Goal: Task Accomplishment & Management: Manage account settings

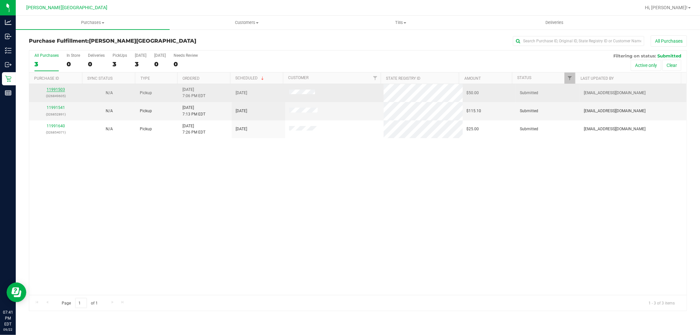
click at [60, 90] on div "All Purchases 3 In Store 0 Deliveries 0 PickUps 3 [DATE] 3 [DATE] 0 Needs Revie…" at bounding box center [358, 180] width 658 height 261
click at [58, 92] on link "11991503" at bounding box center [56, 89] width 18 height 5
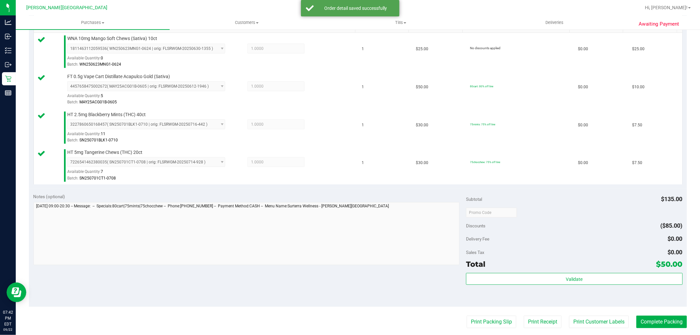
scroll to position [292, 0]
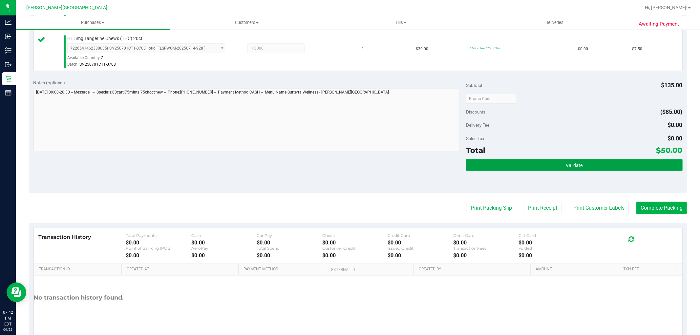
click at [566, 166] on span "Validate" at bounding box center [574, 165] width 17 height 5
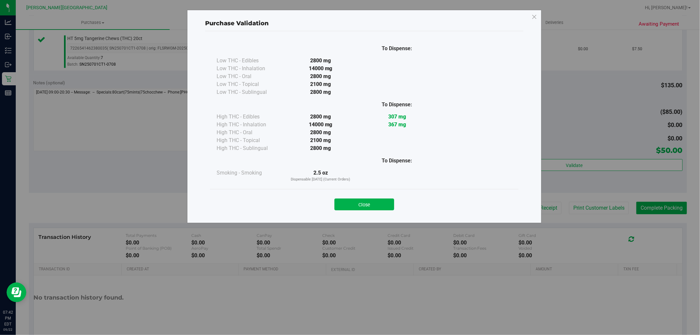
click at [382, 203] on button "Close" at bounding box center [365, 205] width 60 height 12
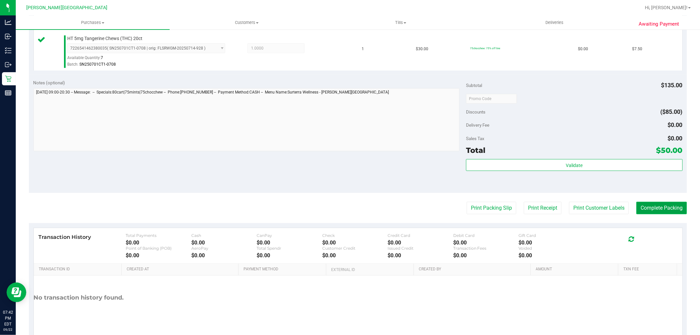
drag, startPoint x: 636, startPoint y: 205, endPoint x: 629, endPoint y: 205, distance: 7.6
click at [637, 205] on button "Complete Packing" at bounding box center [662, 208] width 51 height 12
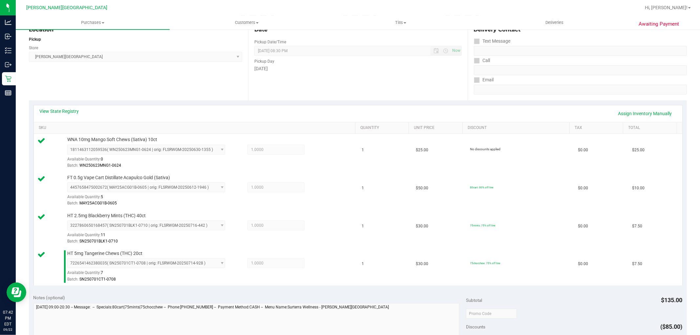
scroll to position [0, 0]
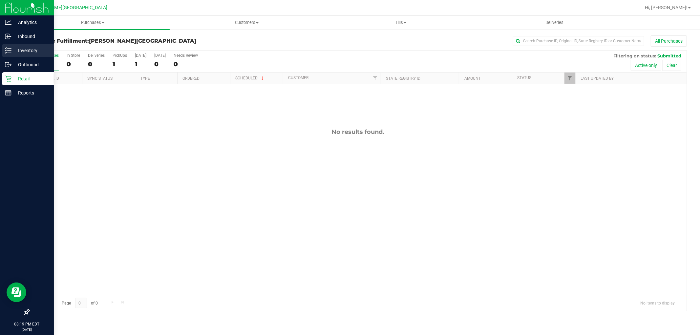
click at [27, 54] on p "Inventory" at bounding box center [30, 51] width 39 height 8
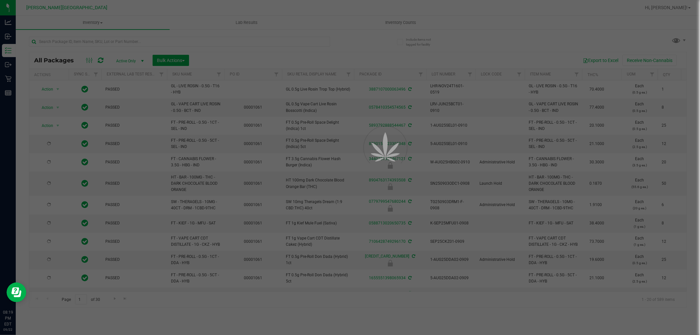
click at [402, 17] on div at bounding box center [350, 167] width 700 height 335
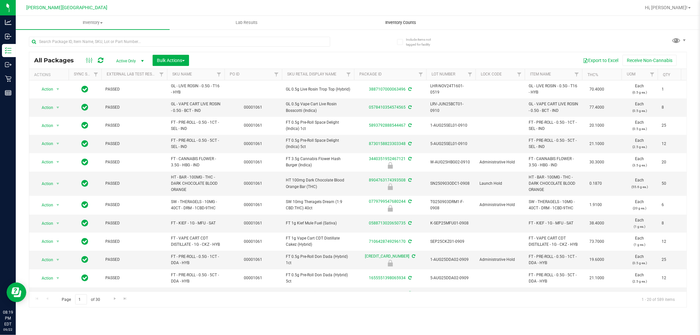
click at [404, 19] on uib-tab-heading "Inventory Counts" at bounding box center [400, 22] width 153 height 13
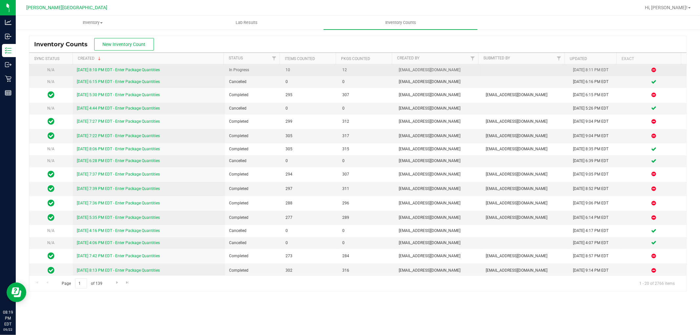
click at [105, 70] on link "[DATE] 8:10 PM EDT - Enter Package Quantities" at bounding box center [118, 70] width 83 height 5
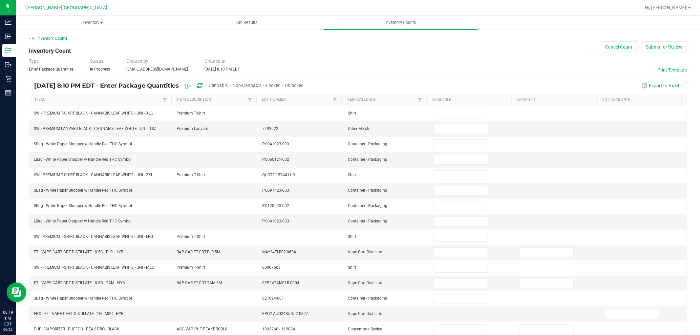
click at [304, 85] on span "Unlocked" at bounding box center [294, 85] width 19 height 5
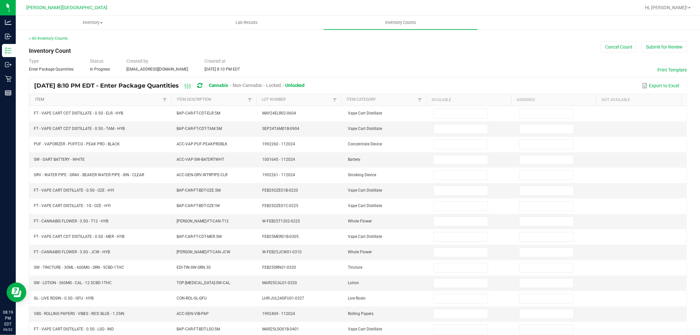
click at [43, 99] on link "Item" at bounding box center [98, 99] width 126 height 5
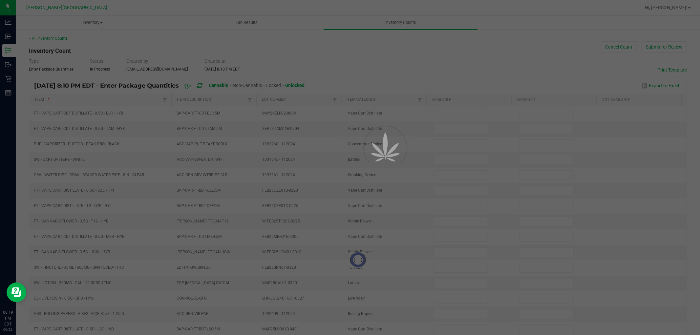
type input "0"
type input "20"
type input "0"
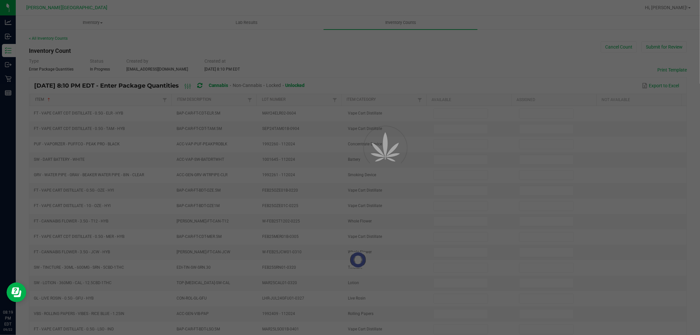
type input "18"
type input "12"
type input "10"
type input "9"
type input "11"
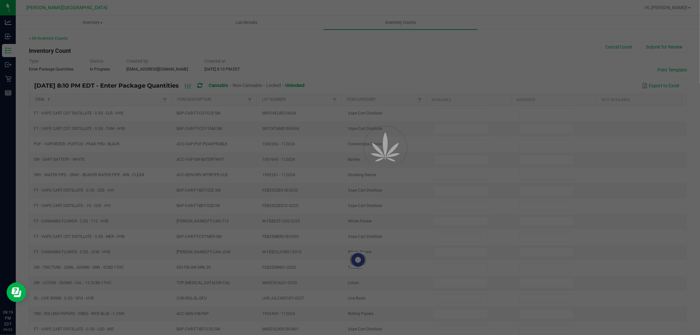
type input "15"
type input "1"
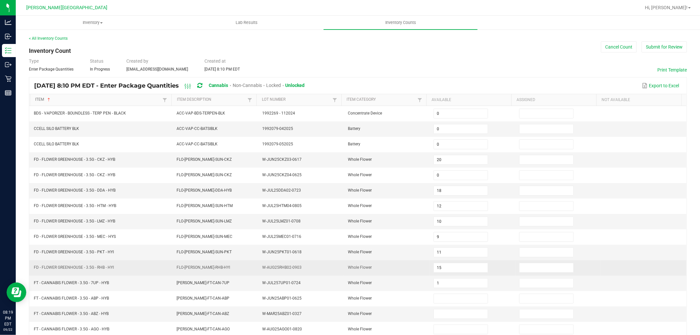
scroll to position [104, 0]
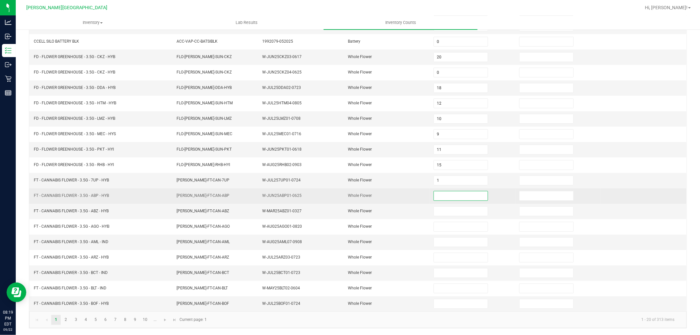
click at [446, 192] on input at bounding box center [461, 195] width 54 height 9
type input "16"
type input "6"
type input "17"
type input "19"
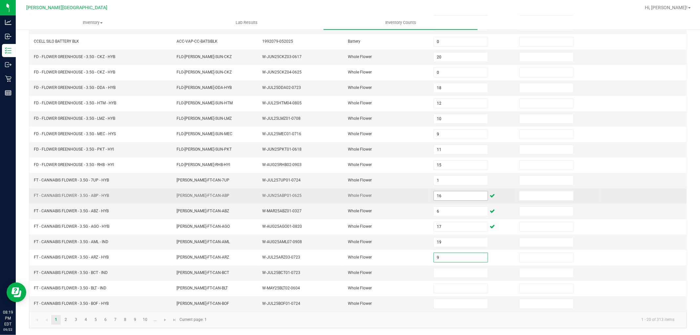
type input "9"
type input "13"
type input "18"
type input "3"
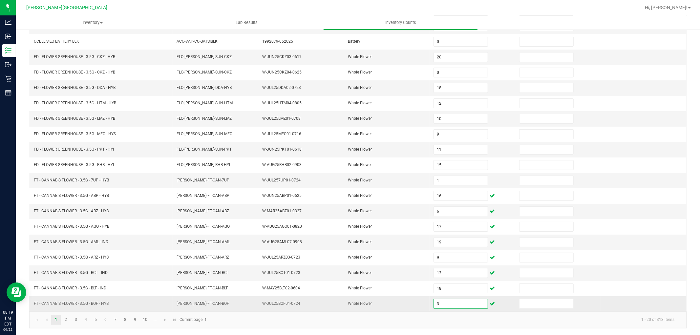
click at [457, 308] on input "3" at bounding box center [461, 304] width 54 height 9
type input "0"
type input "3"
click at [64, 320] on link "2" at bounding box center [66, 320] width 10 height 10
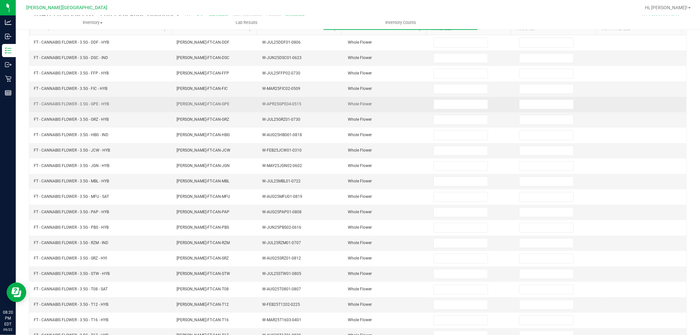
scroll to position [0, 0]
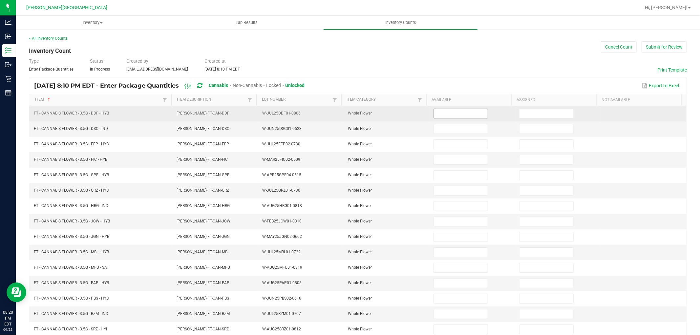
click at [454, 112] on input at bounding box center [461, 113] width 54 height 9
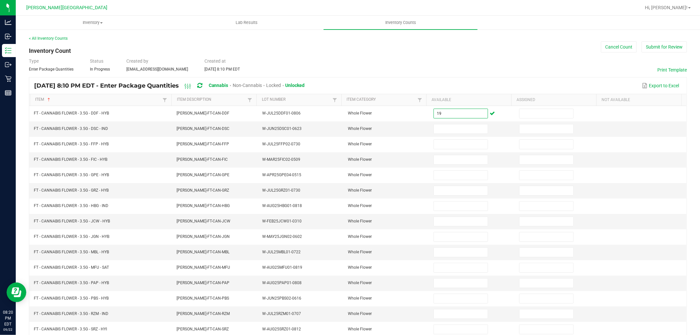
type input "19"
type input "3"
type input "9"
type input "13"
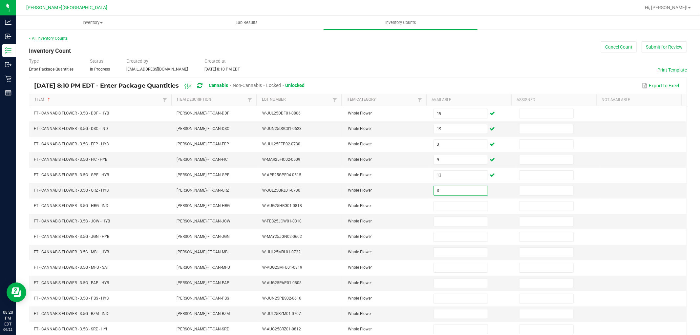
type input "3"
type input "13"
type input "2"
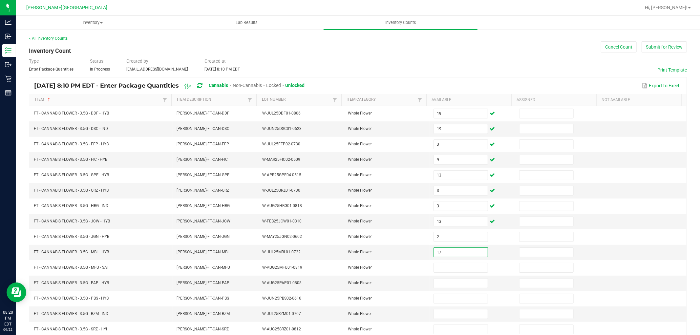
type input "17"
type input "13"
type input "20"
type input "3"
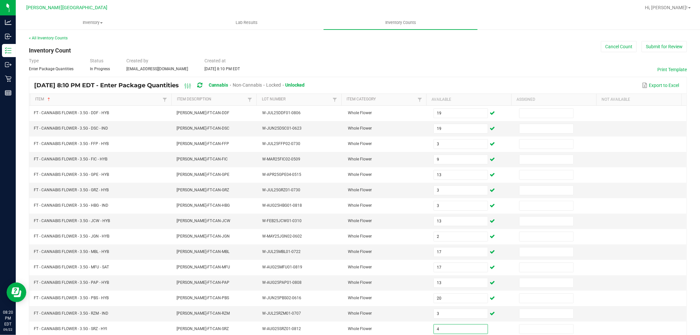
type input "4"
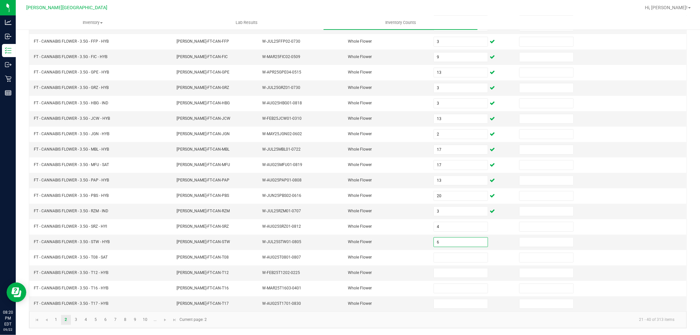
type input "6"
type input "18"
type input "4"
type input "12"
type input "20"
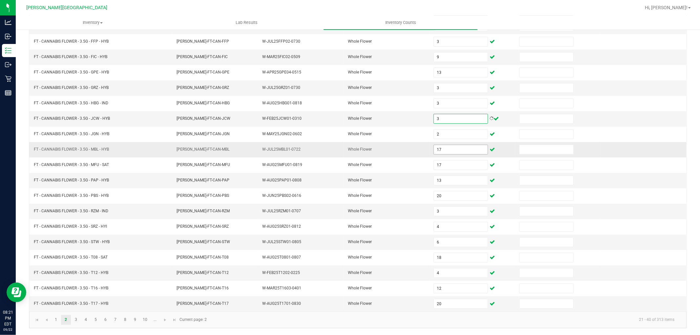
type input "3"
click at [444, 145] on input "17" at bounding box center [461, 149] width 54 height 9
click at [77, 318] on link "3" at bounding box center [76, 320] width 10 height 10
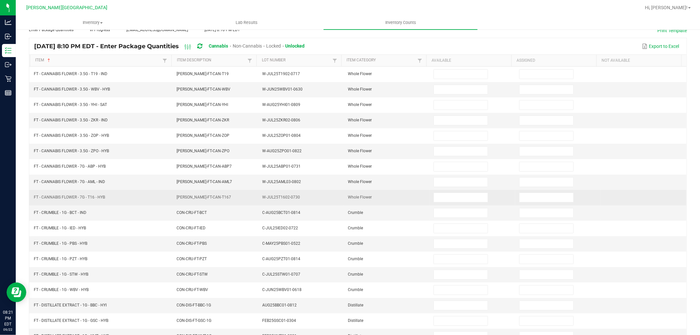
scroll to position [0, 0]
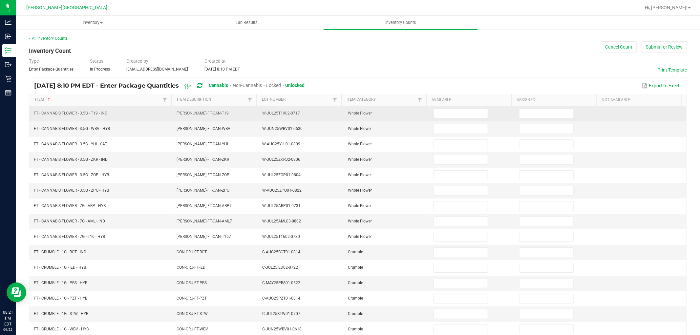
drag, startPoint x: 445, startPoint y: 117, endPoint x: 444, endPoint y: 121, distance: 3.4
click at [445, 117] on input at bounding box center [461, 113] width 54 height 9
type input "7"
type input "5"
type input "8"
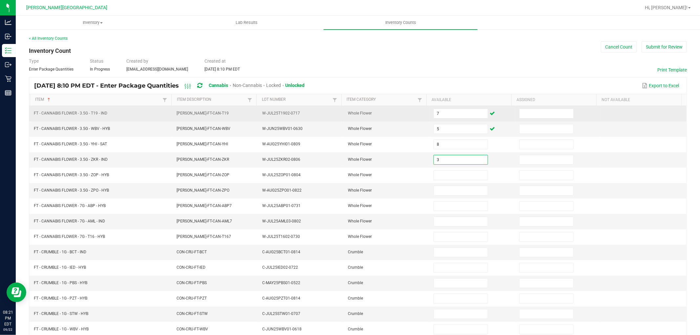
type input "3"
type input "6"
type input "20"
type input "9"
type input "7"
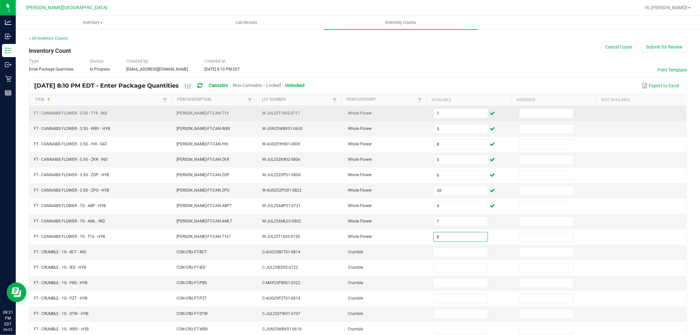
type input "8"
type input "4"
type input "3"
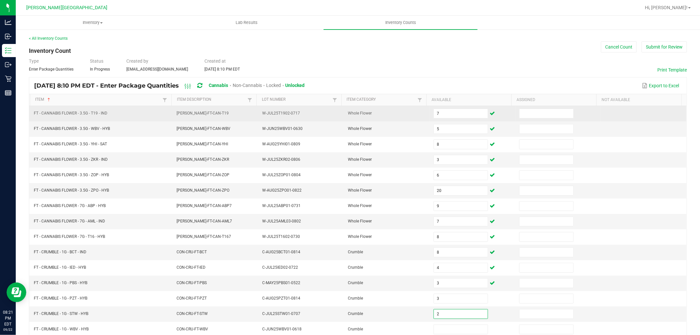
type input "2"
type input "3"
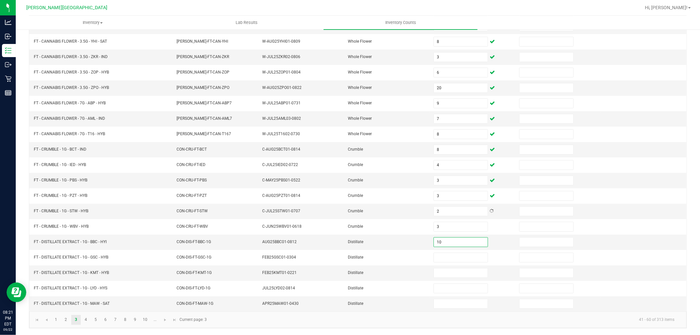
type input "10"
type input "6"
type input "10"
type input "6"
type input "10"
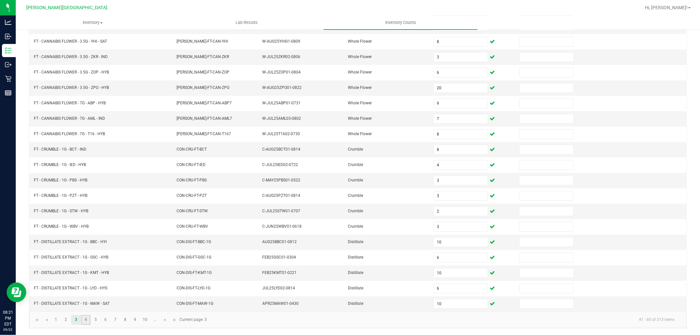
click at [84, 320] on link "4" at bounding box center [86, 320] width 10 height 10
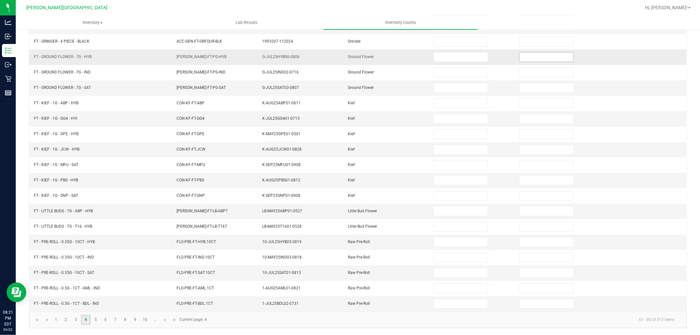
scroll to position [0, 0]
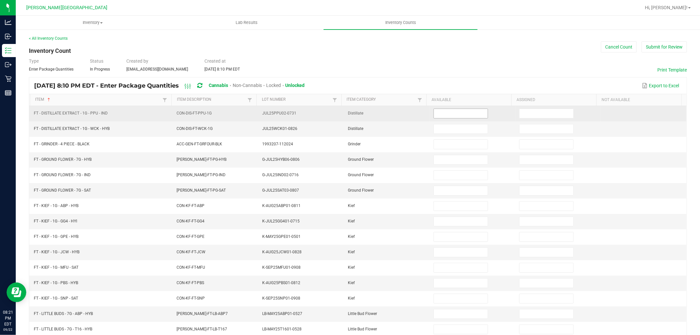
click at [456, 112] on input at bounding box center [461, 113] width 54 height 9
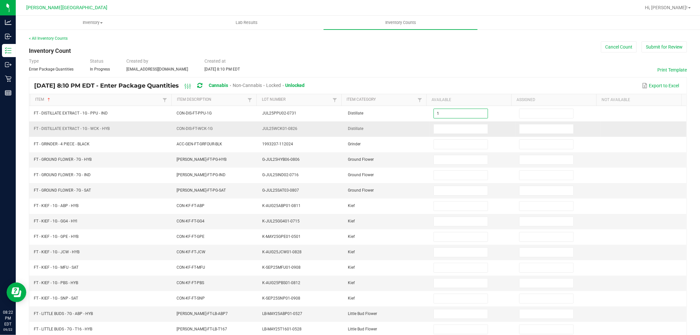
type input "1"
type input "11"
type input "0"
type input "7"
type input "19"
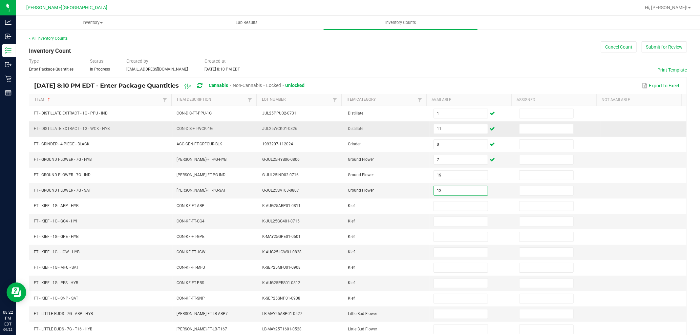
type input "12"
type input "1"
type input "4"
type input "8"
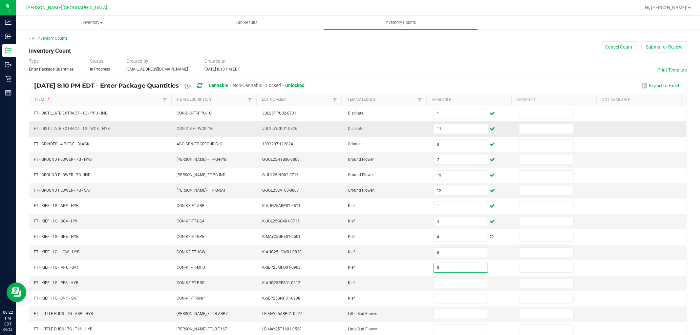
type input "8"
type input "2"
type input "6"
type input "7"
type input "8"
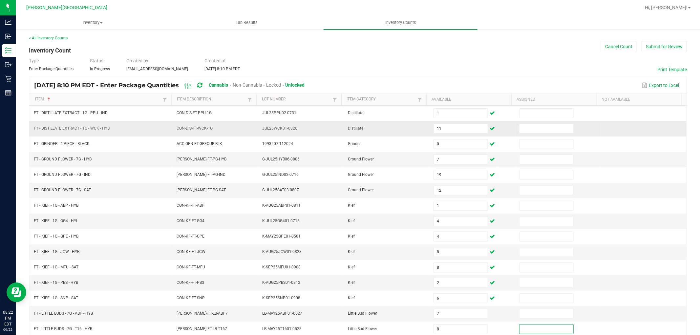
scroll to position [104, 0]
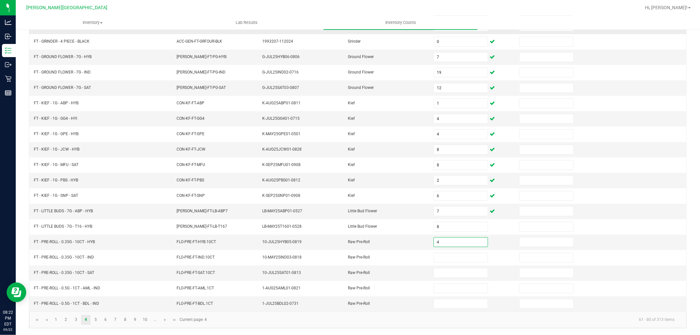
type input "4"
type input "11"
type input "7"
type input "17"
type input "21"
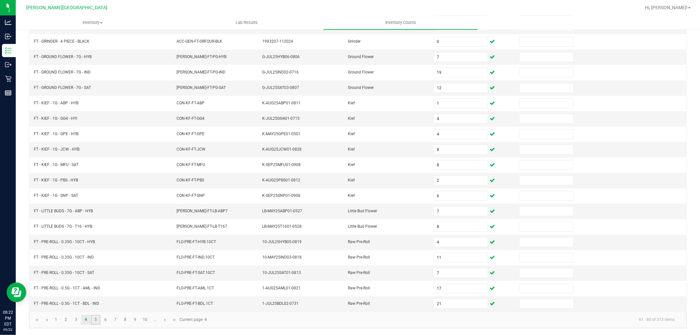
click at [96, 322] on link "5" at bounding box center [96, 320] width 10 height 10
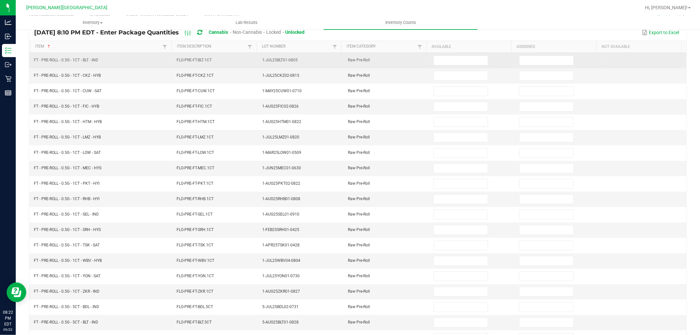
scroll to position [0, 0]
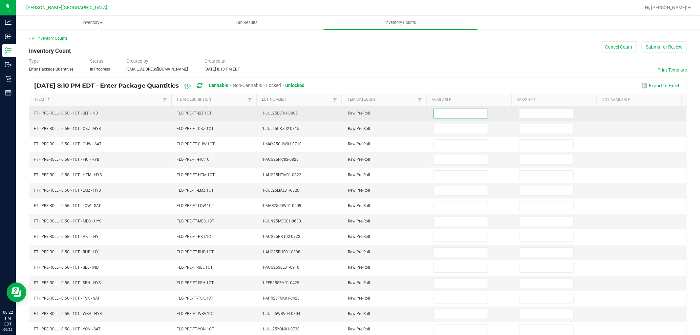
click at [434, 113] on input at bounding box center [461, 113] width 54 height 9
type input "11"
type input "22"
type input "5"
type input "20"
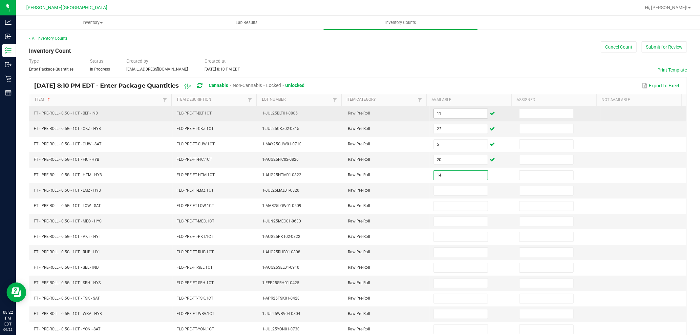
type input "14"
type input "23"
type input "2"
type input "20"
type input "3"
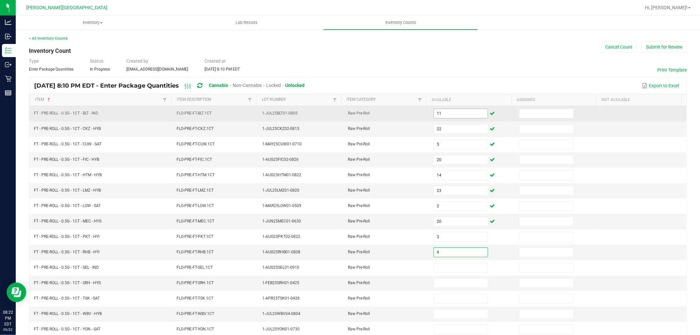
type input "9"
type input "25"
type input "10"
type input "9"
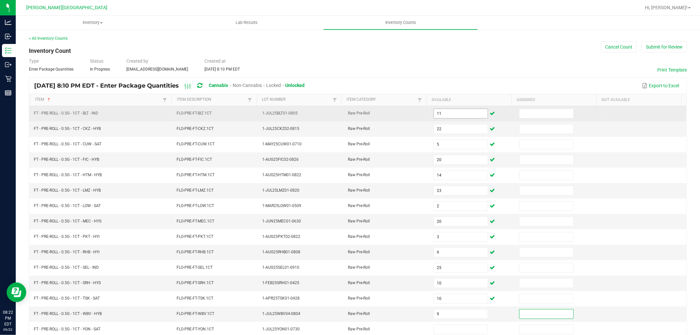
scroll to position [0, 0]
type input "9"
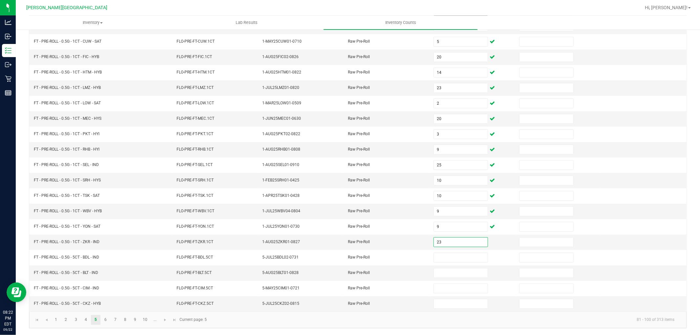
type input "23"
type input "2"
type input "3"
type input "11"
type input "6"
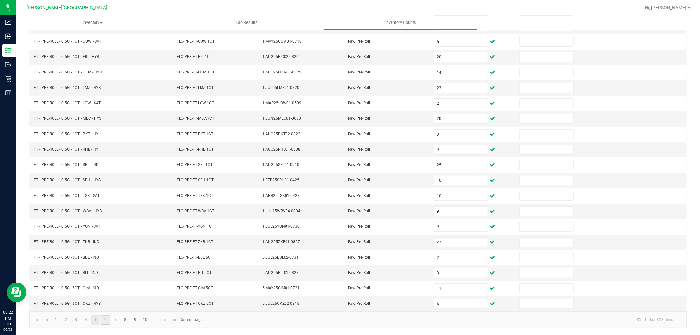
click at [104, 320] on link "6" at bounding box center [106, 320] width 10 height 10
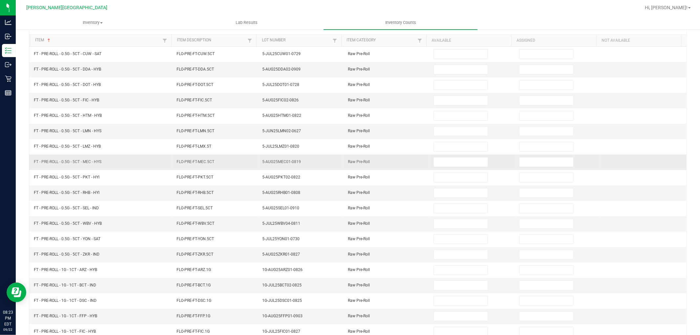
scroll to position [0, 0]
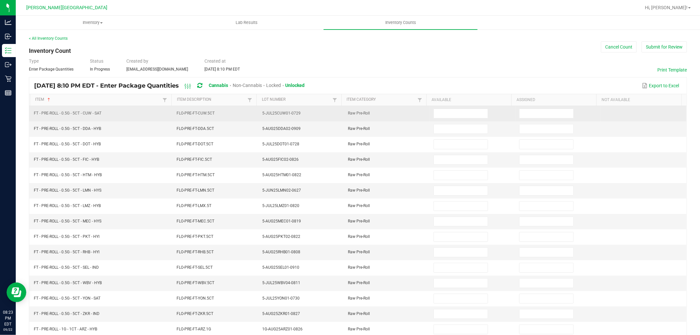
click at [442, 107] on td at bounding box center [473, 113] width 86 height 15
click at [444, 110] on input at bounding box center [461, 113] width 54 height 9
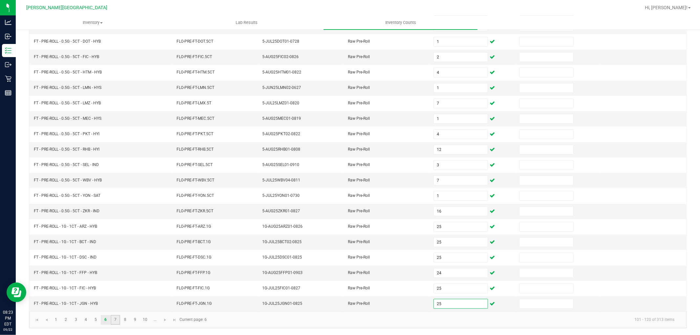
click at [119, 321] on link "7" at bounding box center [116, 320] width 10 height 10
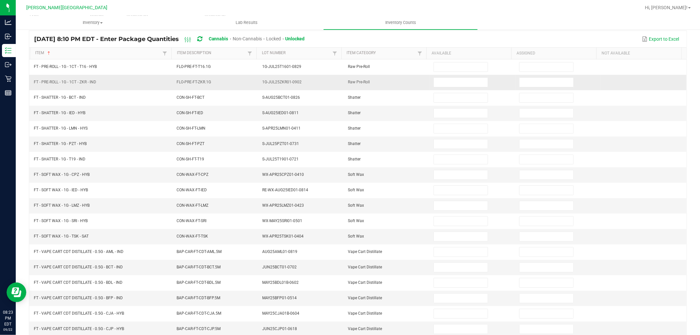
scroll to position [0, 0]
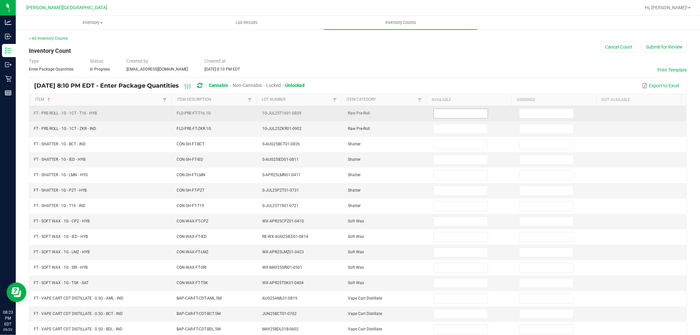
click at [448, 116] on input at bounding box center [461, 113] width 54 height 9
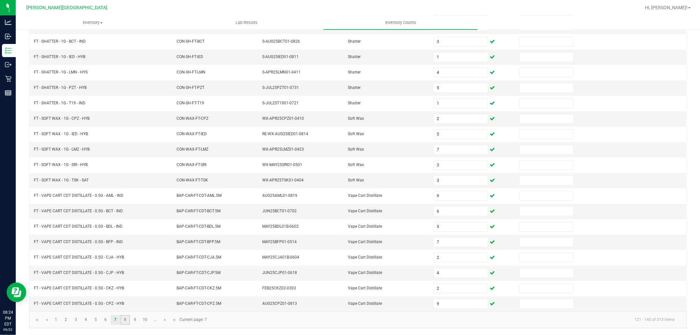
click at [127, 320] on link "8" at bounding box center [126, 320] width 10 height 10
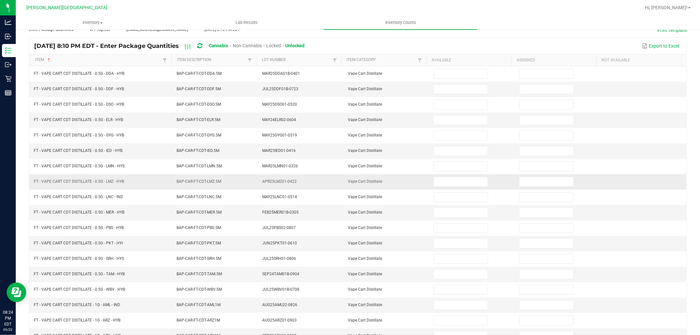
scroll to position [0, 0]
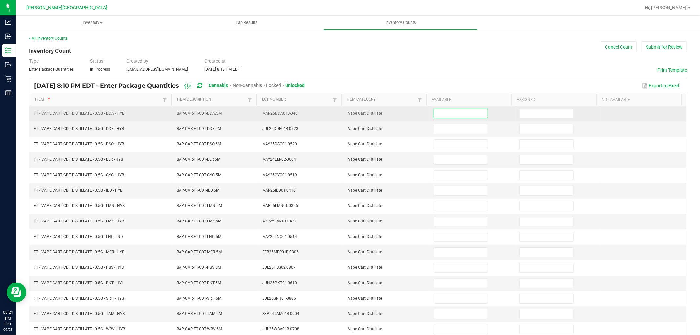
click at [447, 114] on input at bounding box center [461, 113] width 54 height 9
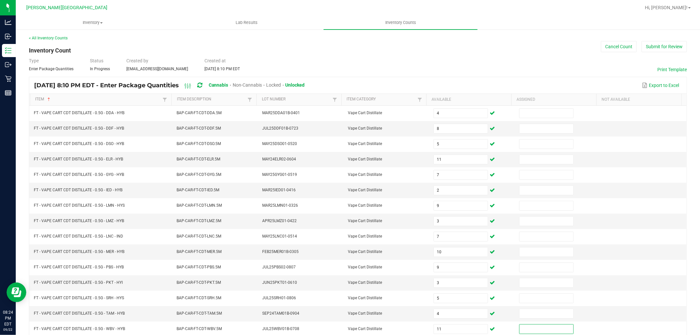
scroll to position [104, 0]
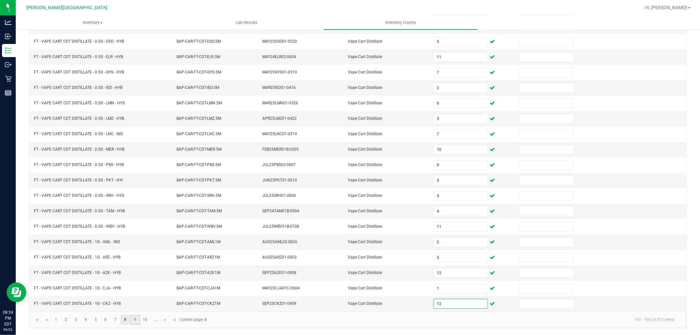
click at [139, 320] on link "9" at bounding box center [135, 320] width 10 height 10
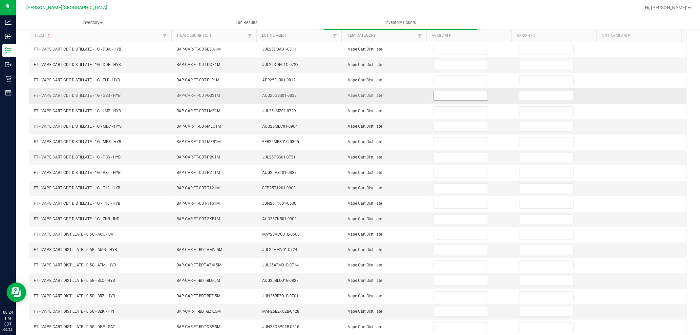
scroll to position [0, 0]
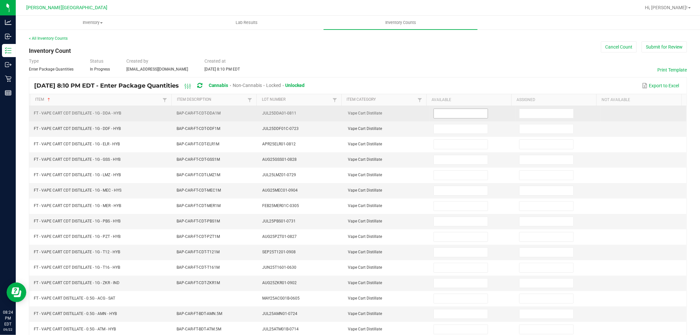
click at [455, 109] on input at bounding box center [461, 113] width 54 height 9
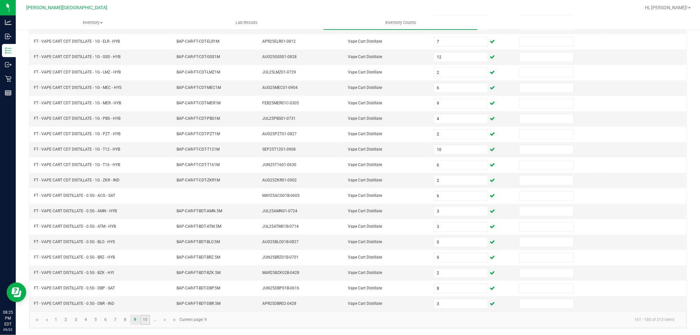
click at [144, 322] on link "10" at bounding box center [146, 320] width 10 height 10
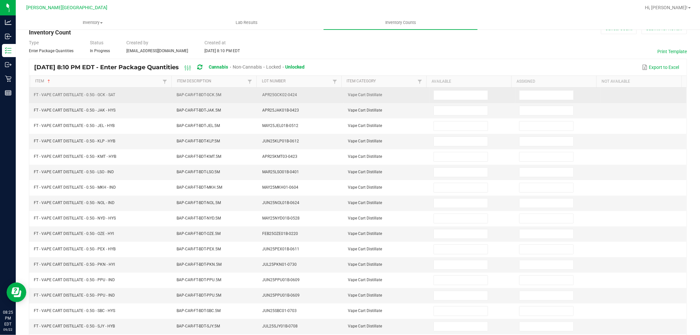
scroll to position [0, 0]
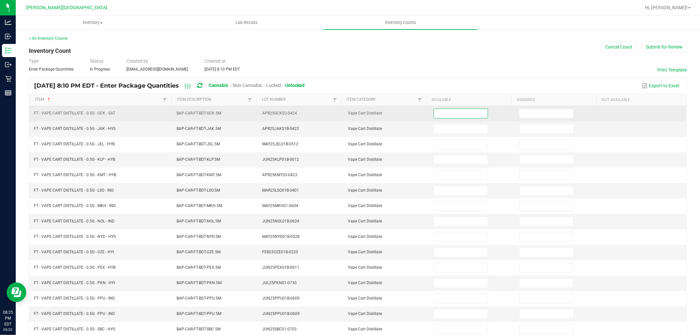
click at [462, 111] on input at bounding box center [461, 113] width 54 height 9
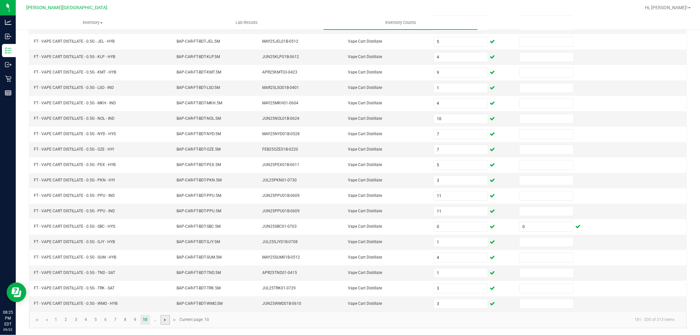
click at [163, 320] on span "Go to the next page" at bounding box center [165, 320] width 5 height 5
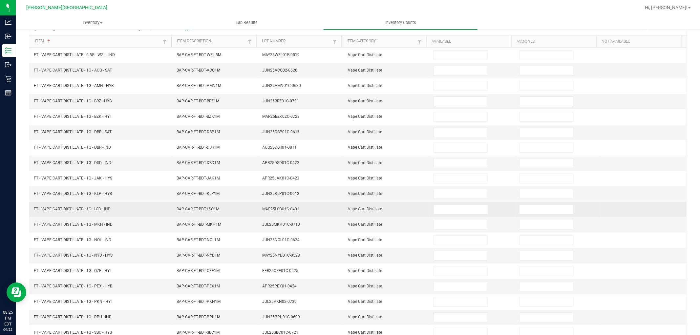
scroll to position [0, 0]
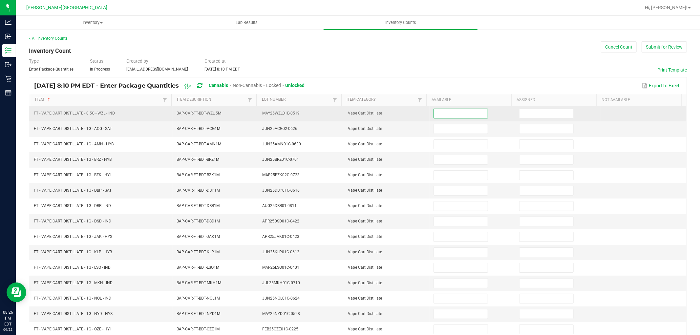
click at [436, 115] on input at bounding box center [461, 113] width 54 height 9
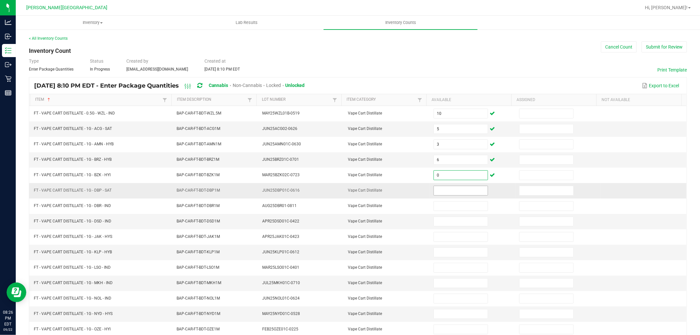
click at [456, 191] on input at bounding box center [461, 190] width 54 height 9
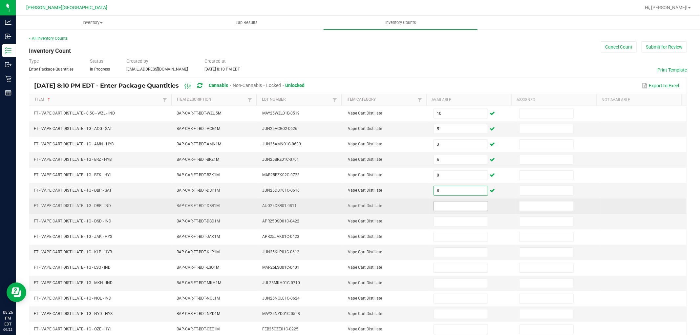
click at [453, 207] on input at bounding box center [461, 206] width 54 height 9
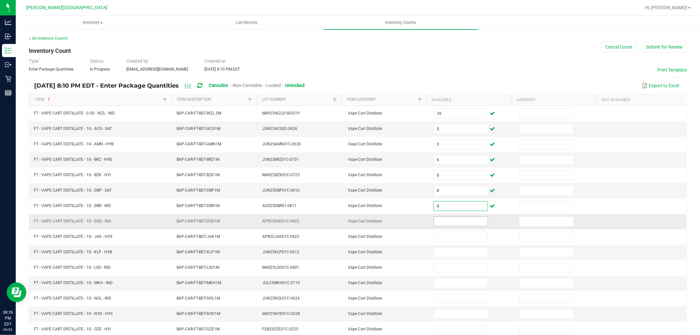
click at [452, 220] on input at bounding box center [461, 221] width 54 height 9
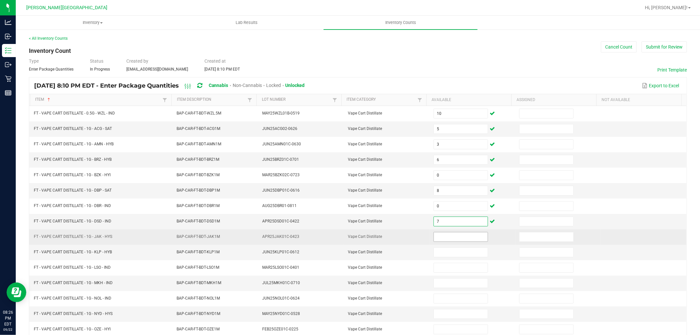
click at [448, 241] on input at bounding box center [461, 237] width 54 height 9
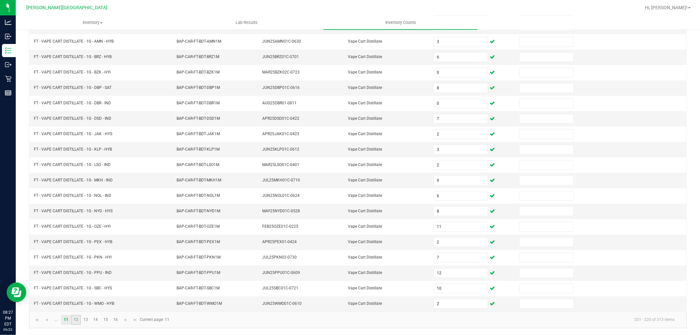
click at [76, 321] on link "12" at bounding box center [76, 320] width 10 height 10
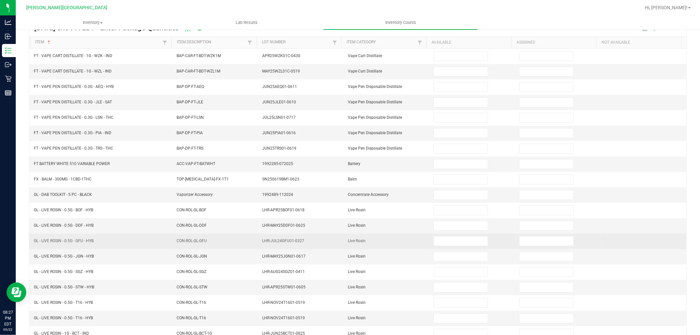
scroll to position [0, 0]
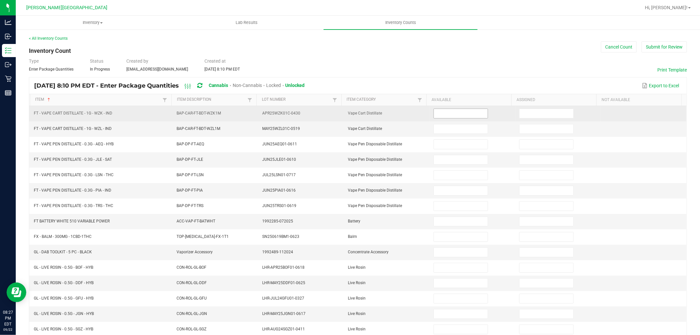
click at [441, 115] on input at bounding box center [461, 113] width 54 height 9
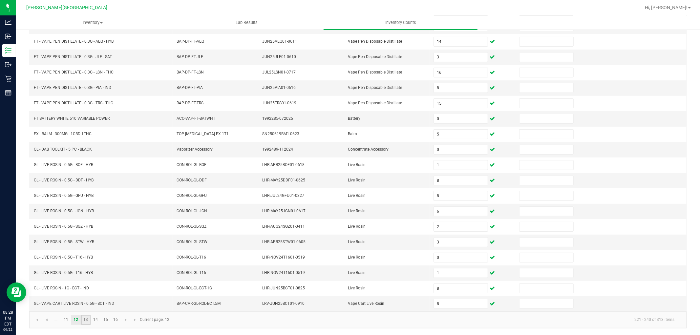
click at [88, 323] on link "13" at bounding box center [86, 320] width 10 height 10
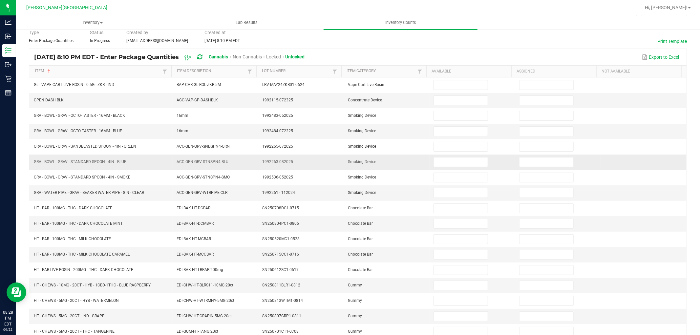
scroll to position [0, 0]
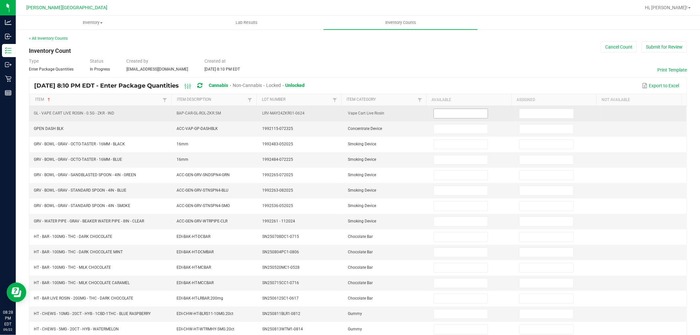
click at [469, 116] on input at bounding box center [461, 113] width 54 height 9
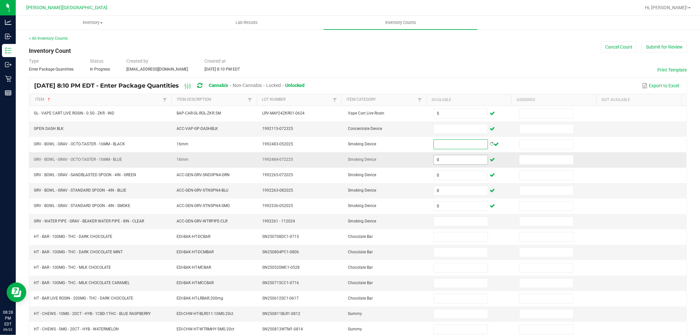
click at [439, 162] on input "0" at bounding box center [461, 159] width 54 height 9
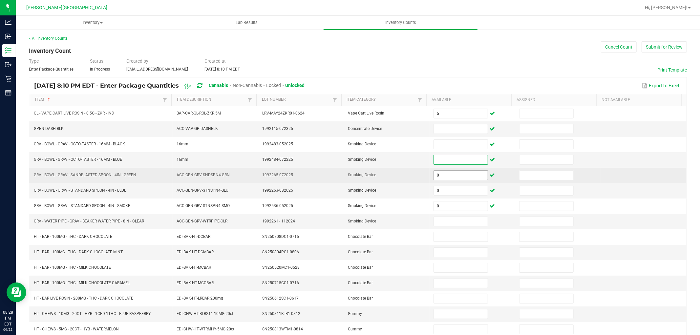
click at [449, 181] on td "0" at bounding box center [473, 175] width 86 height 15
click at [447, 173] on input "0" at bounding box center [461, 175] width 54 height 9
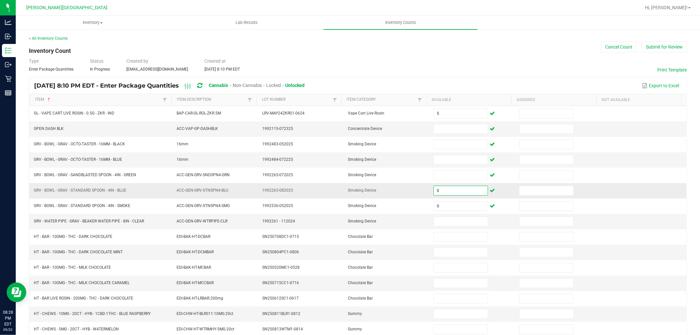
click at [439, 191] on input "0" at bounding box center [461, 190] width 54 height 9
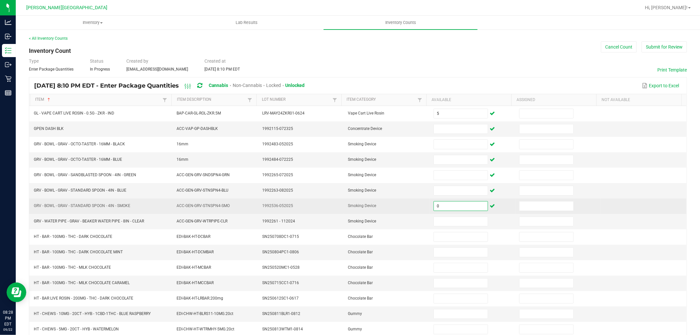
click at [441, 209] on input "0" at bounding box center [461, 206] width 54 height 9
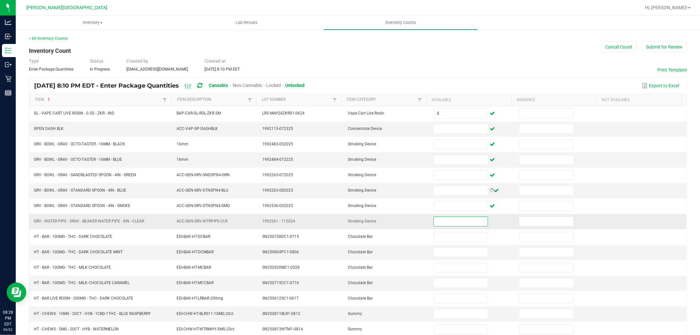
click at [443, 218] on input at bounding box center [461, 221] width 54 height 9
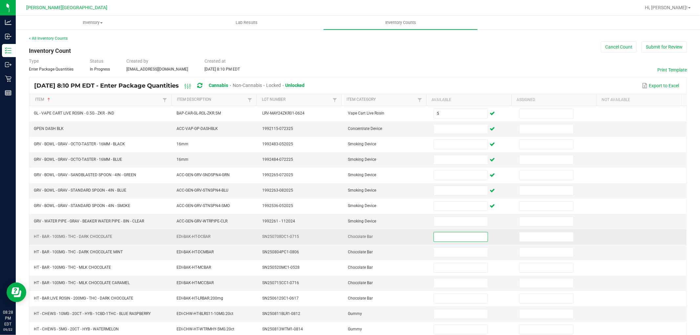
click at [443, 236] on input at bounding box center [461, 237] width 54 height 9
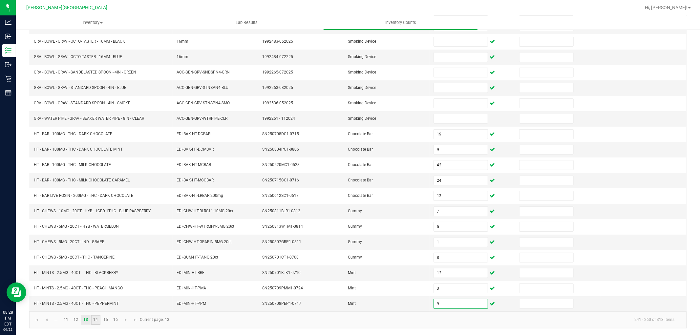
click at [93, 323] on link "14" at bounding box center [96, 320] width 10 height 10
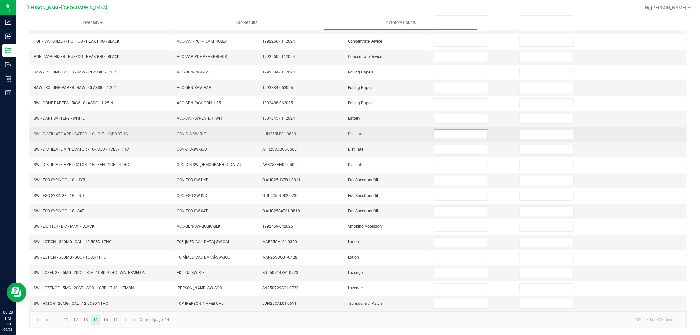
click at [441, 131] on input at bounding box center [461, 134] width 54 height 9
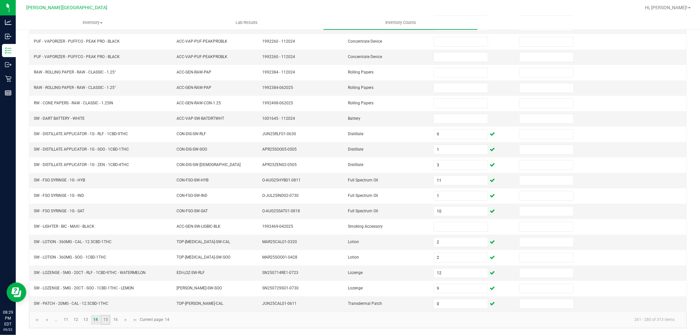
click at [110, 319] on link "15" at bounding box center [106, 320] width 10 height 10
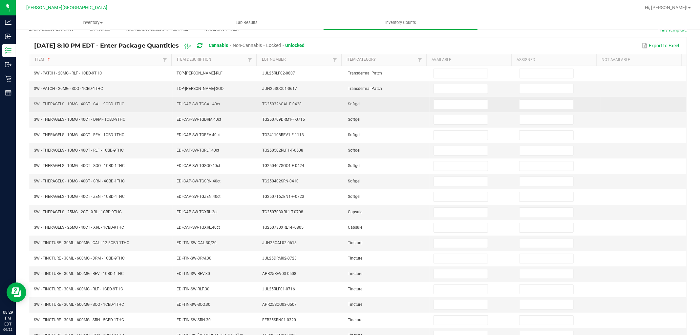
scroll to position [0, 0]
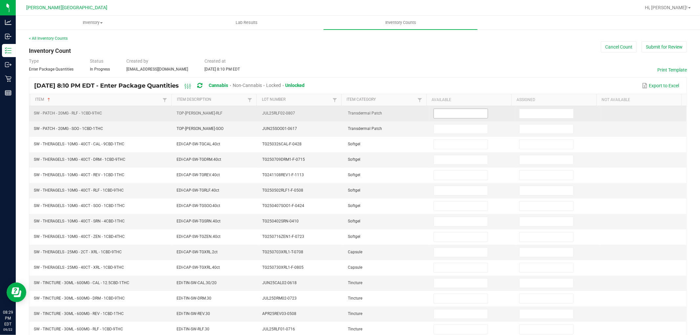
click at [436, 113] on input at bounding box center [461, 113] width 54 height 9
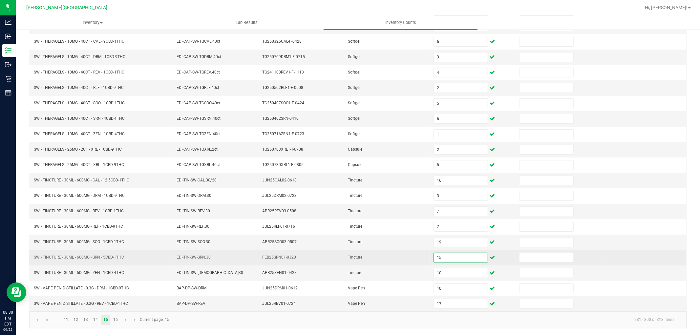
click at [444, 259] on input "15" at bounding box center [461, 257] width 54 height 9
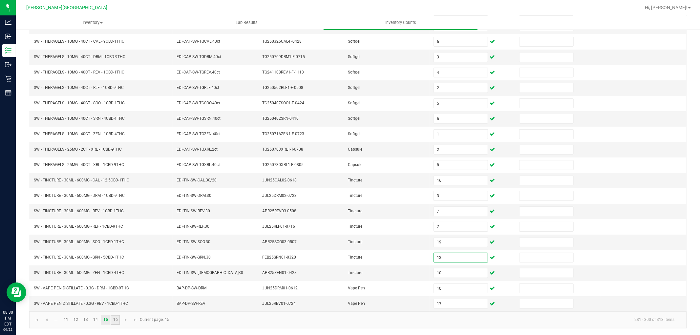
click at [114, 322] on link "16" at bounding box center [116, 320] width 10 height 10
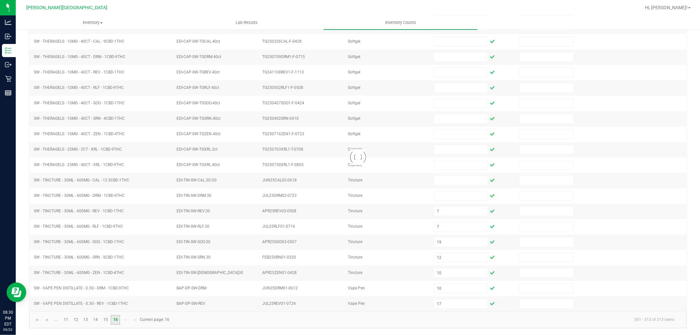
scroll to position [4, 0]
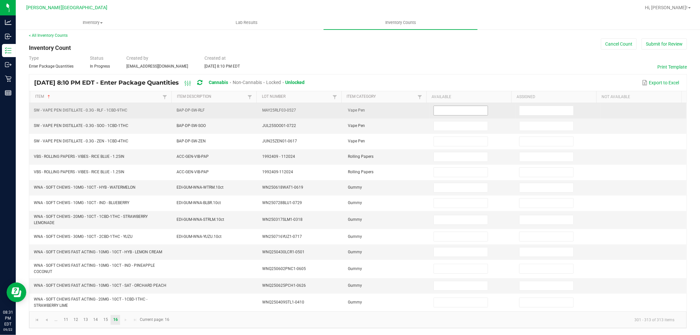
click at [439, 108] on input at bounding box center [461, 110] width 54 height 9
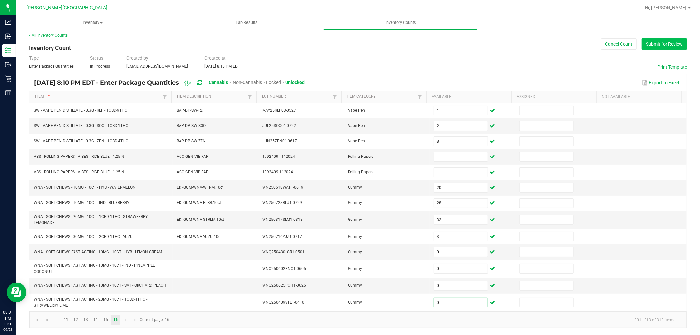
click at [661, 44] on button "Submit for Review" at bounding box center [664, 43] width 45 height 11
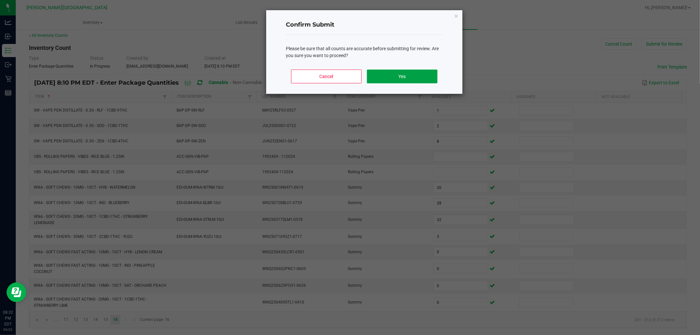
click at [426, 76] on button "Yes" at bounding box center [402, 77] width 71 height 14
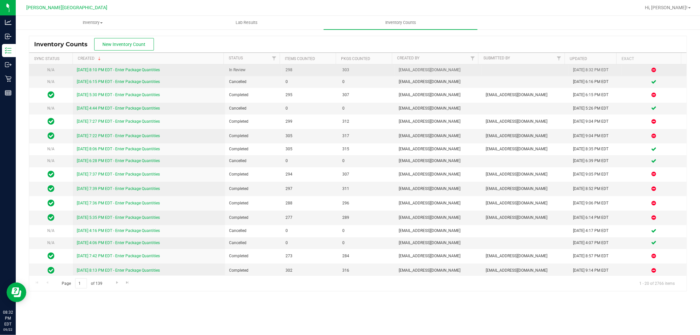
click at [159, 71] on link "[DATE] 8:10 PM EDT - Enter Package Quantities" at bounding box center [118, 70] width 83 height 5
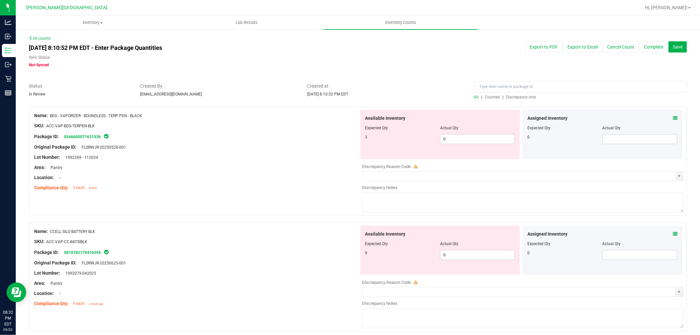
click at [526, 96] on span "Discrepancy only" at bounding box center [522, 97] width 30 height 5
drag, startPoint x: 448, startPoint y: 138, endPoint x: 412, endPoint y: 144, distance: 36.6
click at [416, 147] on div "Available Inventory Expected Qty Actual Qty 3 0 0" at bounding box center [441, 134] width 160 height 49
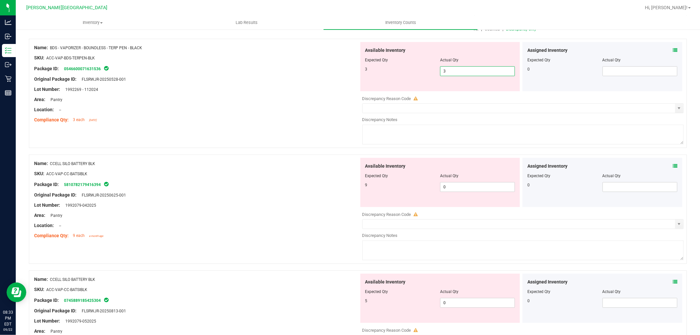
scroll to position [73, 0]
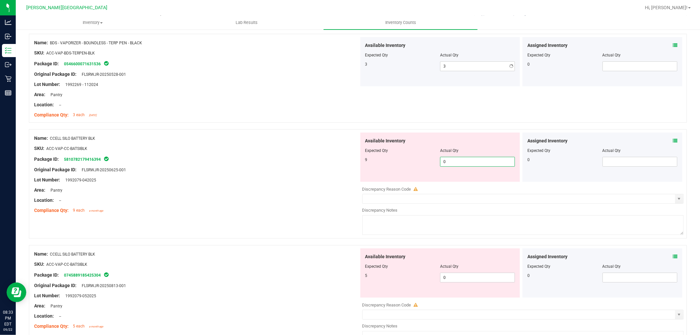
drag, startPoint x: 447, startPoint y: 185, endPoint x: 430, endPoint y: 190, distance: 17.9
click at [430, 190] on div "Available Inventory Expected Qty Actual Qty 9 0 0" at bounding box center [521, 185] width 325 height 104
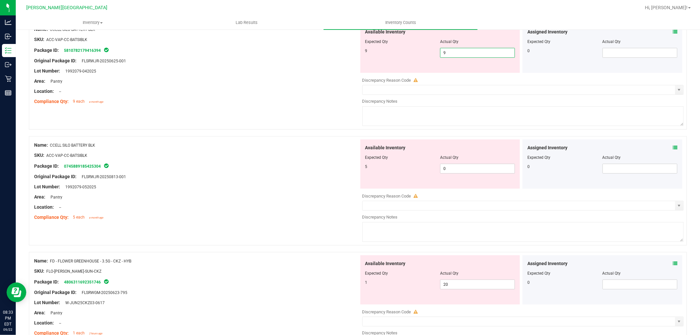
scroll to position [182, 0]
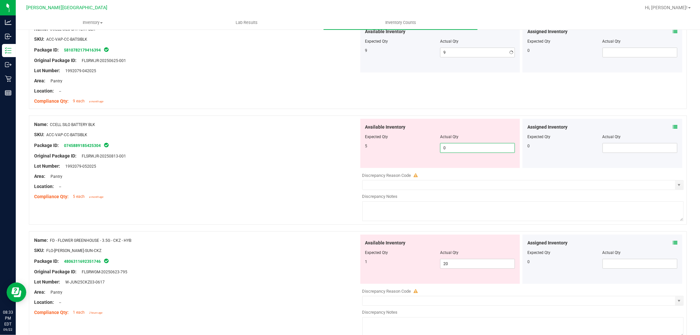
drag, startPoint x: 440, startPoint y: 172, endPoint x: 426, endPoint y: 177, distance: 15.0
click at [426, 177] on div "Available Inventory Expected Qty Actual Qty 5 0 0" at bounding box center [521, 171] width 325 height 104
click at [406, 156] on div "Available Inventory Expected Qty Actual Qty 5 5 5" at bounding box center [441, 143] width 160 height 49
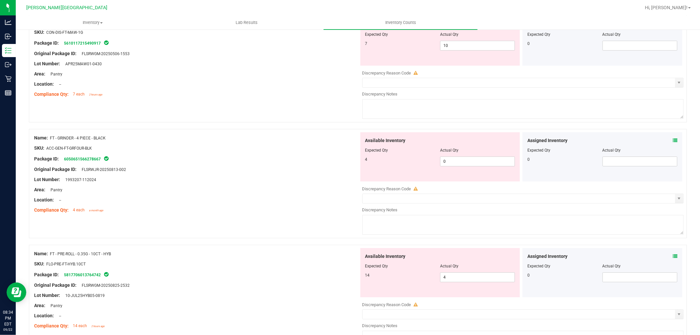
scroll to position [1934, 0]
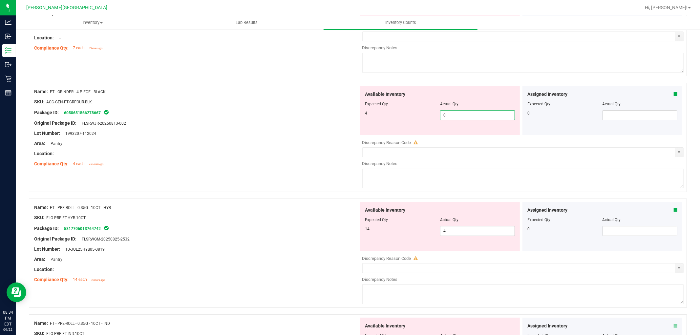
drag, startPoint x: 444, startPoint y: 121, endPoint x: 411, endPoint y: 122, distance: 32.9
click at [411, 120] on div "4 0 0" at bounding box center [441, 115] width 150 height 10
click at [383, 120] on div "4 4 4" at bounding box center [441, 115] width 150 height 10
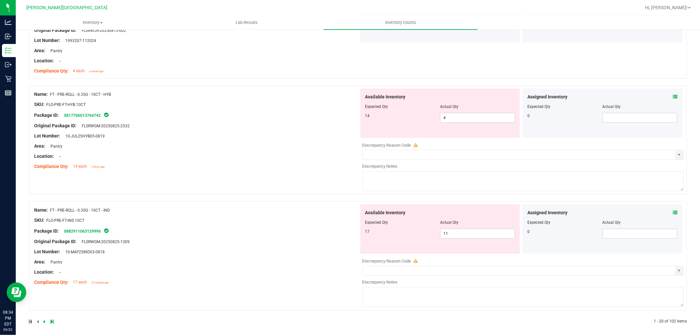
scroll to position [2037, 0]
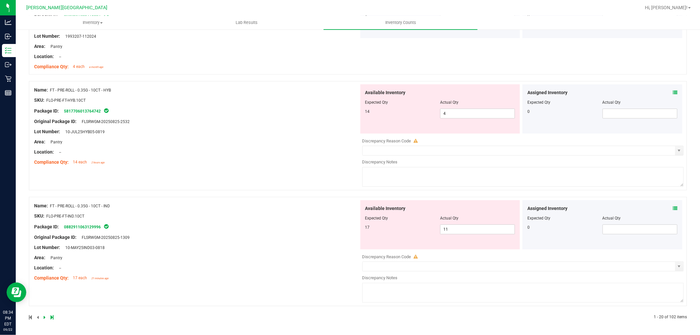
click at [44, 319] on icon at bounding box center [45, 318] width 2 height 4
click at [45, 319] on icon at bounding box center [45, 318] width 2 height 4
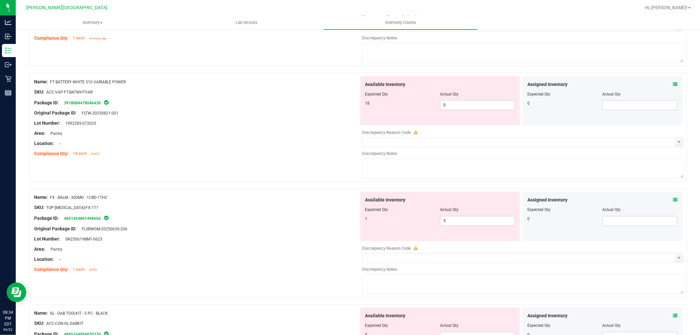
scroll to position [985, 0]
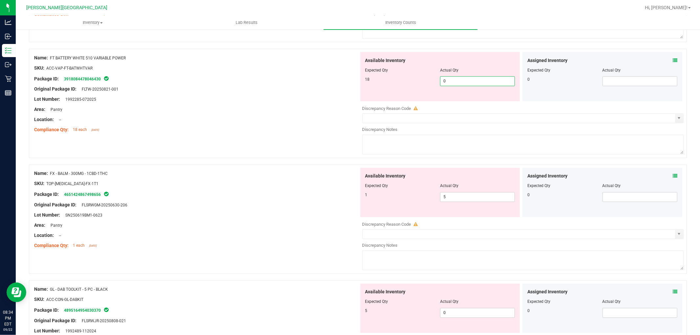
drag, startPoint x: 453, startPoint y: 82, endPoint x: 420, endPoint y: 89, distance: 33.0
click at [421, 86] on div "18 0 0" at bounding box center [441, 82] width 150 height 10
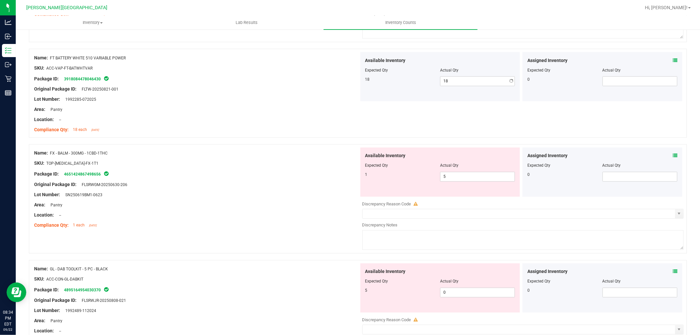
click at [411, 94] on div "Available Inventory Expected Qty Actual Qty 18 18 18" at bounding box center [441, 76] width 160 height 49
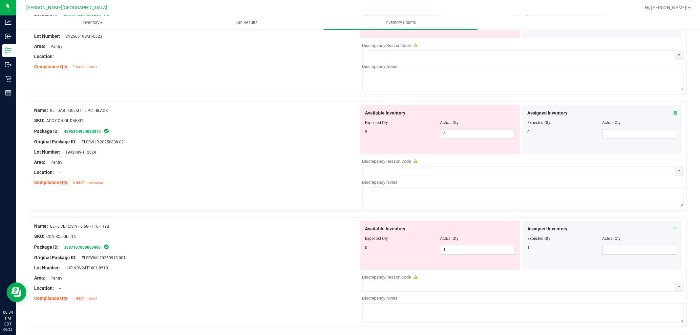
scroll to position [1131, 0]
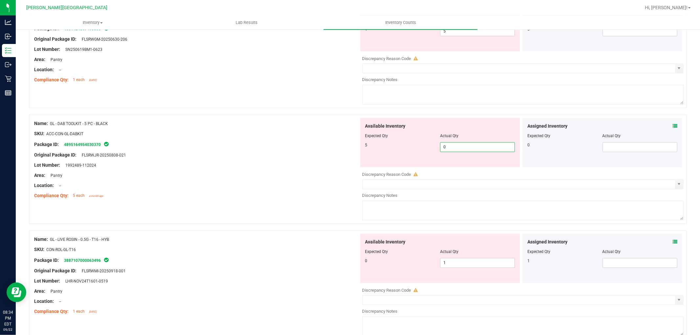
drag, startPoint x: 458, startPoint y: 150, endPoint x: 422, endPoint y: 150, distance: 36.8
click at [422, 150] on div "5 0 0" at bounding box center [441, 147] width 150 height 10
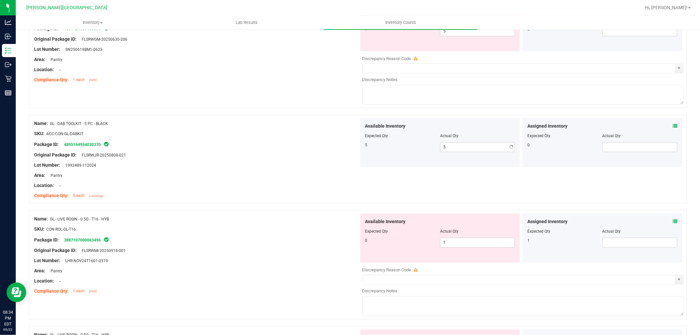
click at [384, 138] on span "Expected Qty" at bounding box center [377, 136] width 23 height 5
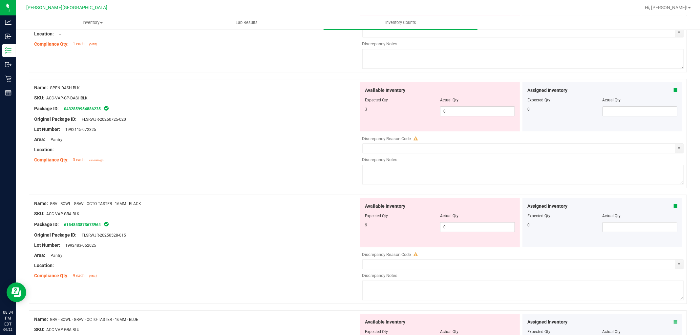
scroll to position [1496, 0]
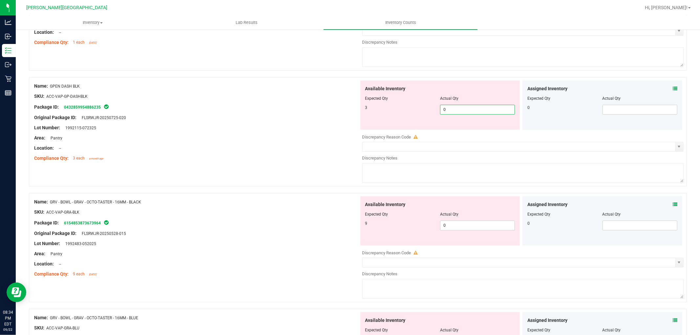
drag, startPoint x: 446, startPoint y: 112, endPoint x: 414, endPoint y: 115, distance: 31.4
click at [415, 115] on div "3 0 0" at bounding box center [441, 110] width 150 height 10
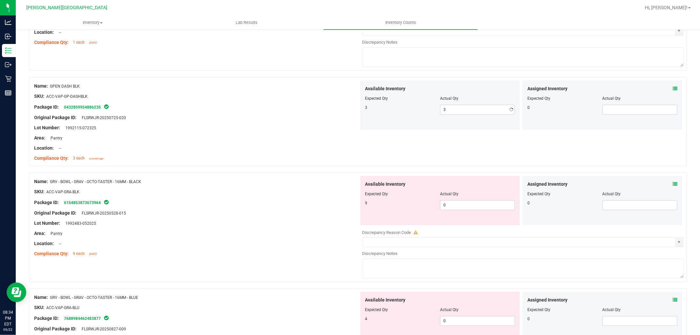
click at [393, 129] on div "Available Inventory Expected Qty Actual Qty 3 3 3" at bounding box center [441, 104] width 160 height 49
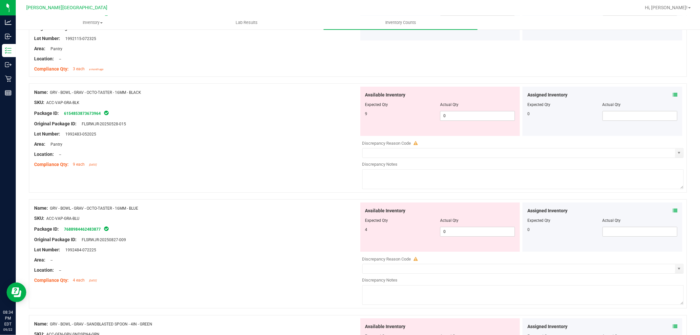
scroll to position [1605, 0]
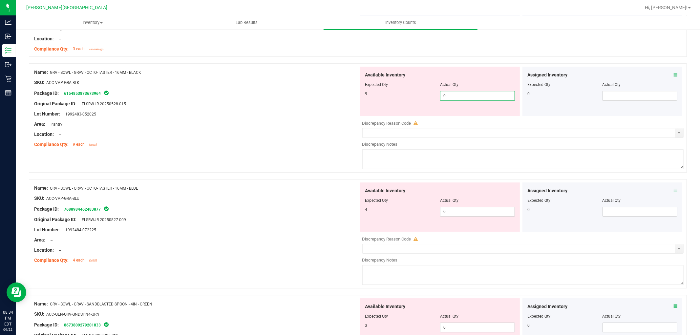
drag, startPoint x: 450, startPoint y: 97, endPoint x: 416, endPoint y: 103, distance: 34.3
click at [416, 101] on div "9 0 0" at bounding box center [441, 96] width 150 height 10
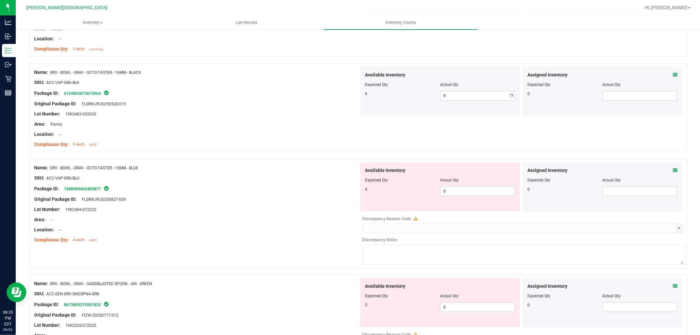
click at [410, 101] on div "9 9 9" at bounding box center [441, 96] width 150 height 10
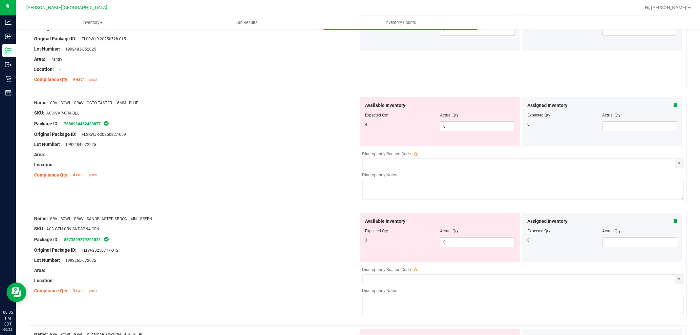
scroll to position [1678, 0]
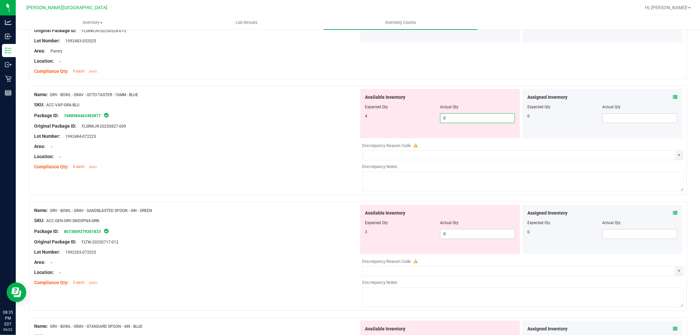
drag, startPoint x: 451, startPoint y: 119, endPoint x: 435, endPoint y: 120, distance: 15.4
click at [435, 120] on div "4 0 0" at bounding box center [441, 118] width 150 height 10
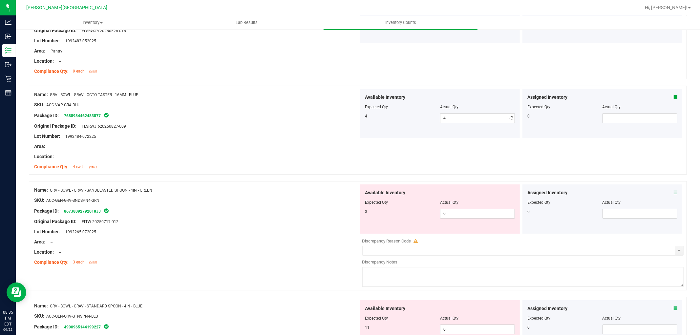
click at [422, 110] on div "Expected Qty" at bounding box center [403, 107] width 75 height 6
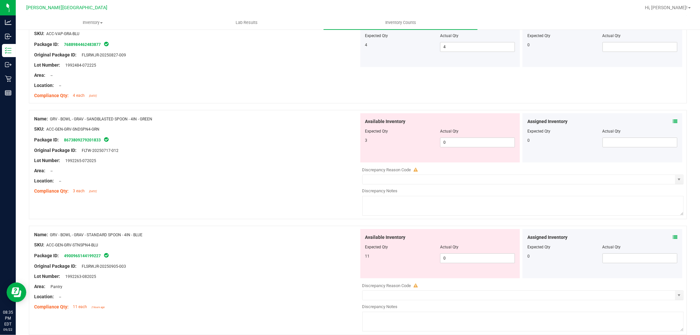
scroll to position [1751, 0]
click at [430, 142] on div "3 0 0" at bounding box center [441, 141] width 150 height 10
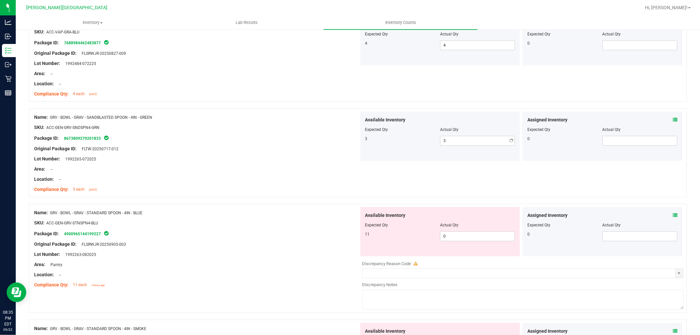
click at [398, 133] on div "Expected Qty" at bounding box center [403, 130] width 75 height 6
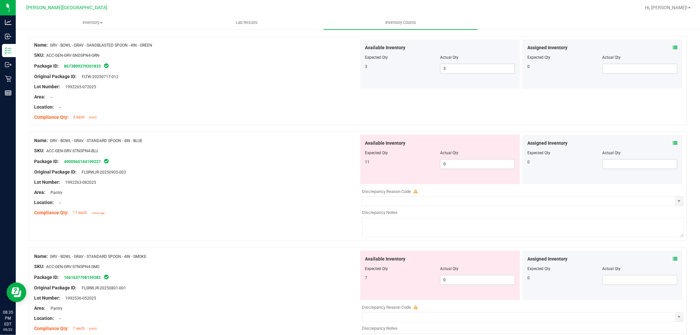
scroll to position [1824, 0]
drag, startPoint x: 445, startPoint y: 166, endPoint x: 425, endPoint y: 165, distance: 19.4
click at [425, 165] on div "11 0 0" at bounding box center [441, 164] width 150 height 10
drag, startPoint x: 418, startPoint y: 155, endPoint x: 414, endPoint y: 160, distance: 6.5
click at [415, 160] on div "Available Inventory Expected Qty Actual Qty 11 11 11" at bounding box center [441, 158] width 160 height 49
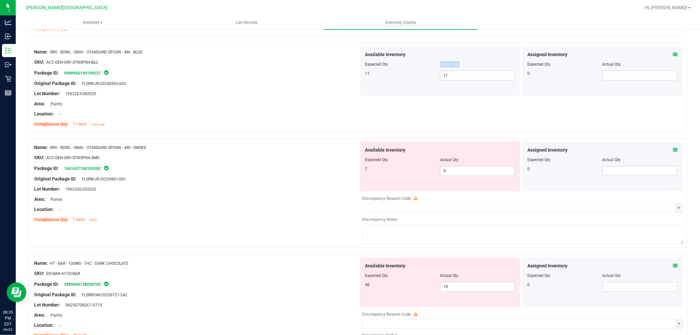
scroll to position [1934, 0]
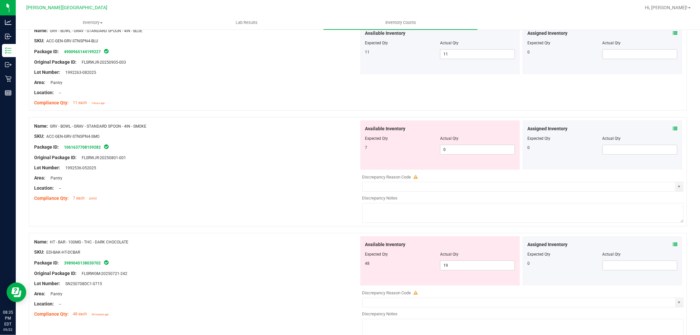
click at [414, 160] on div "Available Inventory Expected Qty Actual Qty 7 0 0" at bounding box center [441, 145] width 160 height 49
drag, startPoint x: 463, startPoint y: 153, endPoint x: 434, endPoint y: 154, distance: 28.9
click at [434, 154] on div "7 0 0" at bounding box center [441, 150] width 150 height 10
click at [421, 145] on div at bounding box center [441, 143] width 150 height 3
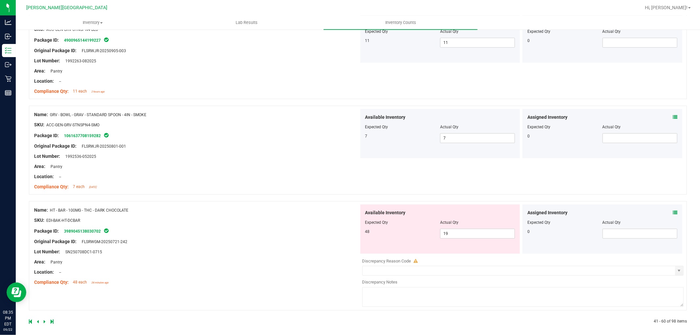
scroll to position [1954, 0]
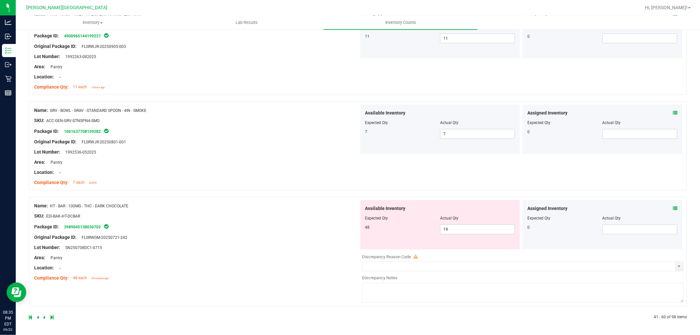
click at [44, 316] on icon at bounding box center [45, 318] width 2 height 4
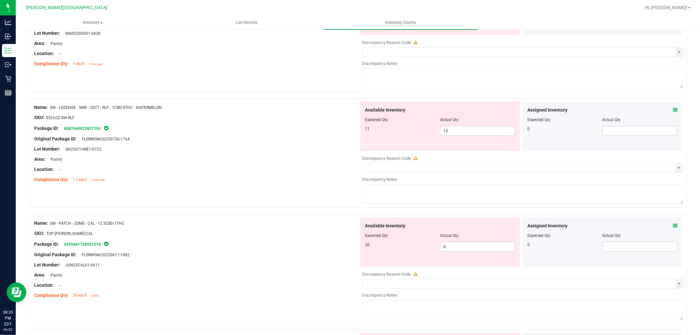
scroll to position [401, 0]
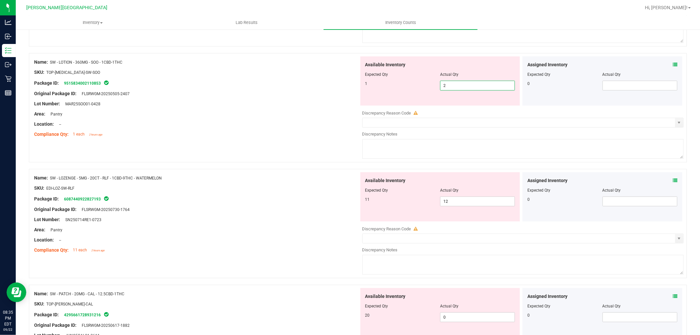
drag, startPoint x: 455, startPoint y: 84, endPoint x: 420, endPoint y: 89, distance: 35.8
click at [420, 89] on div "1 2 2" at bounding box center [441, 86] width 150 height 10
click at [403, 84] on div "1" at bounding box center [403, 84] width 75 height 6
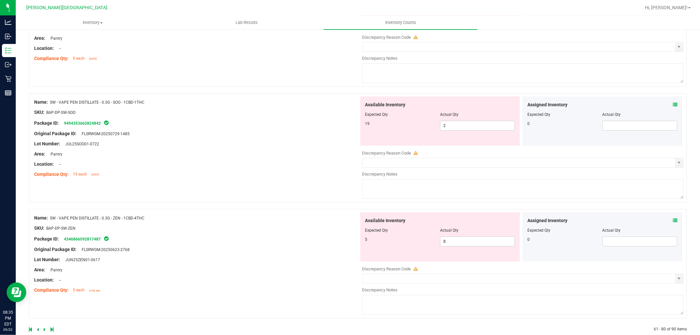
scroll to position [2099, 0]
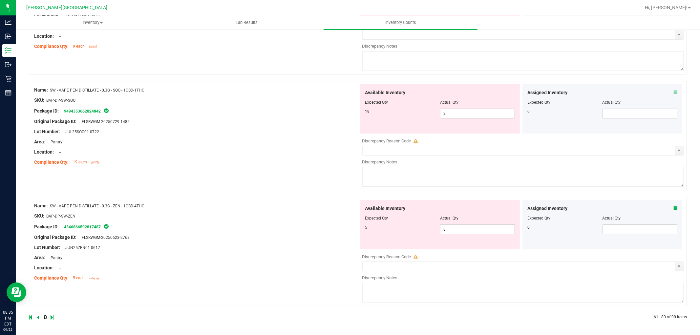
click at [44, 318] on icon at bounding box center [45, 318] width 2 height 4
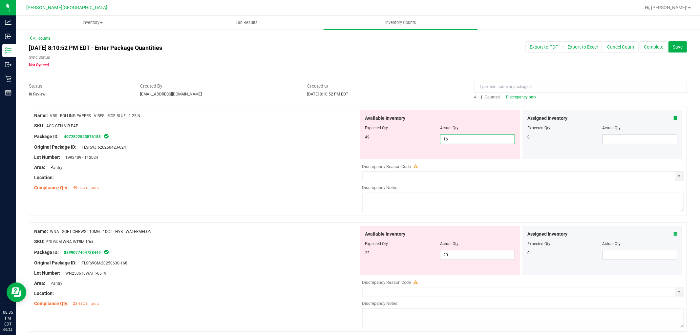
drag, startPoint x: 454, startPoint y: 139, endPoint x: 421, endPoint y: 141, distance: 32.5
click at [421, 141] on div "49 16 16" at bounding box center [441, 139] width 150 height 10
click at [401, 134] on div "49" at bounding box center [403, 137] width 75 height 6
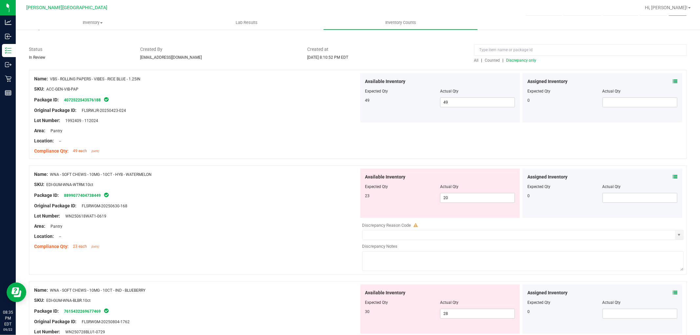
scroll to position [73, 0]
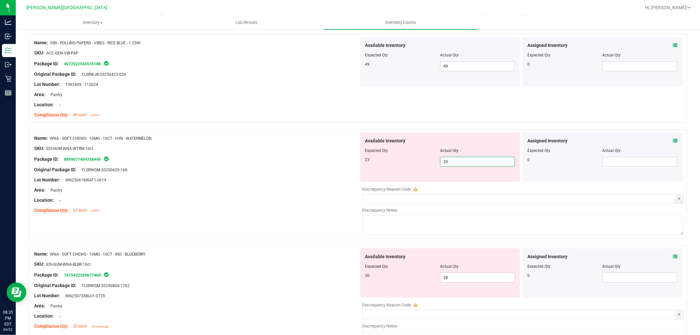
drag, startPoint x: 441, startPoint y: 163, endPoint x: 425, endPoint y: 164, distance: 15.8
click at [426, 164] on div "23 20 20" at bounding box center [441, 162] width 150 height 10
click at [419, 155] on div at bounding box center [441, 155] width 150 height 3
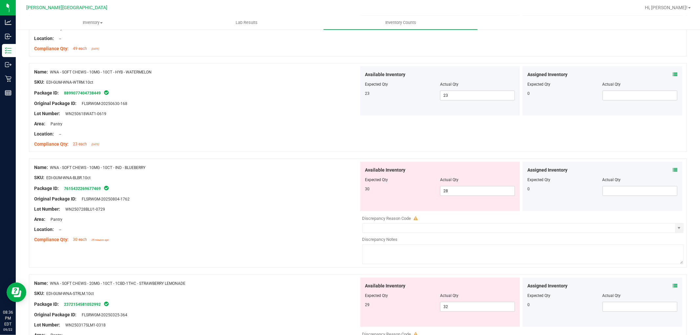
scroll to position [146, 0]
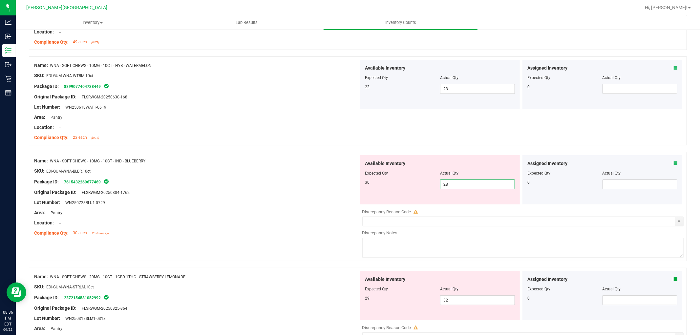
drag, startPoint x: 456, startPoint y: 182, endPoint x: 433, endPoint y: 185, distance: 23.1
click at [433, 185] on div "30 28 28" at bounding box center [441, 185] width 150 height 10
click at [415, 171] on div "Expected Qty" at bounding box center [403, 173] width 75 height 6
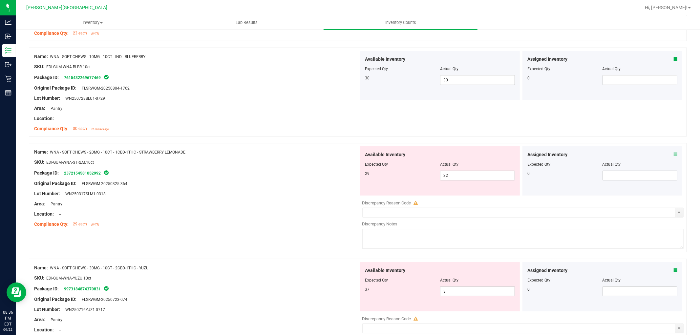
scroll to position [255, 0]
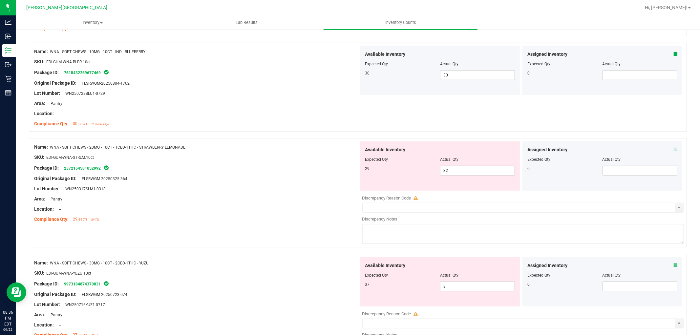
drag, startPoint x: 445, startPoint y: 165, endPoint x: 428, endPoint y: 167, distance: 17.2
click at [428, 167] on div "Available Inventory Expected Qty Actual Qty 29 32 32" at bounding box center [441, 166] width 160 height 49
drag, startPoint x: 450, startPoint y: 172, endPoint x: 431, endPoint y: 169, distance: 19.6
click at [431, 169] on div "29 32 32" at bounding box center [441, 171] width 150 height 10
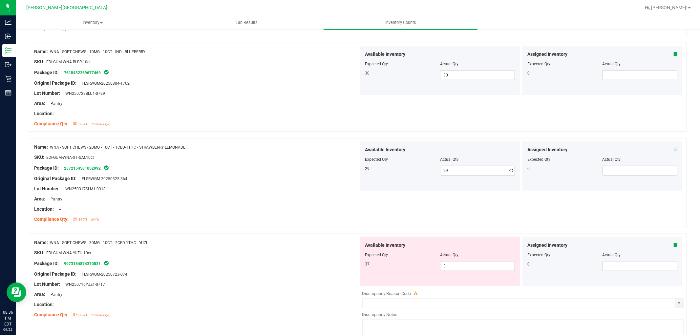
click at [430, 168] on div "29" at bounding box center [403, 169] width 75 height 6
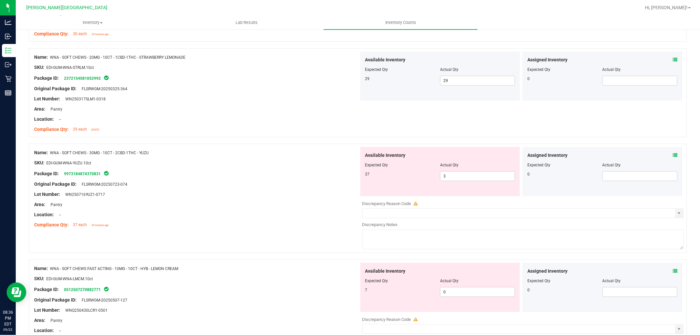
scroll to position [365, 0]
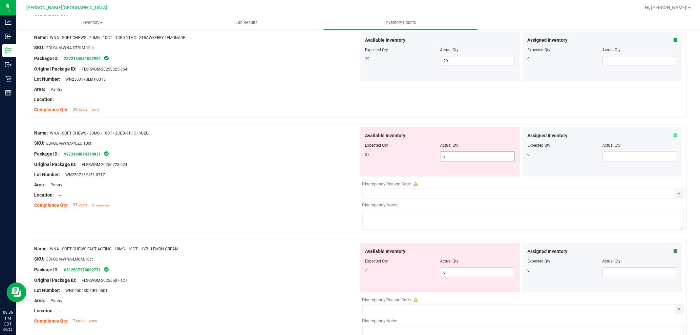
drag, startPoint x: 444, startPoint y: 158, endPoint x: 428, endPoint y: 155, distance: 16.1
click at [428, 155] on div "37 3 3" at bounding box center [441, 157] width 150 height 10
click at [421, 152] on div "37" at bounding box center [403, 155] width 75 height 6
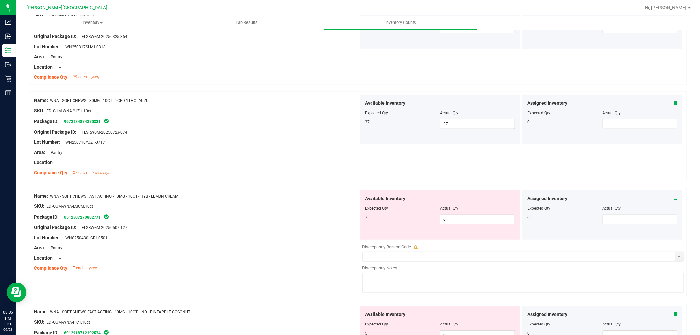
scroll to position [474, 0]
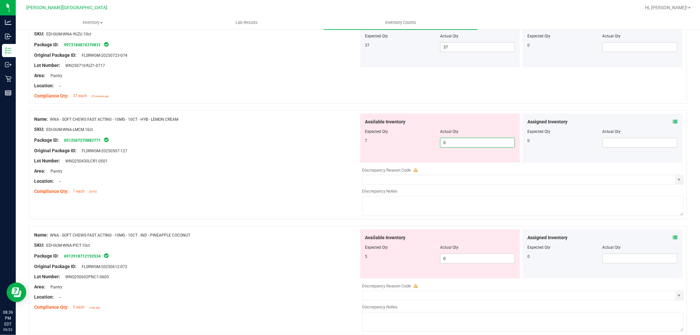
drag, startPoint x: 447, startPoint y: 142, endPoint x: 429, endPoint y: 143, distance: 18.4
click at [429, 143] on div "7 0 0" at bounding box center [441, 143] width 150 height 10
click at [424, 142] on div "7" at bounding box center [403, 141] width 75 height 6
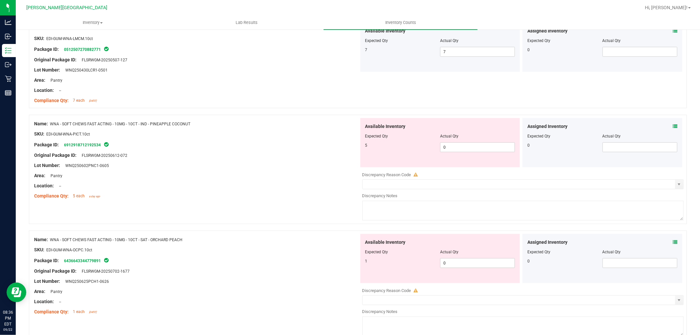
scroll to position [584, 0]
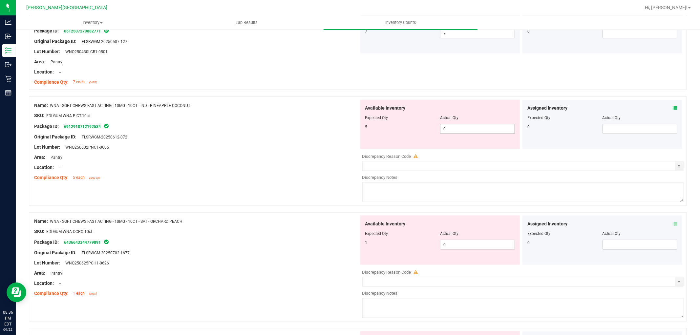
drag, startPoint x: 456, startPoint y: 136, endPoint x: 441, endPoint y: 132, distance: 15.9
click at [441, 132] on div "Available Inventory Expected Qty Actual Qty 5 0 0" at bounding box center [441, 124] width 160 height 49
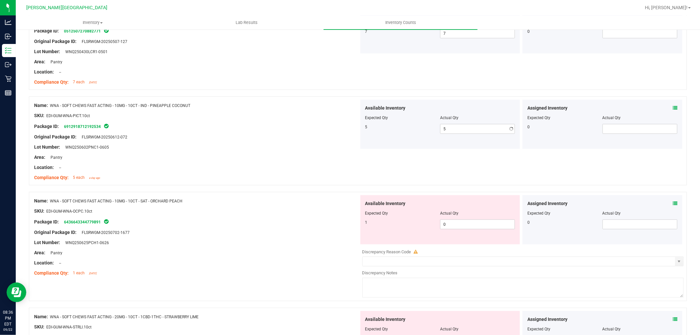
click at [431, 131] on div "5 5 5" at bounding box center [441, 129] width 150 height 10
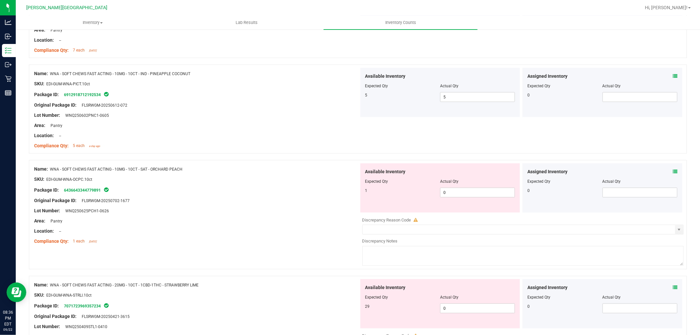
scroll to position [693, 0]
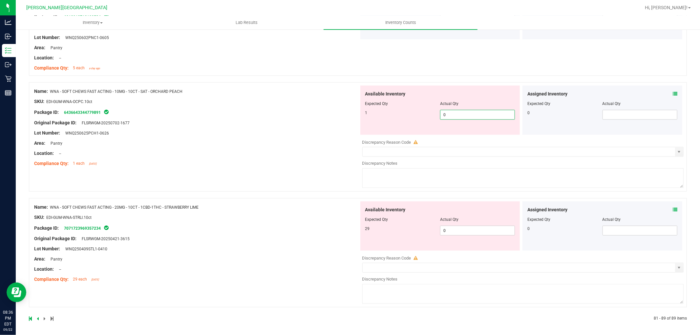
drag, startPoint x: 452, startPoint y: 117, endPoint x: 425, endPoint y: 117, distance: 26.9
click at [425, 117] on div "1 0 0" at bounding box center [441, 115] width 150 height 10
click at [423, 117] on div "Available Inventory Expected Qty Actual Qty 1 1 1" at bounding box center [441, 110] width 160 height 49
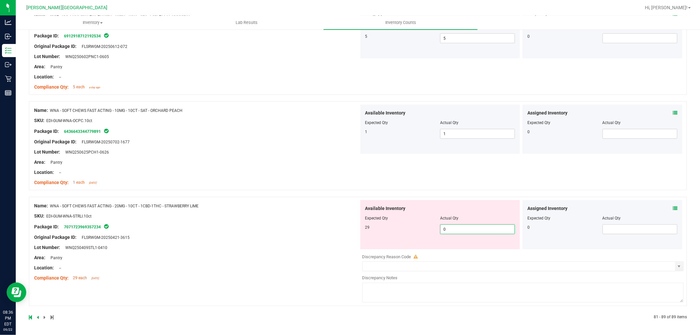
drag, startPoint x: 464, startPoint y: 230, endPoint x: 439, endPoint y: 229, distance: 24.7
click at [440, 229] on span "0 0" at bounding box center [477, 230] width 75 height 10
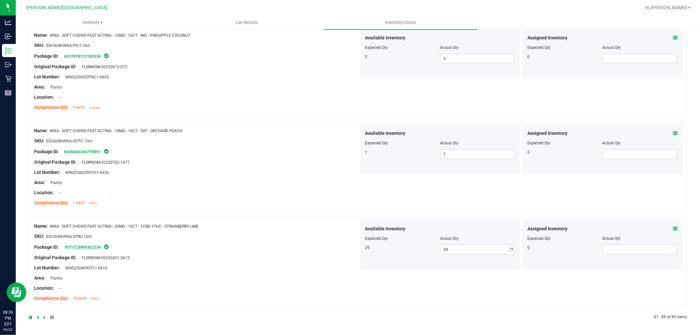
click at [427, 222] on div "Available Inventory Expected Qty Actual Qty 29 29 29" at bounding box center [441, 245] width 160 height 49
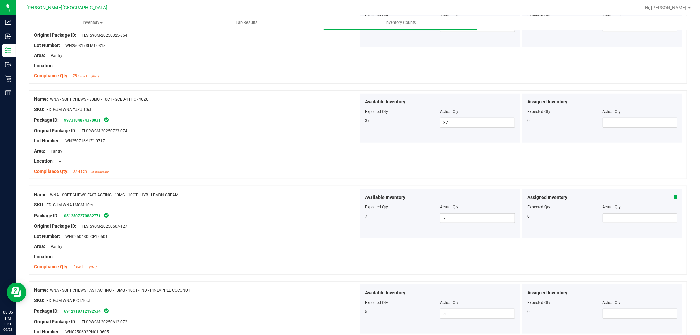
scroll to position [0, 0]
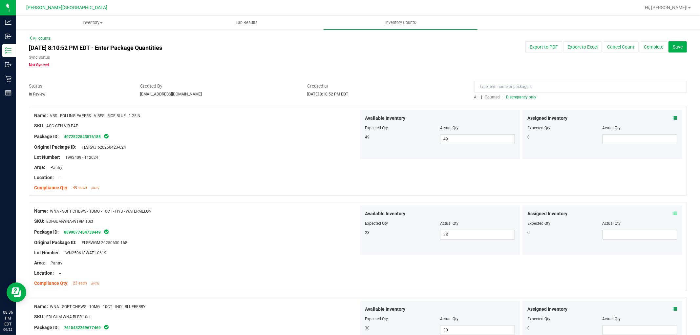
click at [521, 99] on span "Discrepancy only" at bounding box center [522, 97] width 30 height 5
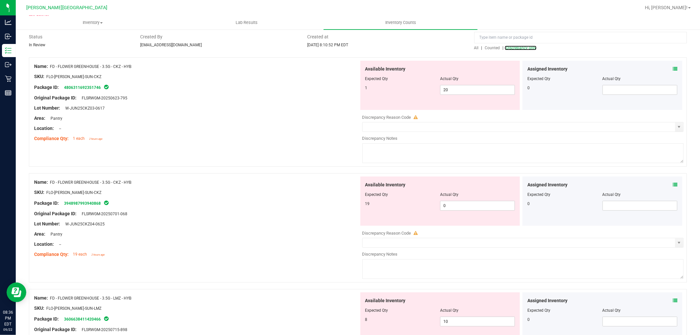
scroll to position [36, 0]
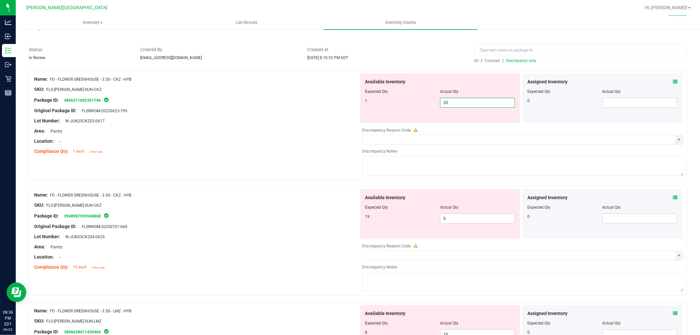
drag, startPoint x: 448, startPoint y: 102, endPoint x: 431, endPoint y: 104, distance: 17.2
click at [432, 104] on div "1 20 20" at bounding box center [441, 103] width 150 height 10
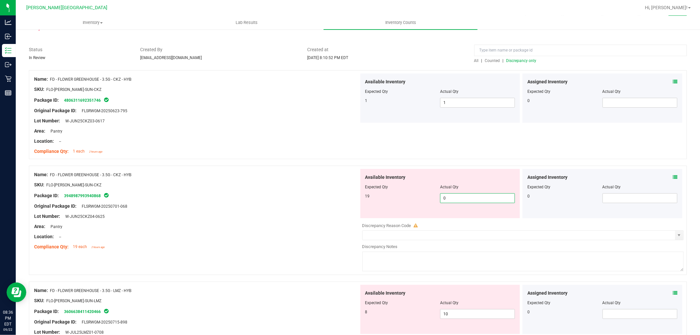
drag, startPoint x: 443, startPoint y: 221, endPoint x: 423, endPoint y: 219, distance: 20.8
click at [424, 219] on div "Available Inventory Expected Qty Actual Qty 19 0 0" at bounding box center [521, 221] width 325 height 104
click at [409, 205] on div "Available Inventory Expected Qty Actual Qty 19 19 19" at bounding box center [441, 193] width 160 height 49
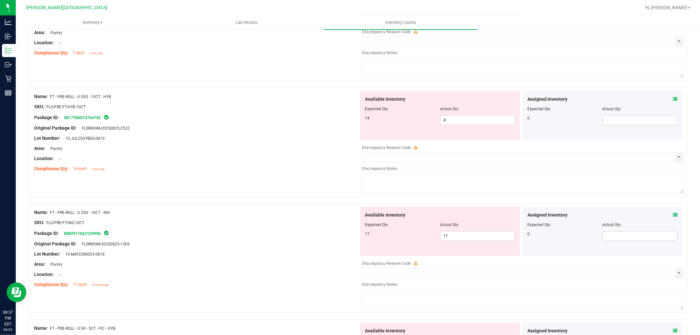
scroll to position [1605, 0]
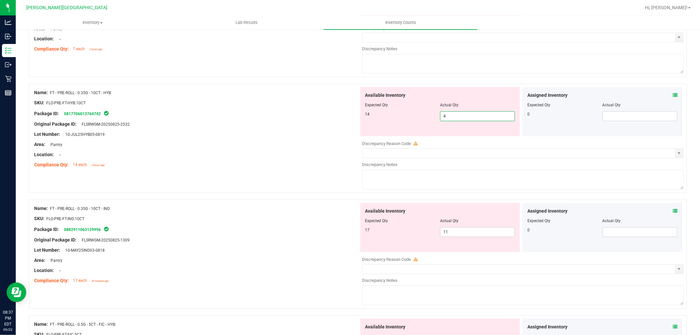
drag, startPoint x: 450, startPoint y: 124, endPoint x: 418, endPoint y: 126, distance: 32.0
click at [419, 126] on div "Available Inventory Expected Qty Actual Qty 14 4 4" at bounding box center [441, 111] width 160 height 49
click at [382, 121] on div "14 14 14" at bounding box center [441, 116] width 150 height 10
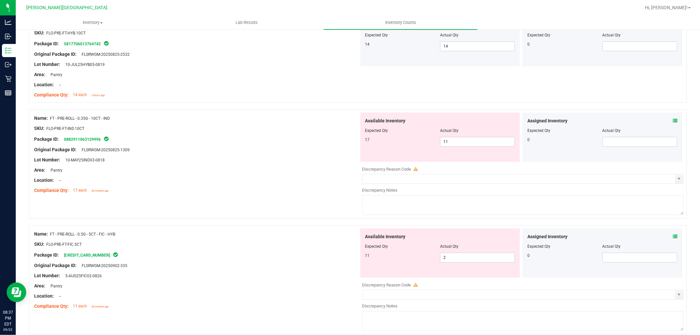
scroll to position [1678, 0]
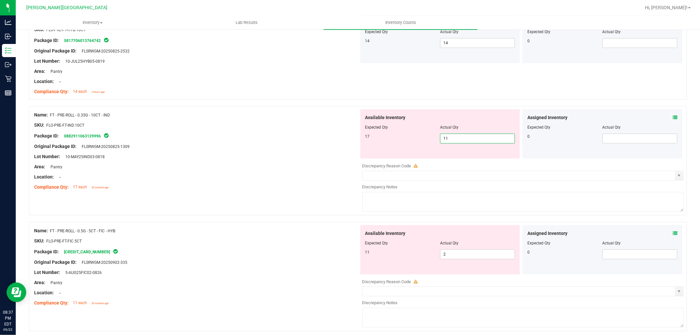
drag, startPoint x: 455, startPoint y: 142, endPoint x: 423, endPoint y: 140, distance: 32.9
click at [423, 140] on div "17 11 11" at bounding box center [441, 139] width 150 height 10
click at [423, 138] on div "17" at bounding box center [403, 137] width 75 height 6
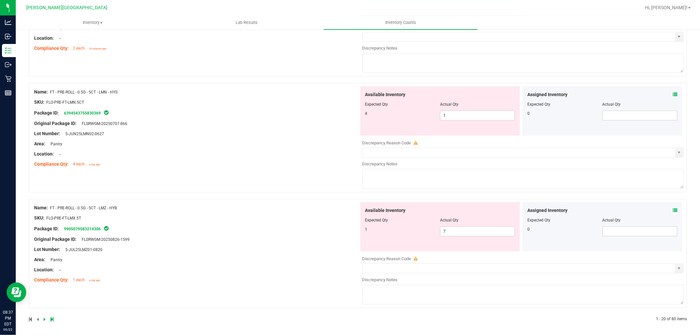
scroll to position [2057, 0]
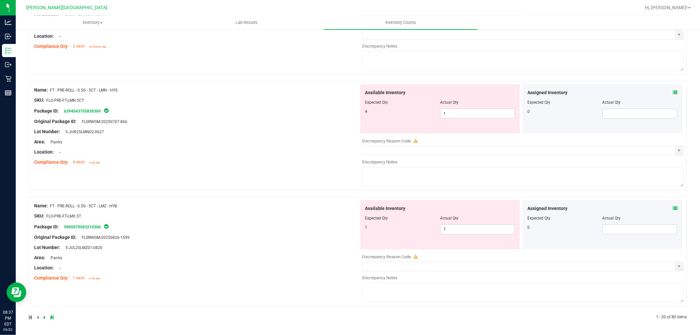
click at [43, 317] on div at bounding box center [193, 318] width 329 height 6
click at [44, 317] on icon at bounding box center [45, 318] width 2 height 4
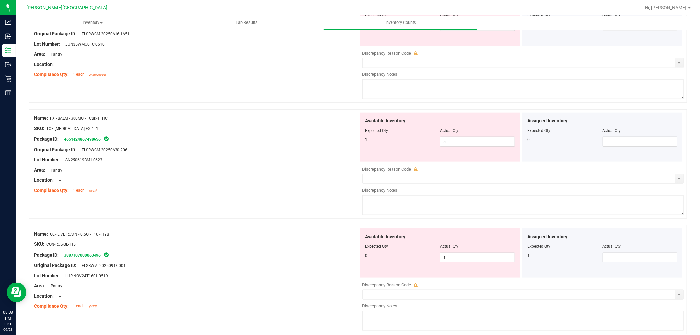
scroll to position [584, 0]
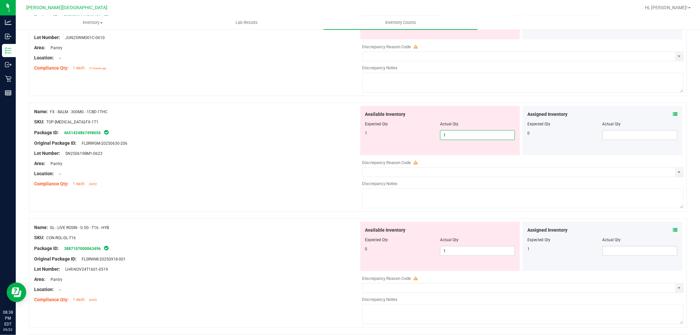
drag, startPoint x: 448, startPoint y: 136, endPoint x: 421, endPoint y: 136, distance: 26.6
click at [421, 136] on div "1 5 1" at bounding box center [441, 135] width 150 height 10
click at [407, 139] on div "1 1 1" at bounding box center [441, 135] width 150 height 10
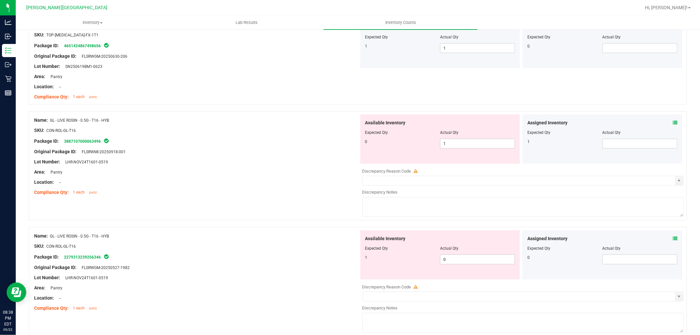
scroll to position [693, 0]
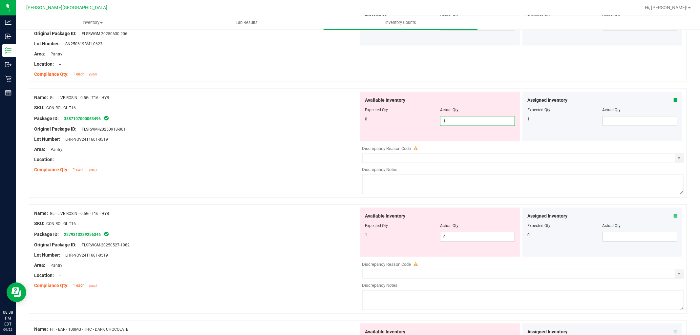
drag, startPoint x: 451, startPoint y: 125, endPoint x: 434, endPoint y: 125, distance: 16.1
click at [434, 125] on div "0 1 1" at bounding box center [441, 121] width 150 height 10
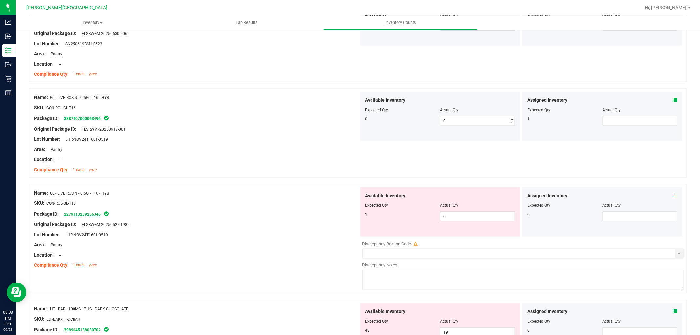
click at [423, 126] on div "0 0 0" at bounding box center [441, 121] width 150 height 10
drag, startPoint x: 453, startPoint y: 219, endPoint x: 426, endPoint y: 210, distance: 28.4
click at [429, 211] on div "Available Inventory Expected Qty Actual Qty 1 0 0" at bounding box center [441, 212] width 160 height 49
click at [412, 208] on div "Expected Qty" at bounding box center [403, 206] width 75 height 6
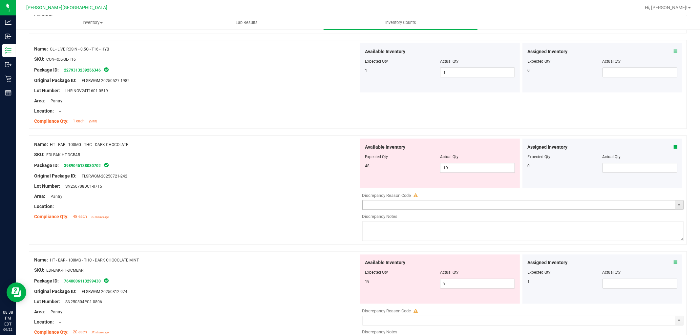
scroll to position [839, 0]
drag, startPoint x: 453, startPoint y: 168, endPoint x: 419, endPoint y: 166, distance: 33.9
click at [419, 166] on div "48 19 19" at bounding box center [441, 167] width 150 height 10
click at [416, 165] on div "48" at bounding box center [403, 165] width 75 height 6
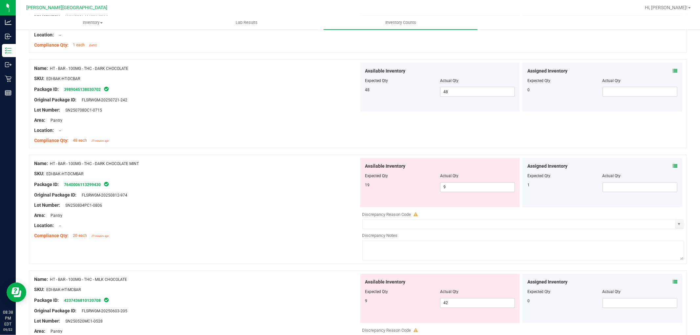
scroll to position [948, 0]
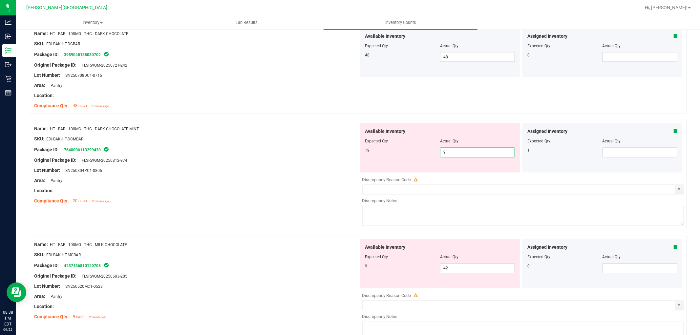
drag, startPoint x: 451, startPoint y: 155, endPoint x: 425, endPoint y: 153, distance: 26.0
click at [425, 153] on div "19 9 9" at bounding box center [441, 153] width 150 height 10
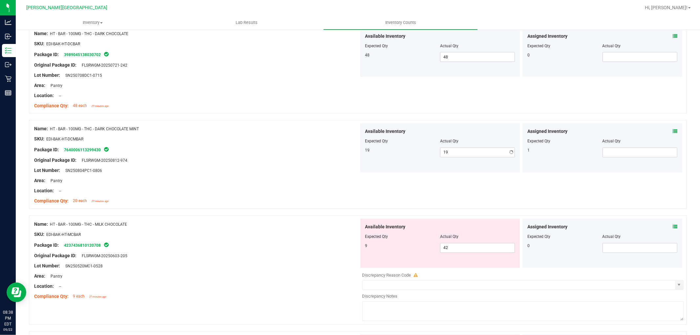
click at [409, 153] on div "19" at bounding box center [403, 151] width 75 height 6
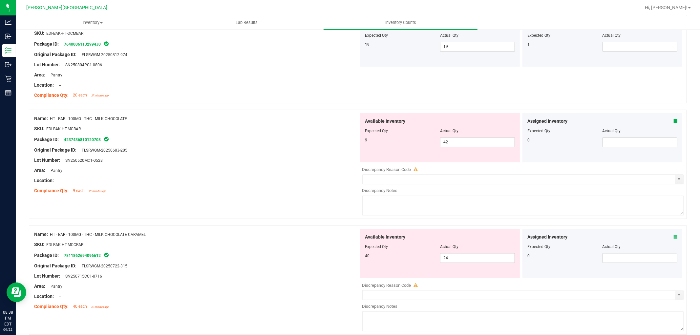
scroll to position [1095, 0]
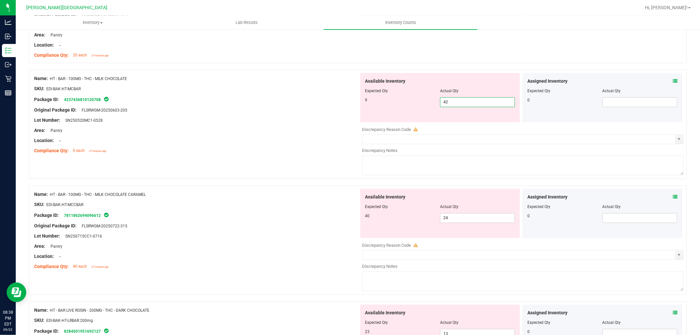
drag, startPoint x: 450, startPoint y: 107, endPoint x: 425, endPoint y: 106, distance: 25.0
click at [425, 106] on div "9 42 42" at bounding box center [441, 102] width 150 height 10
click at [412, 103] on div "9" at bounding box center [403, 100] width 75 height 6
drag, startPoint x: 457, startPoint y: 109, endPoint x: 426, endPoint y: 105, distance: 31.4
click at [426, 105] on div "9 42 42" at bounding box center [441, 102] width 150 height 10
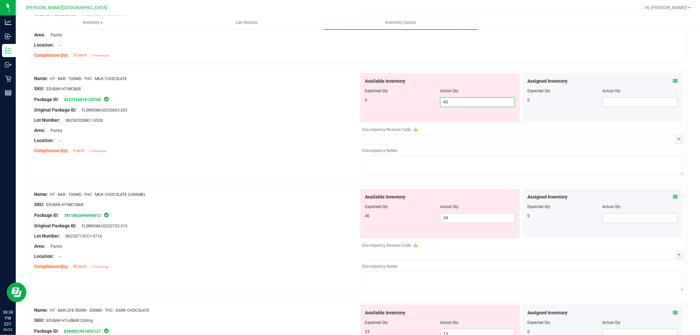
drag, startPoint x: 442, startPoint y: 103, endPoint x: 423, endPoint y: 101, distance: 19.8
click at [423, 101] on div "9 42 42" at bounding box center [441, 102] width 150 height 10
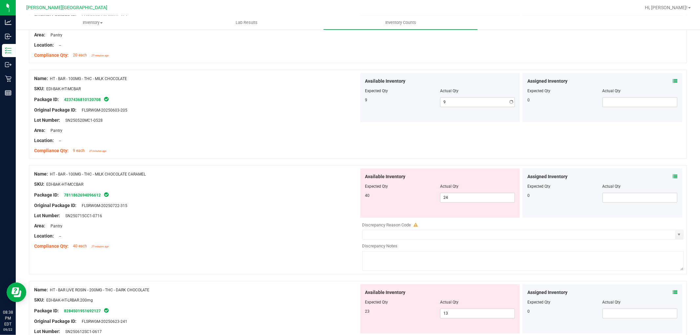
click at [419, 103] on div "9" at bounding box center [403, 100] width 75 height 6
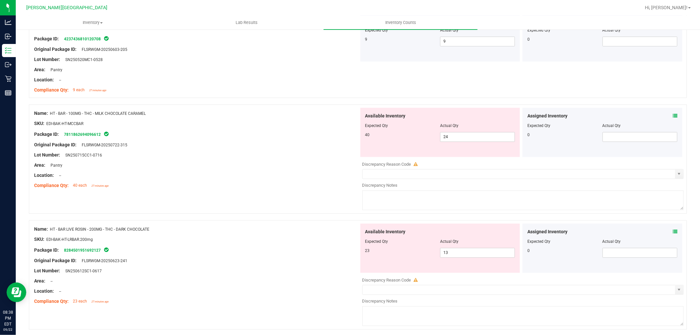
scroll to position [1167, 0]
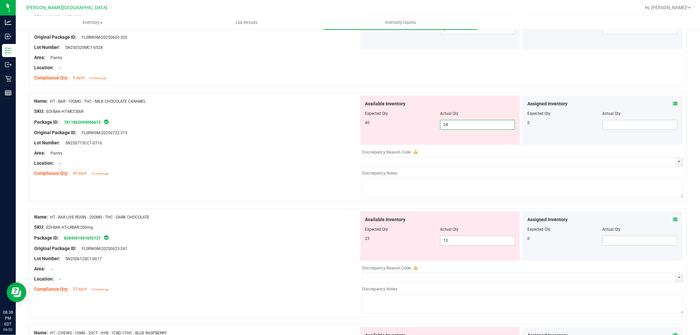
drag, startPoint x: 447, startPoint y: 126, endPoint x: 431, endPoint y: 125, distance: 16.5
click at [431, 125] on div "40 24 24" at bounding box center [441, 125] width 150 height 10
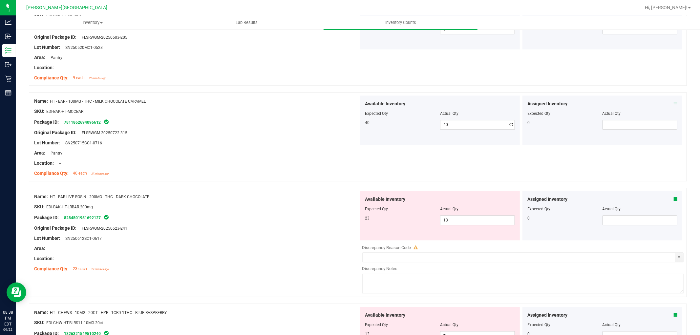
click at [428, 120] on div at bounding box center [441, 118] width 150 height 3
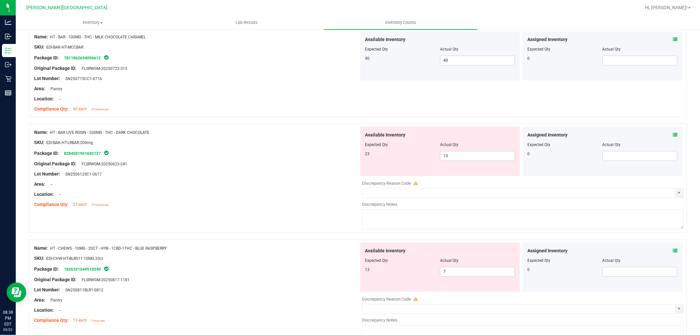
scroll to position [1240, 0]
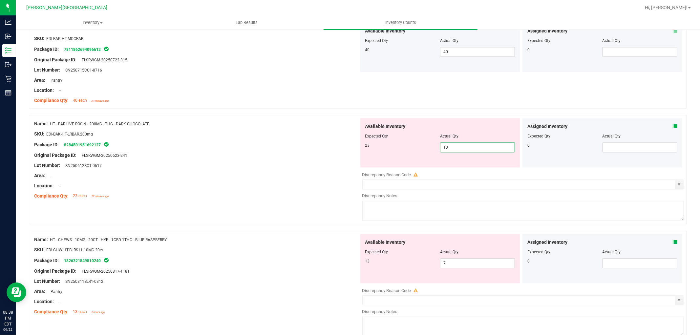
drag, startPoint x: 449, startPoint y: 151, endPoint x: 425, endPoint y: 146, distance: 24.9
click at [425, 146] on div "23 13 13" at bounding box center [441, 148] width 150 height 10
click at [417, 146] on div "23" at bounding box center [403, 146] width 75 height 6
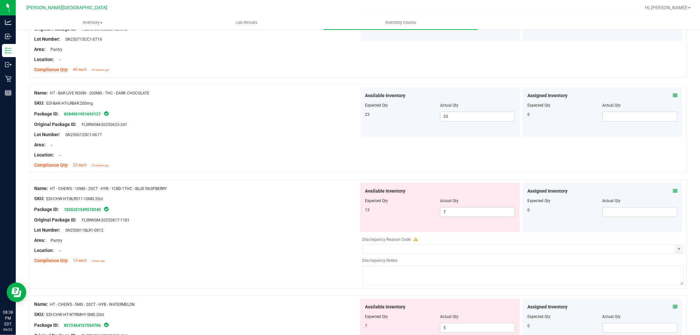
scroll to position [1350, 0]
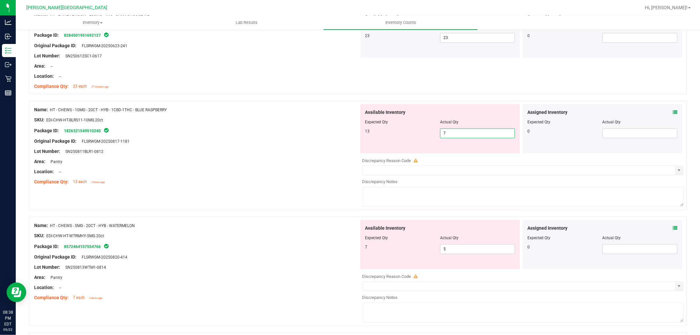
drag, startPoint x: 451, startPoint y: 134, endPoint x: 426, endPoint y: 132, distance: 24.7
click at [426, 132] on div "13 7 7" at bounding box center [441, 133] width 150 height 10
click at [422, 134] on div "13" at bounding box center [403, 131] width 75 height 6
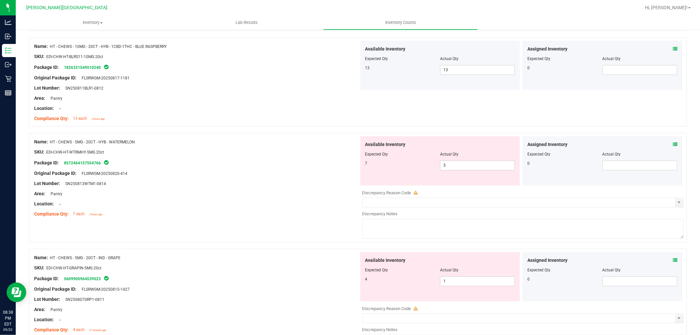
scroll to position [1423, 0]
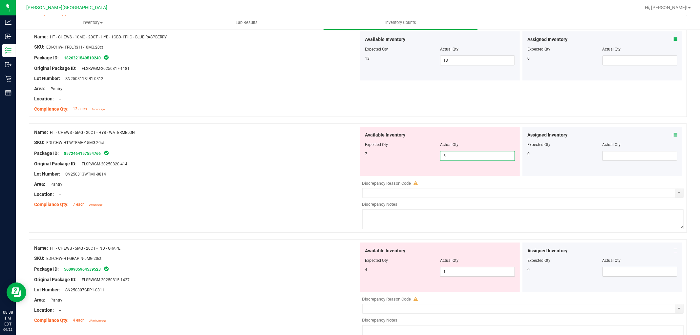
drag, startPoint x: 450, startPoint y: 159, endPoint x: 435, endPoint y: 157, distance: 15.5
click at [435, 157] on div "7 5 5" at bounding box center [441, 156] width 150 height 10
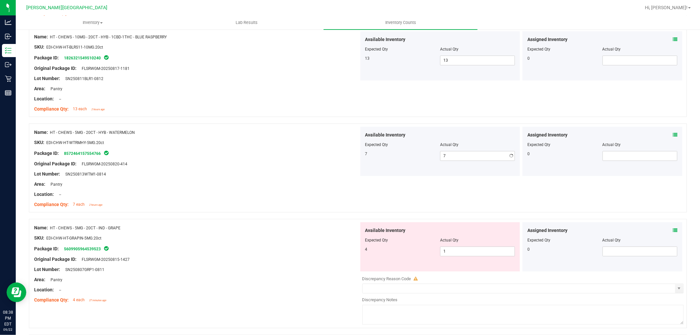
click at [429, 157] on div "7" at bounding box center [403, 154] width 75 height 6
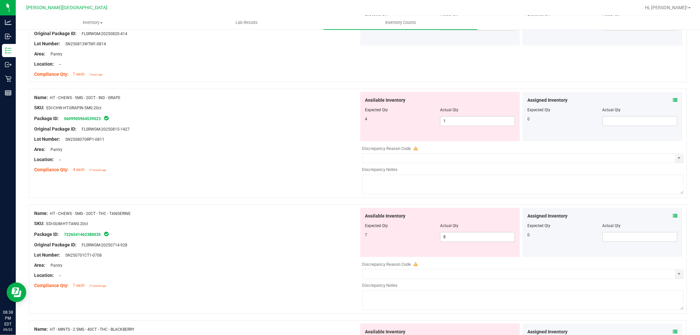
scroll to position [1569, 0]
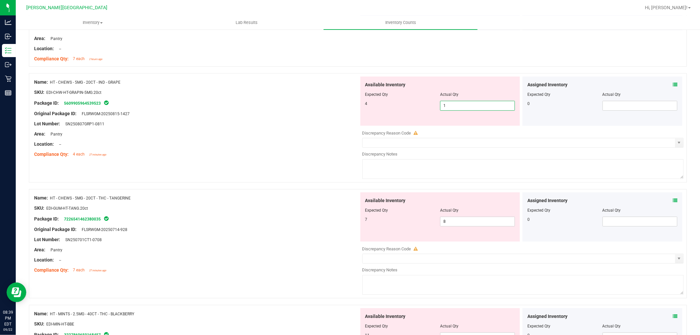
drag, startPoint x: 447, startPoint y: 109, endPoint x: 430, endPoint y: 107, distance: 17.5
click at [430, 107] on div "4 1 1" at bounding box center [441, 106] width 150 height 10
drag, startPoint x: 422, startPoint y: 112, endPoint x: 421, endPoint y: 117, distance: 4.9
click at [422, 111] on div "4 4 4" at bounding box center [441, 106] width 150 height 10
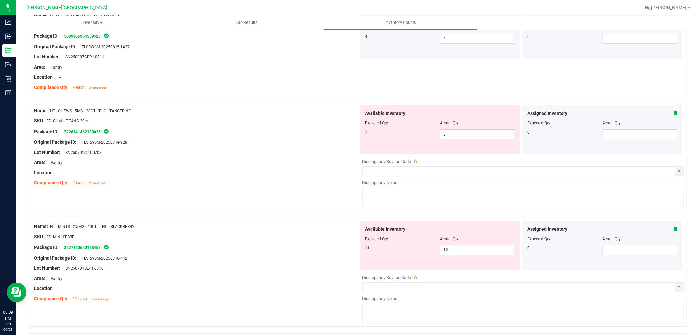
scroll to position [1642, 0]
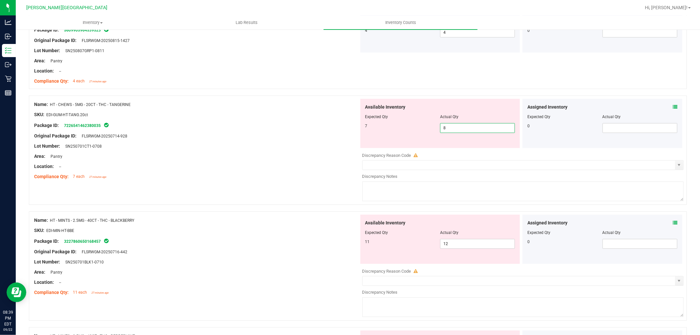
drag, startPoint x: 451, startPoint y: 128, endPoint x: 426, endPoint y: 128, distance: 24.6
click at [426, 128] on div "7 8 8" at bounding box center [441, 128] width 150 height 10
drag, startPoint x: 415, startPoint y: 128, endPoint x: 413, endPoint y: 133, distance: 5.2
click at [414, 128] on div "7" at bounding box center [403, 126] width 75 height 6
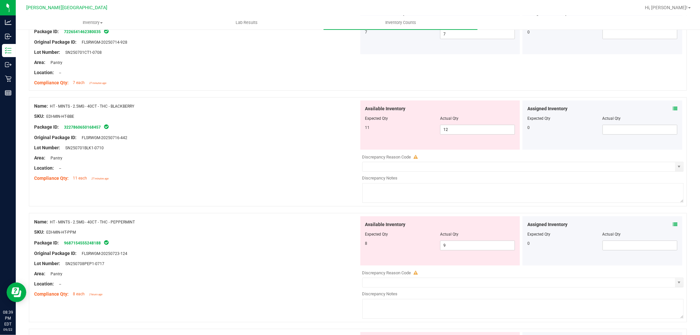
scroll to position [1751, 0]
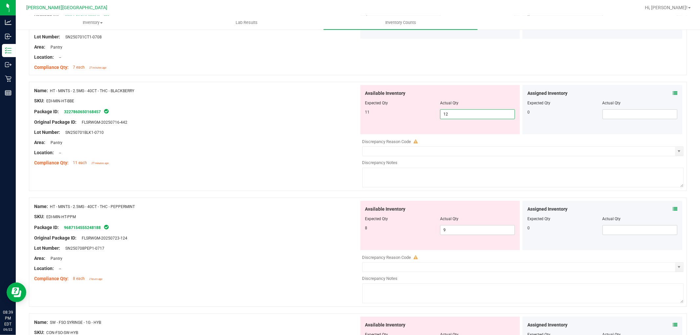
drag, startPoint x: 453, startPoint y: 117, endPoint x: 427, endPoint y: 117, distance: 26.3
click at [427, 117] on div "11 12 12" at bounding box center [441, 114] width 150 height 10
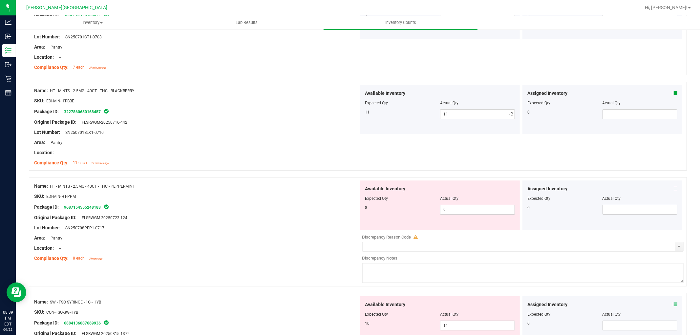
click at [421, 115] on div "11" at bounding box center [403, 112] width 75 height 6
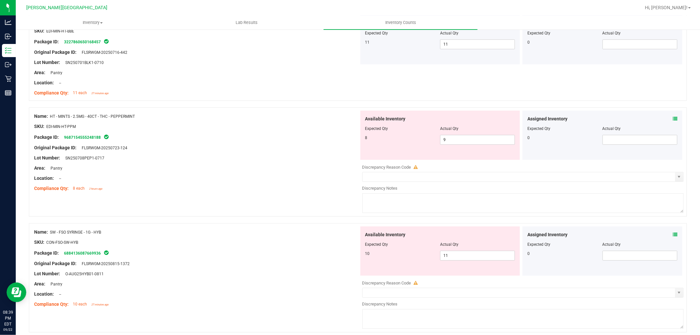
scroll to position [1824, 0]
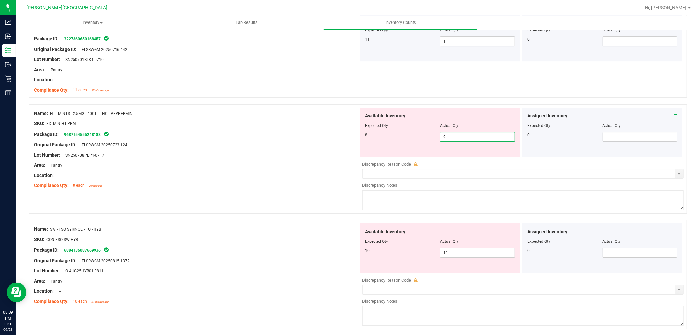
drag, startPoint x: 442, startPoint y: 141, endPoint x: 421, endPoint y: 140, distance: 21.0
click at [421, 140] on div "8 9 9" at bounding box center [441, 137] width 150 height 10
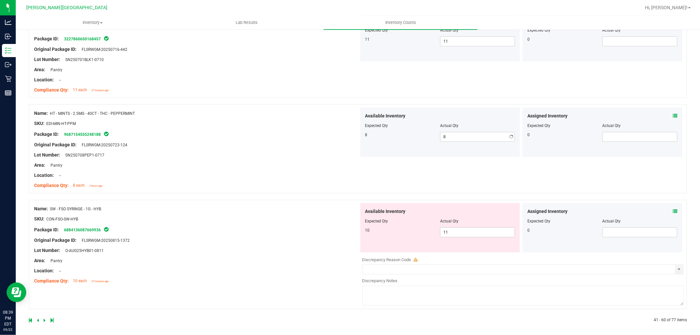
click at [406, 136] on div "8" at bounding box center [403, 135] width 75 height 6
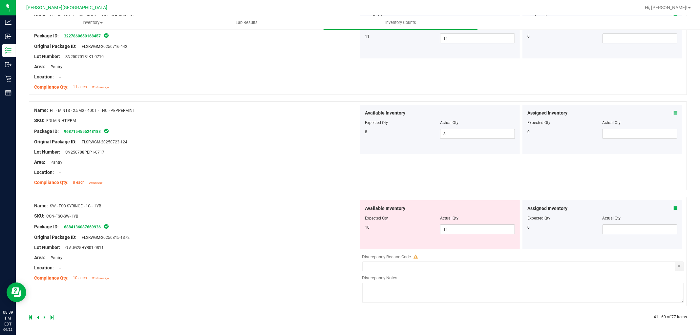
scroll to position [1830, 0]
drag, startPoint x: 451, startPoint y: 229, endPoint x: 426, endPoint y: 224, distance: 25.7
click at [426, 225] on div "10 11 11" at bounding box center [441, 230] width 150 height 10
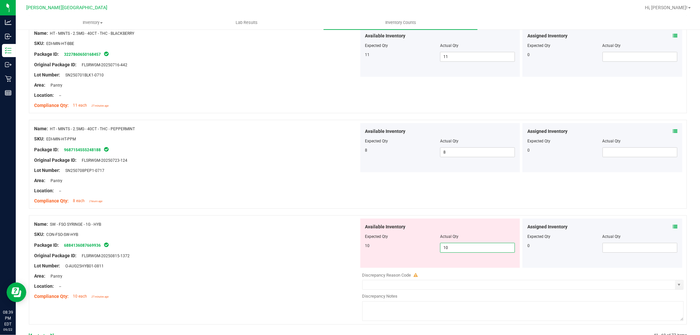
click at [422, 222] on div "Available Inventory Expected Qty Actual Qty 10 10 10" at bounding box center [441, 243] width 160 height 49
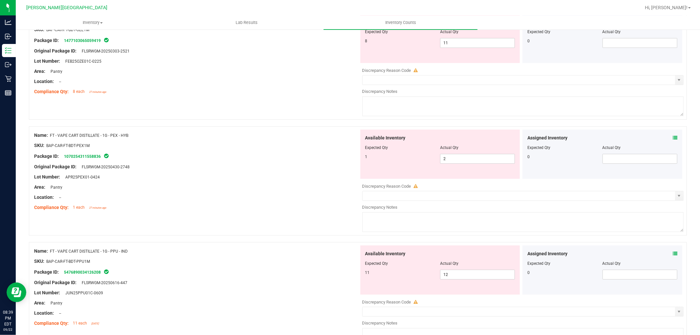
scroll to position [0, 0]
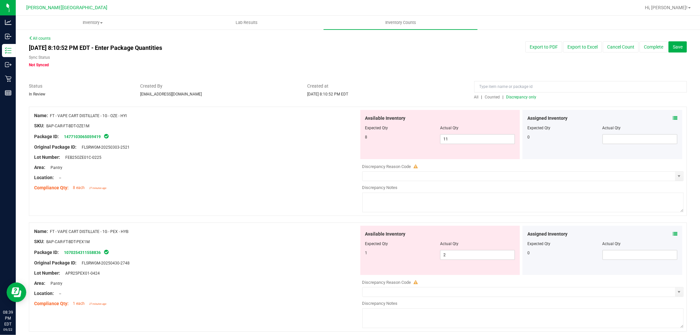
click at [511, 96] on span "Discrepancy only" at bounding box center [522, 97] width 30 height 5
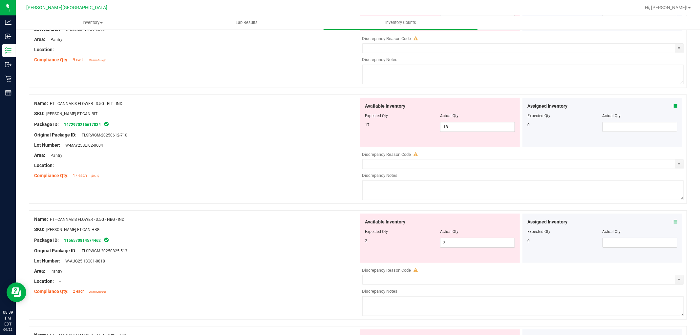
scroll to position [255, 0]
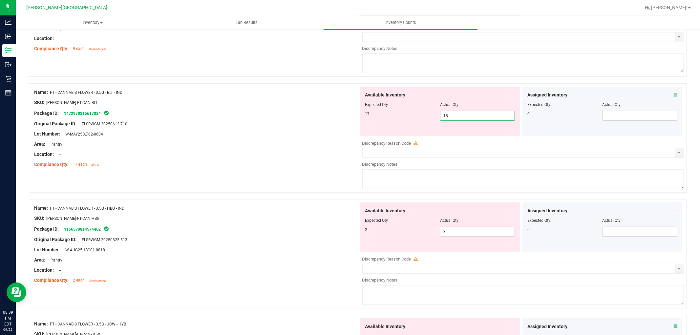
drag, startPoint x: 462, startPoint y: 120, endPoint x: 423, endPoint y: 118, distance: 39.1
click at [423, 118] on div "17 18 18" at bounding box center [441, 116] width 150 height 10
click at [417, 116] on div "17" at bounding box center [403, 114] width 75 height 6
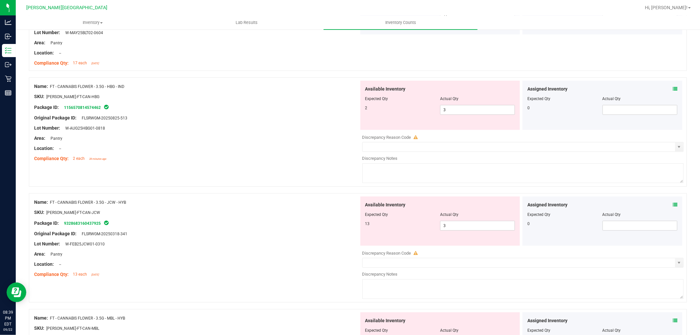
scroll to position [365, 0]
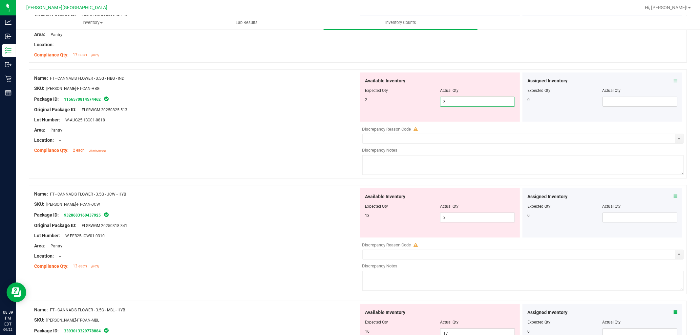
drag, startPoint x: 455, startPoint y: 104, endPoint x: 435, endPoint y: 104, distance: 19.7
click at [435, 104] on div "2 3 3" at bounding box center [441, 102] width 150 height 10
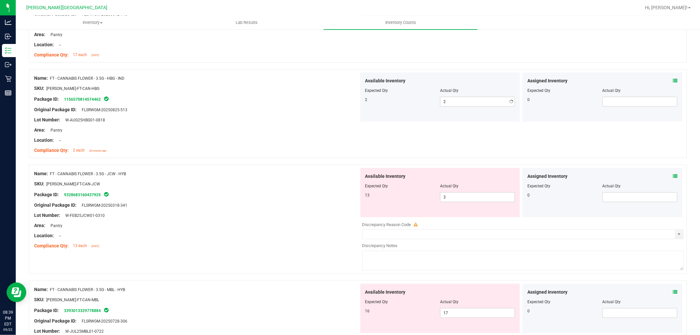
click at [429, 105] on div "2 2 2" at bounding box center [441, 102] width 150 height 10
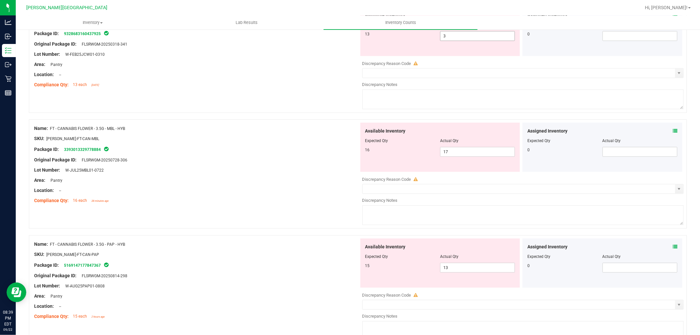
scroll to position [547, 0]
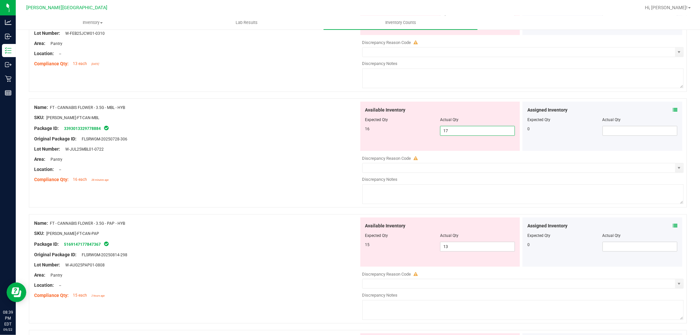
drag, startPoint x: 448, startPoint y: 133, endPoint x: 431, endPoint y: 133, distance: 17.1
click at [432, 133] on div "16 17 17" at bounding box center [441, 131] width 150 height 10
click at [421, 131] on div "16" at bounding box center [403, 129] width 75 height 6
drag, startPoint x: 442, startPoint y: 132, endPoint x: 430, endPoint y: 136, distance: 12.0
click at [430, 135] on div "16 17 17" at bounding box center [441, 131] width 150 height 10
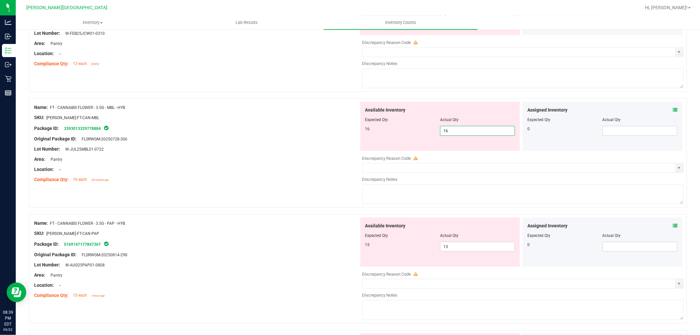
click at [421, 132] on div "16" at bounding box center [403, 129] width 75 height 6
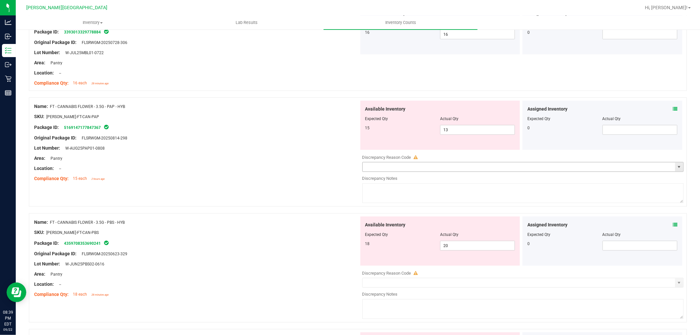
scroll to position [657, 0]
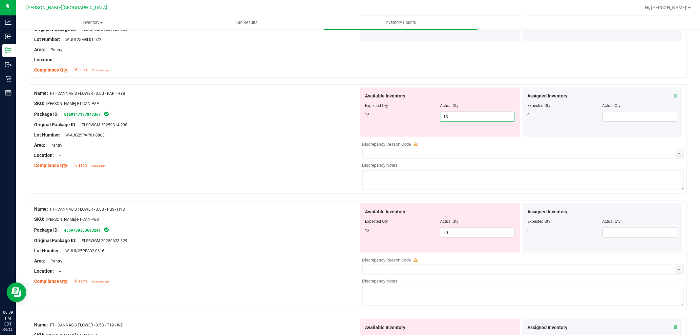
drag, startPoint x: 450, startPoint y: 117, endPoint x: 415, endPoint y: 113, distance: 35.4
click at [415, 113] on div "15 13 13" at bounding box center [441, 117] width 150 height 10
click at [396, 110] on div at bounding box center [441, 110] width 150 height 3
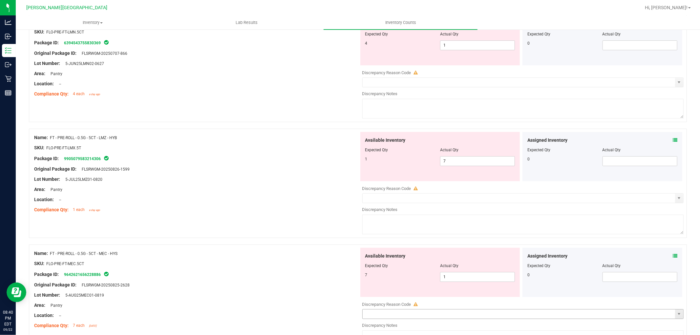
scroll to position [1788, 0]
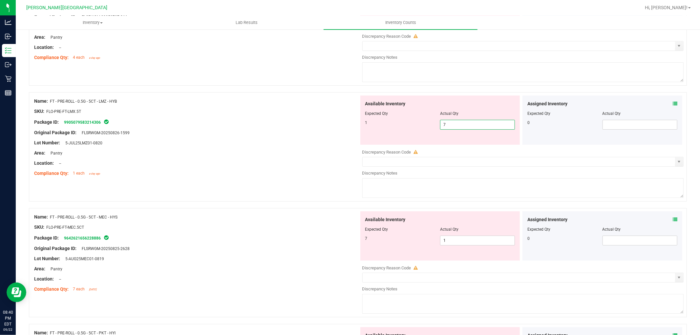
drag, startPoint x: 450, startPoint y: 130, endPoint x: 427, endPoint y: 127, distance: 23.3
click at [427, 127] on div "1 7 7" at bounding box center [441, 125] width 150 height 10
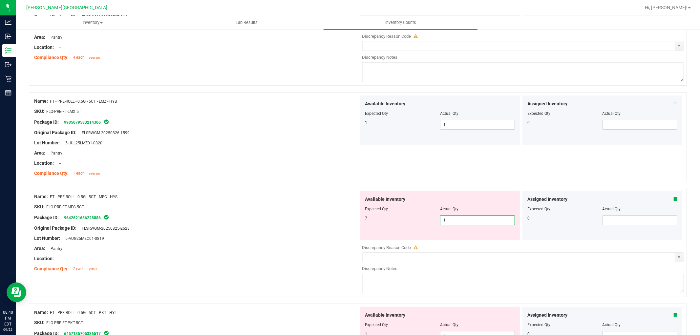
drag, startPoint x: 450, startPoint y: 245, endPoint x: 413, endPoint y: 237, distance: 37.7
click at [414, 237] on div "Available Inventory Expected Qty Actual Qty 7 1 1" at bounding box center [441, 215] width 160 height 49
click at [408, 221] on div "7" at bounding box center [403, 218] width 75 height 6
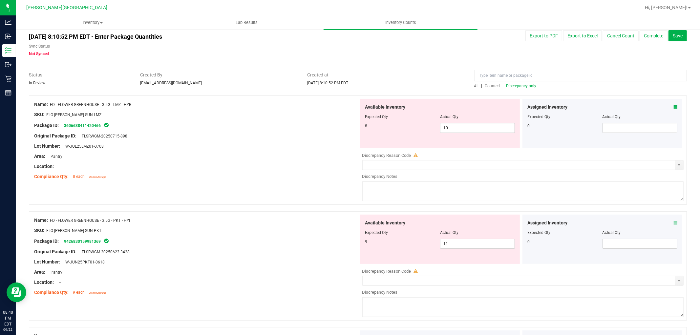
scroll to position [0, 0]
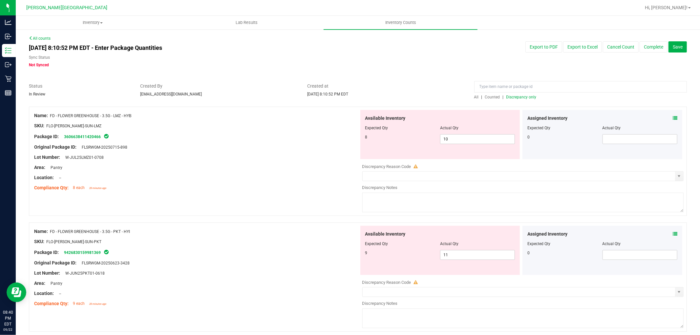
click at [528, 97] on span "Discrepancy only" at bounding box center [522, 97] width 30 height 5
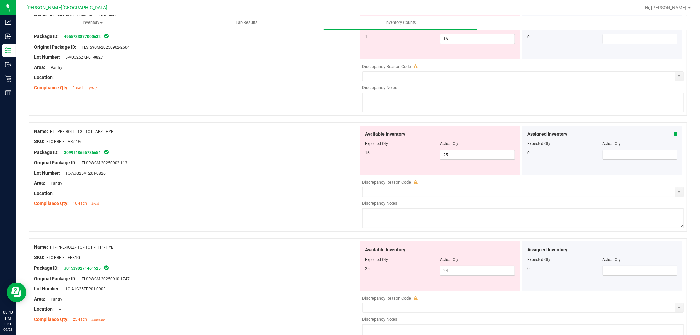
scroll to position [2119, 0]
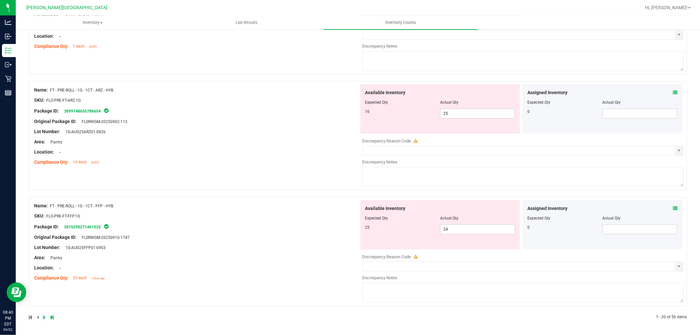
click at [43, 317] on div at bounding box center [193, 318] width 329 height 6
click at [44, 317] on icon at bounding box center [45, 318] width 2 height 4
click at [46, 317] on link at bounding box center [45, 317] width 3 height 5
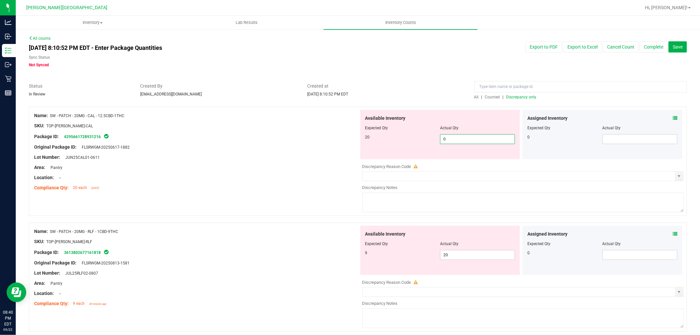
drag, startPoint x: 460, startPoint y: 143, endPoint x: 414, endPoint y: 143, distance: 45.3
click at [415, 143] on div "20 0 0" at bounding box center [441, 139] width 150 height 10
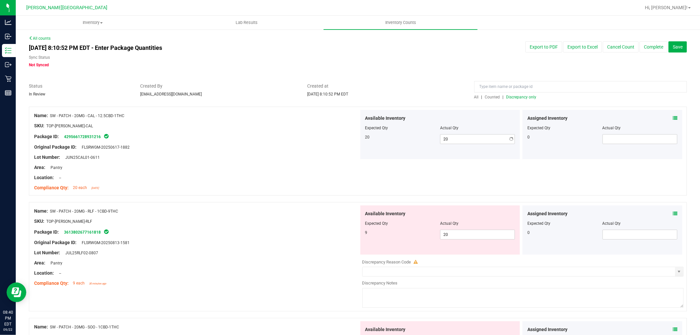
click at [406, 141] on div "20 20 20" at bounding box center [441, 139] width 150 height 10
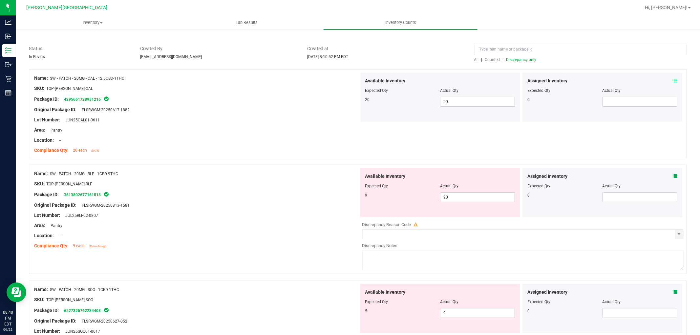
scroll to position [109, 0]
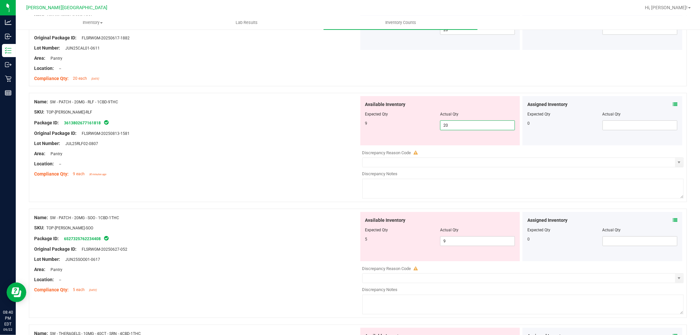
drag, startPoint x: 449, startPoint y: 129, endPoint x: 425, endPoint y: 128, distance: 23.7
click at [425, 128] on div "9 20 20" at bounding box center [441, 126] width 150 height 10
click at [400, 128] on div "9 9 9" at bounding box center [441, 126] width 150 height 10
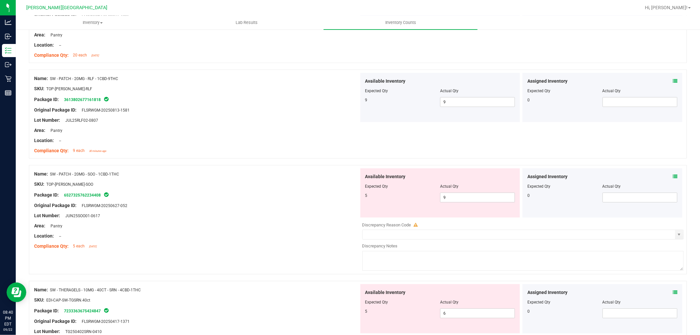
scroll to position [146, 0]
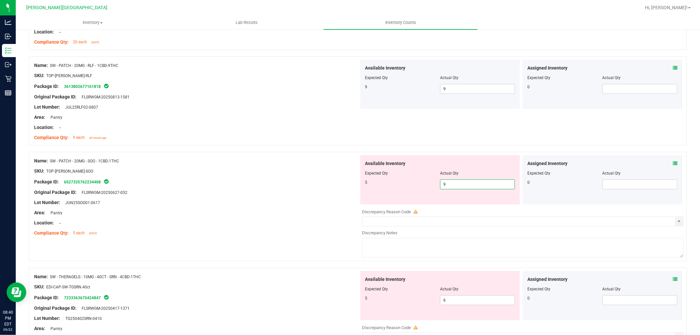
drag, startPoint x: 455, startPoint y: 186, endPoint x: 423, endPoint y: 183, distance: 32.7
click at [423, 183] on div "5 9 9" at bounding box center [441, 185] width 150 height 10
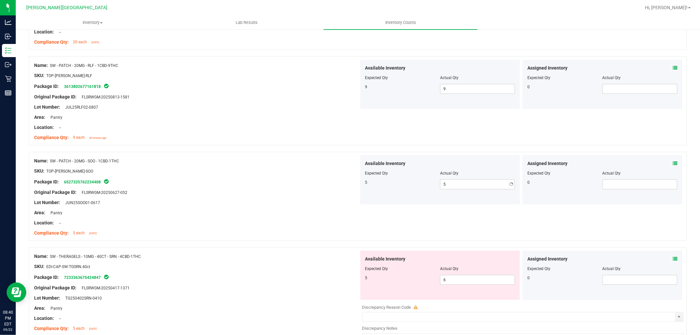
click at [405, 173] on div "Expected Qty" at bounding box center [403, 173] width 75 height 6
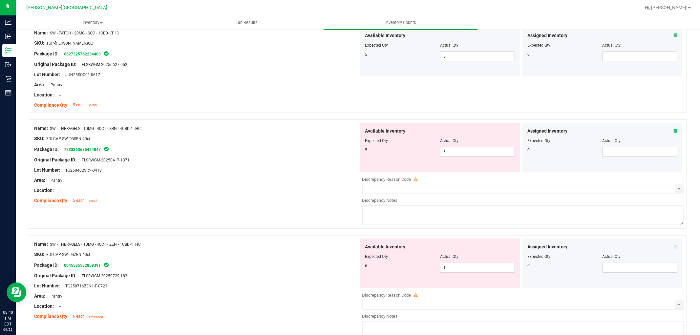
scroll to position [292, 0]
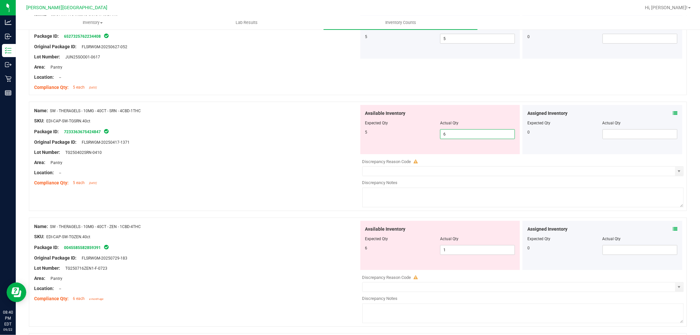
drag, startPoint x: 439, startPoint y: 132, endPoint x: 416, endPoint y: 132, distance: 22.7
click at [416, 132] on div "5 6 6" at bounding box center [441, 134] width 150 height 10
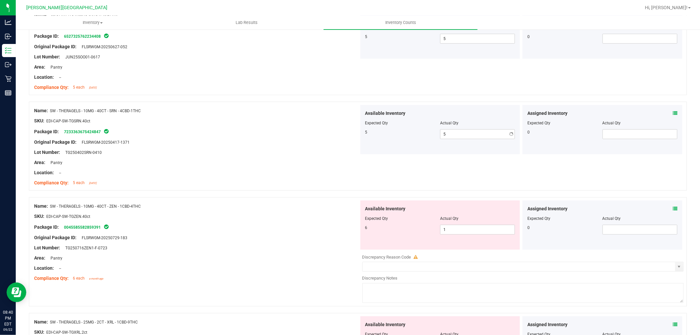
click at [416, 132] on div "5" at bounding box center [403, 132] width 75 height 6
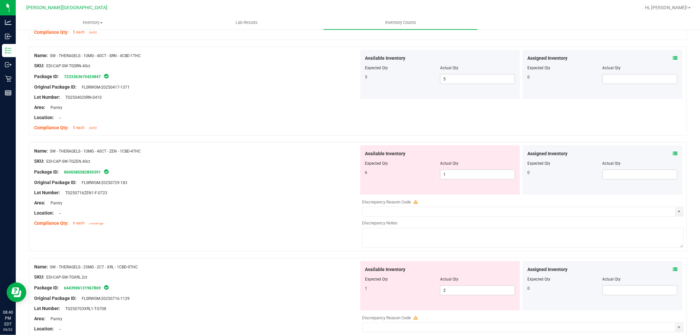
scroll to position [365, 0]
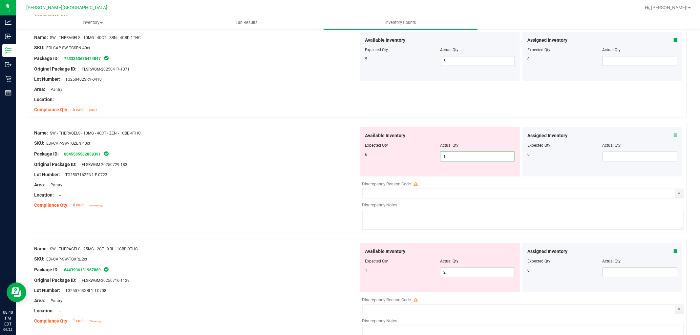
drag, startPoint x: 449, startPoint y: 155, endPoint x: 422, endPoint y: 155, distance: 26.9
click at [422, 155] on div "6 1 1" at bounding box center [441, 157] width 150 height 10
click at [405, 155] on div "6" at bounding box center [403, 155] width 75 height 6
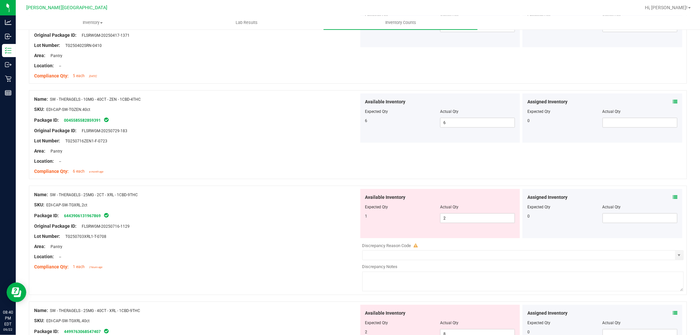
scroll to position [474, 0]
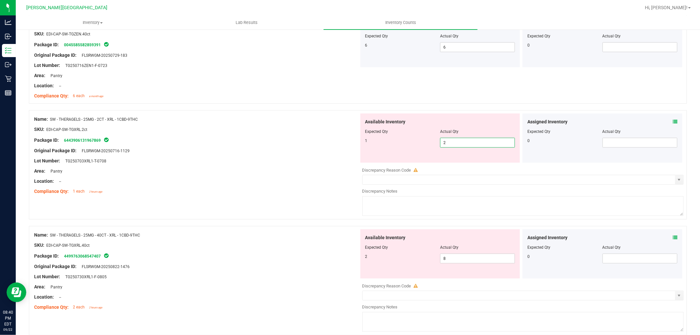
drag, startPoint x: 451, startPoint y: 143, endPoint x: 418, endPoint y: 142, distance: 33.2
click at [418, 142] on div "1 2 2" at bounding box center [441, 143] width 150 height 10
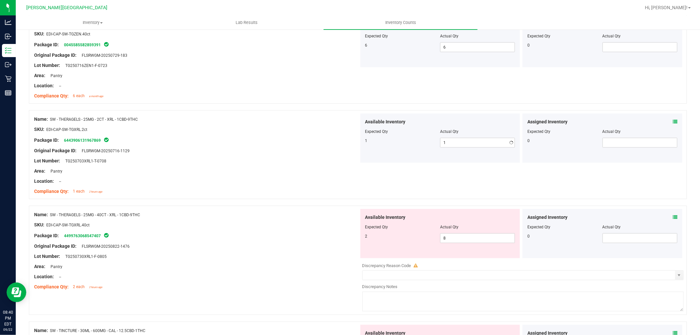
click at [418, 142] on div "1" at bounding box center [403, 141] width 75 height 6
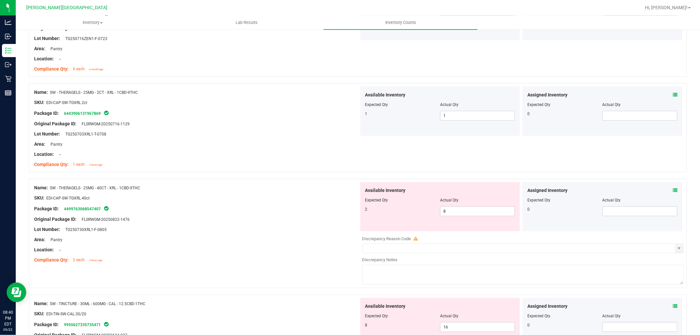
scroll to position [584, 0]
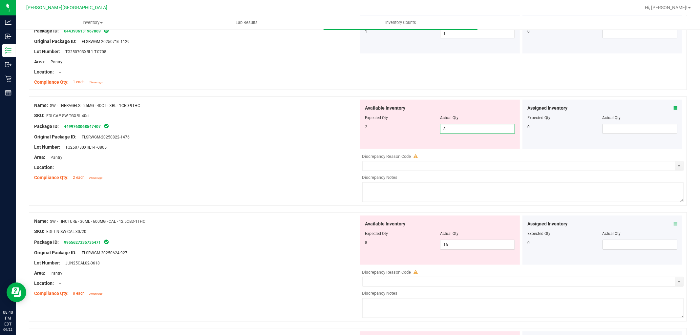
drag, startPoint x: 447, startPoint y: 132, endPoint x: 426, endPoint y: 131, distance: 21.0
click at [426, 131] on div "2 8 8" at bounding box center [441, 129] width 150 height 10
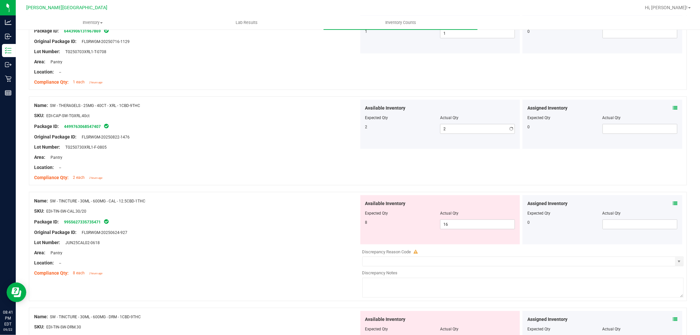
click at [421, 129] on div "2" at bounding box center [403, 127] width 75 height 6
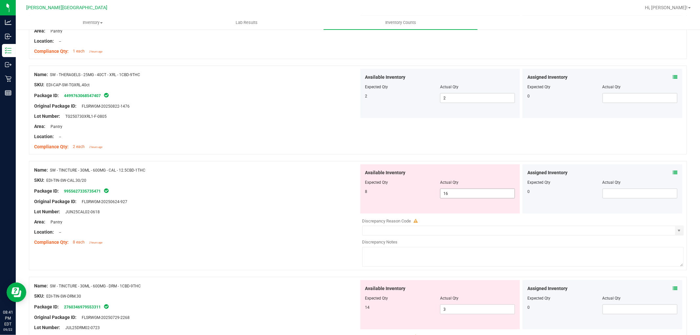
scroll to position [657, 0]
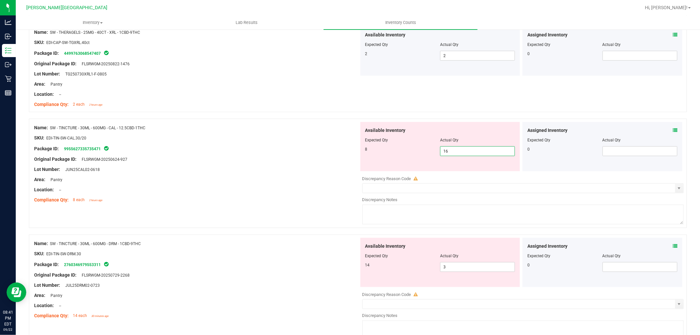
drag, startPoint x: 450, startPoint y: 148, endPoint x: 429, endPoint y: 149, distance: 21.4
click at [429, 149] on div "8 16 16" at bounding box center [441, 151] width 150 height 10
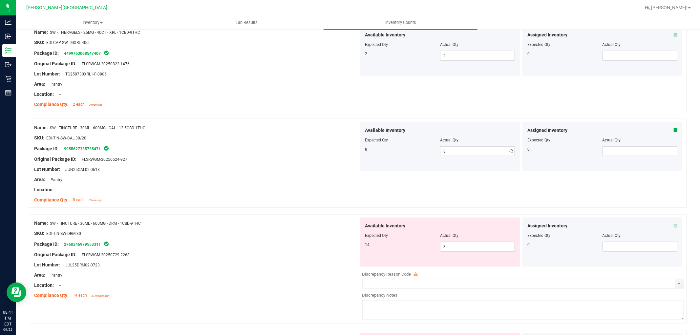
click at [416, 143] on div "Expected Qty" at bounding box center [403, 140] width 75 height 6
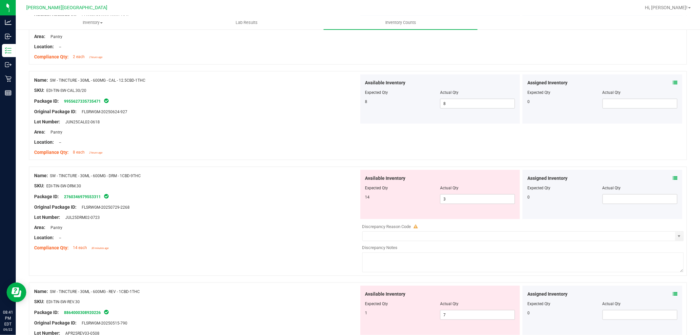
scroll to position [766, 0]
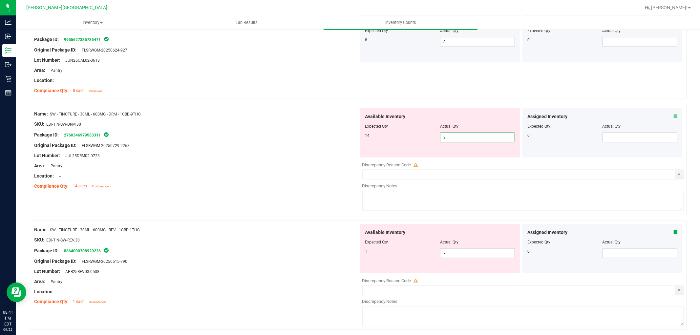
drag, startPoint x: 449, startPoint y: 139, endPoint x: 427, endPoint y: 136, distance: 22.2
click at [428, 136] on div "14 3 3" at bounding box center [441, 138] width 150 height 10
click at [416, 134] on div "14" at bounding box center [403, 136] width 75 height 6
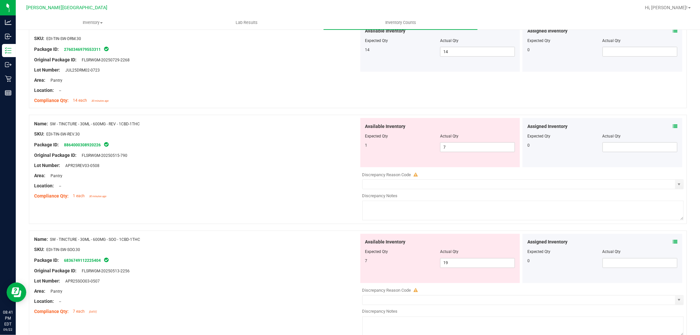
scroll to position [876, 0]
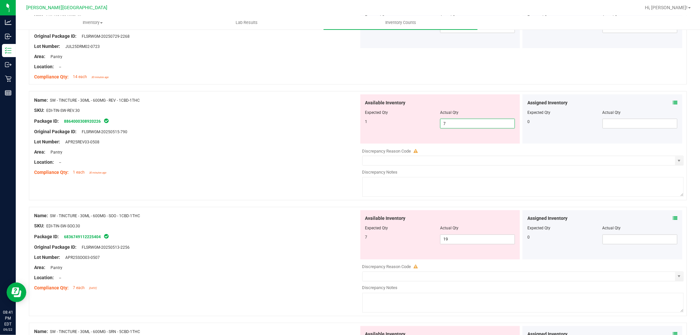
drag, startPoint x: 449, startPoint y: 125, endPoint x: 428, endPoint y: 125, distance: 21.3
click at [428, 125] on div "1 7 7" at bounding box center [441, 124] width 150 height 10
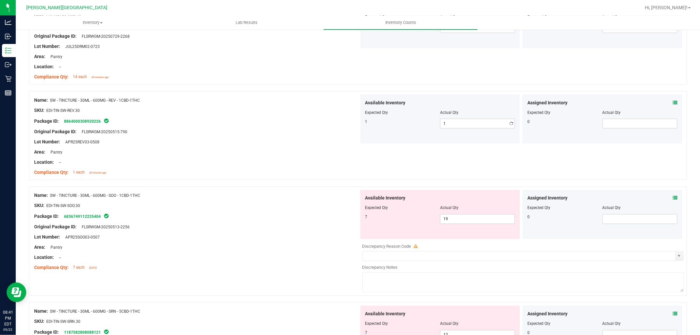
click at [418, 122] on div "1" at bounding box center [403, 122] width 75 height 6
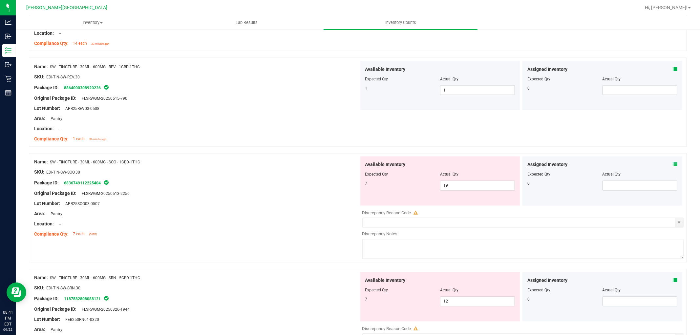
scroll to position [948, 0]
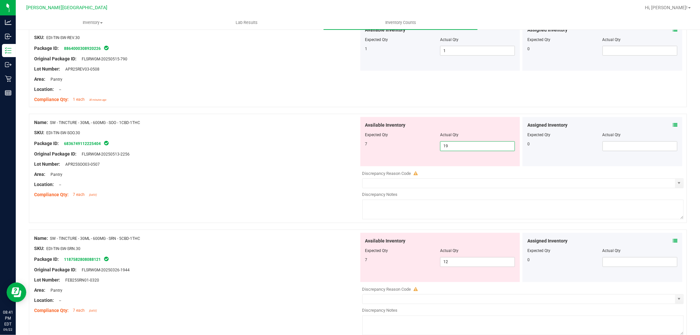
drag, startPoint x: 456, startPoint y: 150, endPoint x: 424, endPoint y: 143, distance: 33.6
click at [424, 143] on div "7 19 19" at bounding box center [441, 147] width 150 height 10
click at [418, 142] on div "7" at bounding box center [403, 145] width 75 height 6
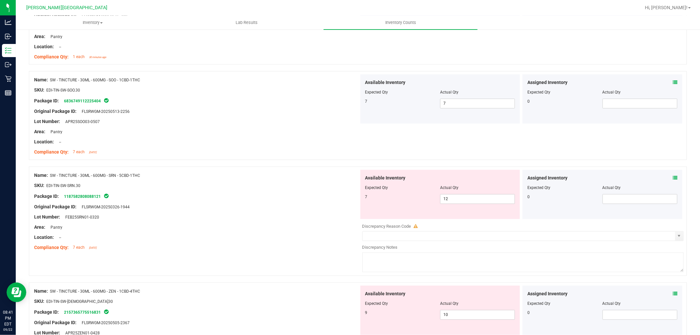
scroll to position [1058, 0]
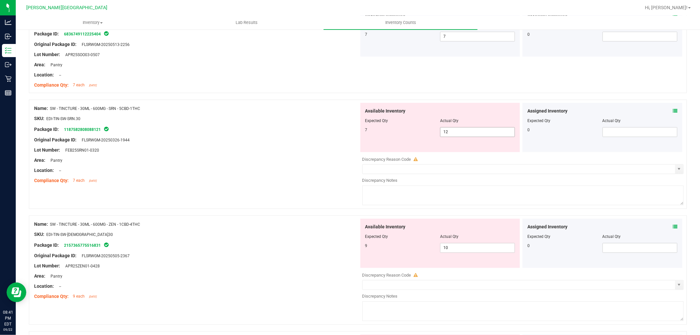
drag, startPoint x: 447, startPoint y: 135, endPoint x: 425, endPoint y: 132, distance: 22.5
click at [425, 132] on div "7 12 12" at bounding box center [441, 132] width 150 height 10
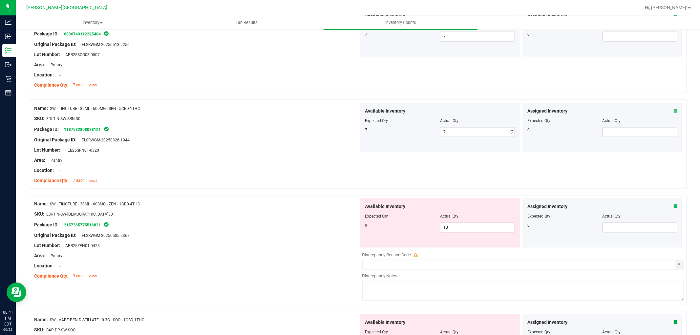
drag, startPoint x: 422, startPoint y: 132, endPoint x: 432, endPoint y: 146, distance: 16.8
click at [423, 135] on div "7 7 7" at bounding box center [441, 132] width 150 height 10
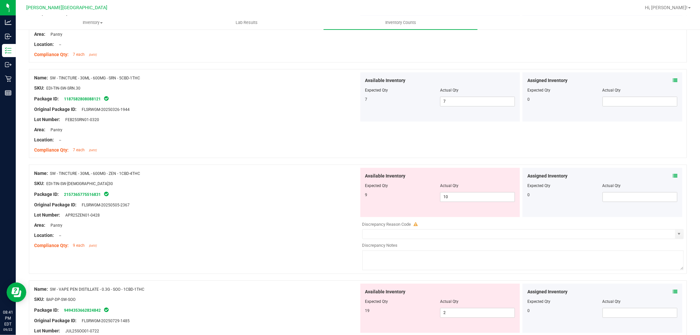
scroll to position [1131, 0]
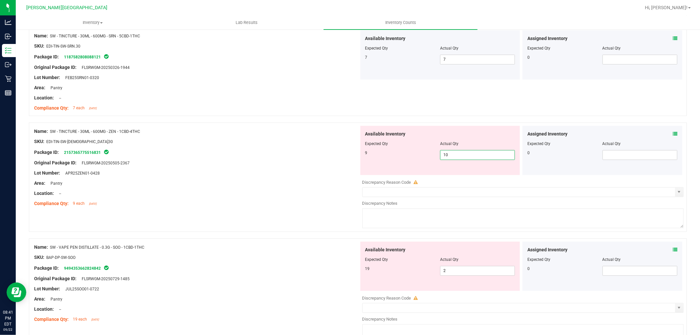
drag, startPoint x: 450, startPoint y: 155, endPoint x: 425, endPoint y: 152, distance: 25.1
click at [426, 152] on div "9 10 10" at bounding box center [441, 155] width 150 height 10
click at [408, 149] on div at bounding box center [441, 148] width 150 height 3
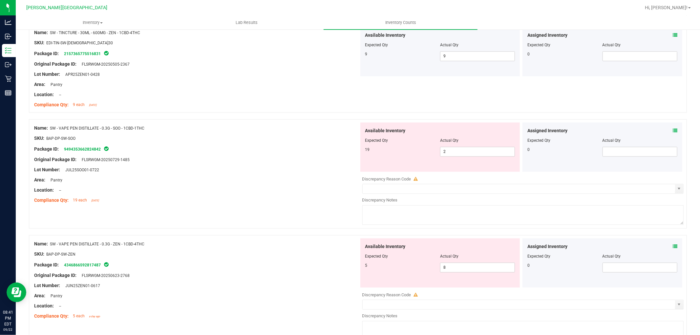
scroll to position [1240, 0]
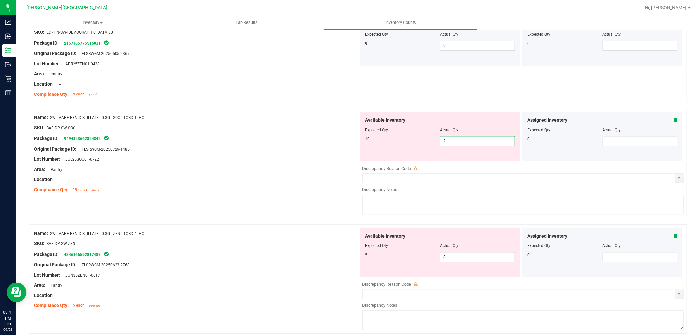
drag, startPoint x: 442, startPoint y: 141, endPoint x: 428, endPoint y: 140, distance: 14.2
click at [429, 140] on div "19 2 2" at bounding box center [441, 141] width 150 height 10
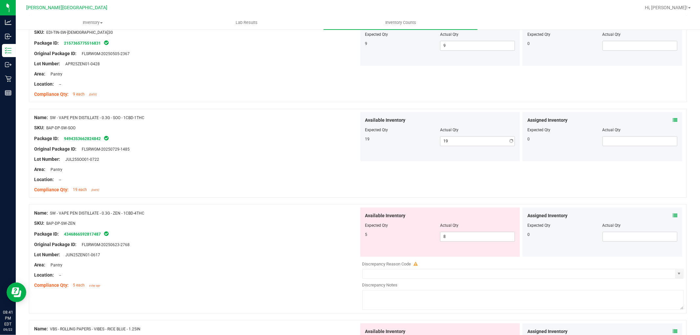
drag, startPoint x: 428, startPoint y: 140, endPoint x: 434, endPoint y: 150, distance: 11.4
click at [428, 141] on div "19" at bounding box center [403, 139] width 75 height 6
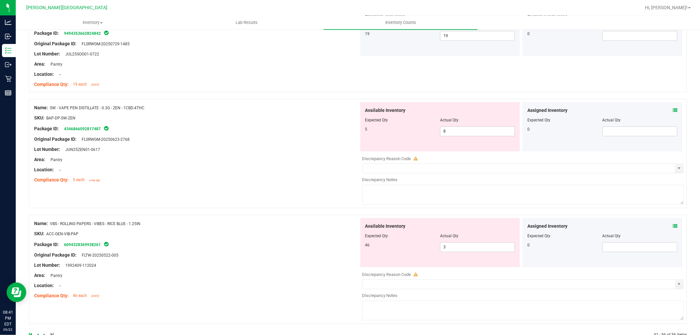
scroll to position [1350, 0]
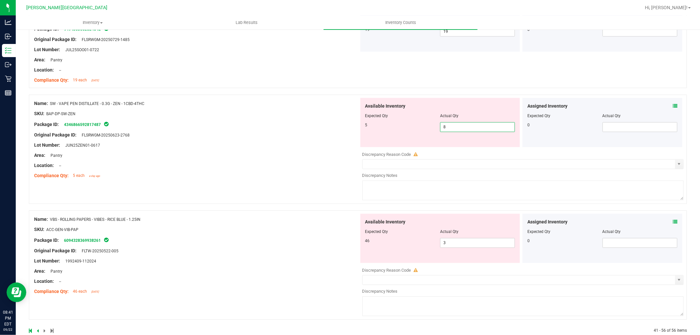
drag, startPoint x: 441, startPoint y: 129, endPoint x: 425, endPoint y: 127, distance: 16.5
click at [427, 127] on div "5 8 8" at bounding box center [441, 127] width 150 height 10
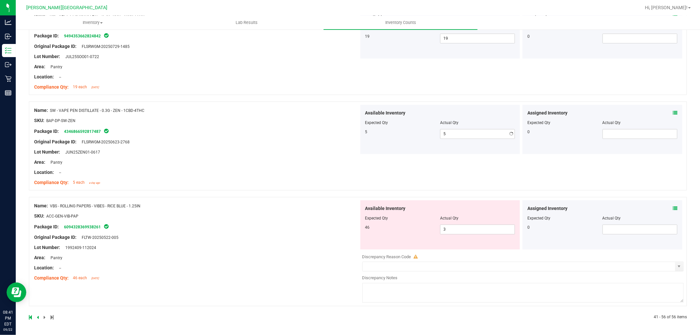
click at [424, 126] on div "Available Inventory Expected Qty Actual Qty 5 5 5" at bounding box center [441, 129] width 160 height 49
drag, startPoint x: 454, startPoint y: 225, endPoint x: 429, endPoint y: 215, distance: 27.1
click at [429, 215] on div "Available Inventory Expected Qty Actual Qty 46 3 3" at bounding box center [441, 224] width 160 height 49
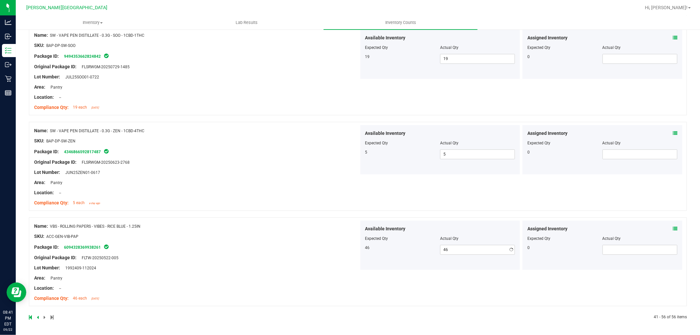
scroll to position [1323, 0]
click at [38, 317] on link at bounding box center [38, 317] width 3 height 5
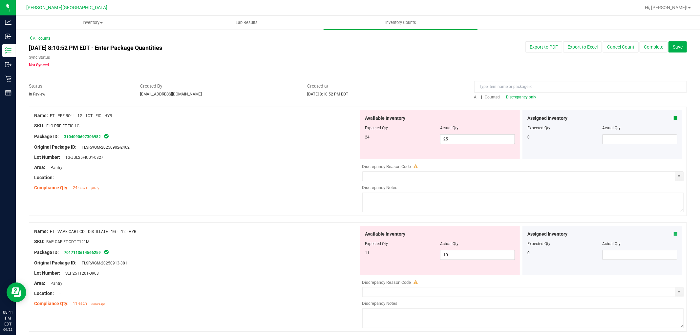
scroll to position [36, 0]
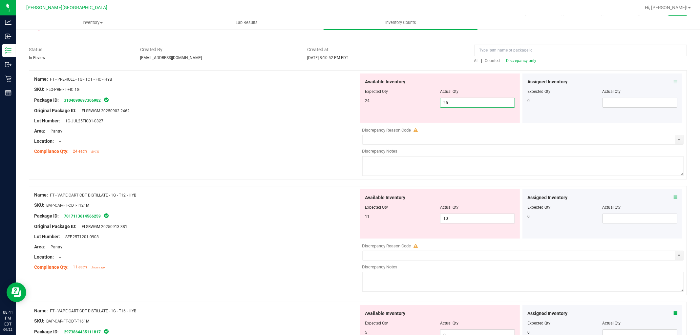
drag, startPoint x: 457, startPoint y: 105, endPoint x: 427, endPoint y: 106, distance: 30.5
click at [427, 106] on div "24 25 25" at bounding box center [441, 103] width 150 height 10
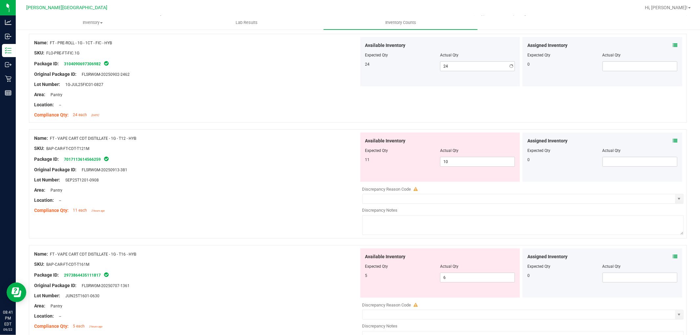
click at [379, 63] on div "24" at bounding box center [403, 64] width 75 height 6
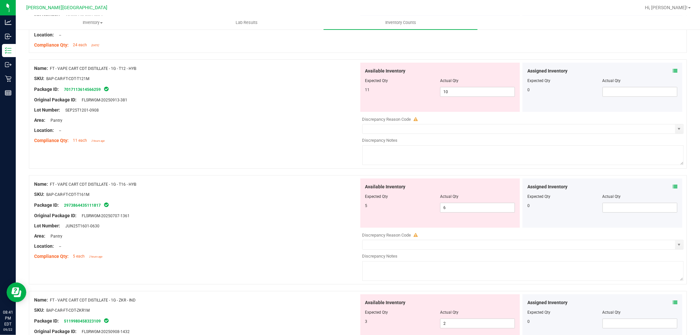
scroll to position [146, 0]
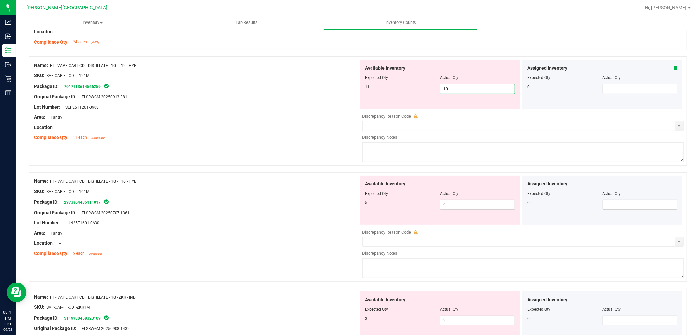
drag, startPoint x: 451, startPoint y: 90, endPoint x: 423, endPoint y: 90, distance: 28.3
click at [424, 90] on div "11 10 10" at bounding box center [441, 89] width 150 height 10
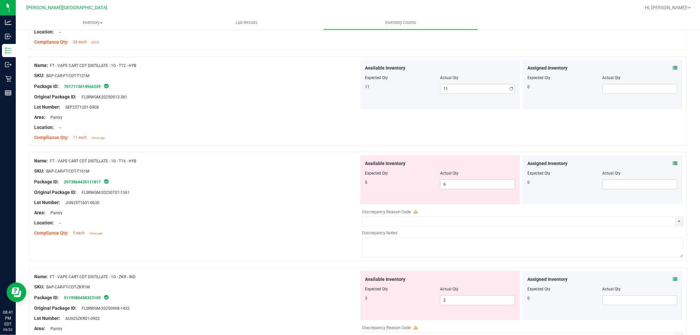
click at [403, 91] on div "11 11 11" at bounding box center [441, 89] width 150 height 10
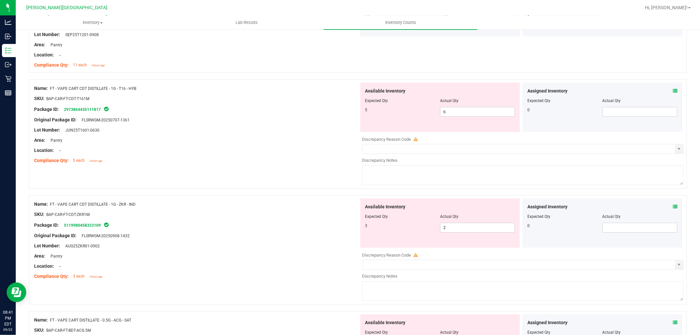
scroll to position [219, 0]
drag, startPoint x: 449, startPoint y: 112, endPoint x: 415, endPoint y: 109, distance: 34.3
click at [415, 109] on div "5 6 6" at bounding box center [441, 112] width 150 height 10
click at [411, 109] on div "5" at bounding box center [403, 110] width 75 height 6
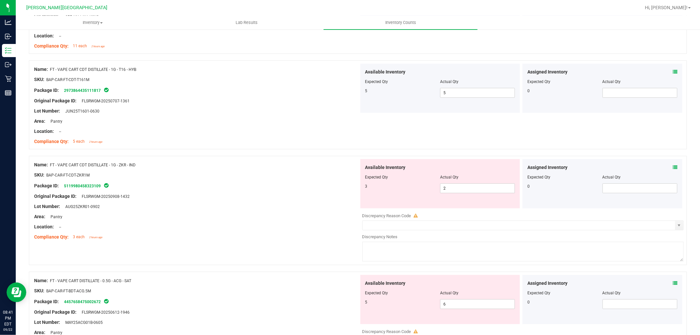
scroll to position [292, 0]
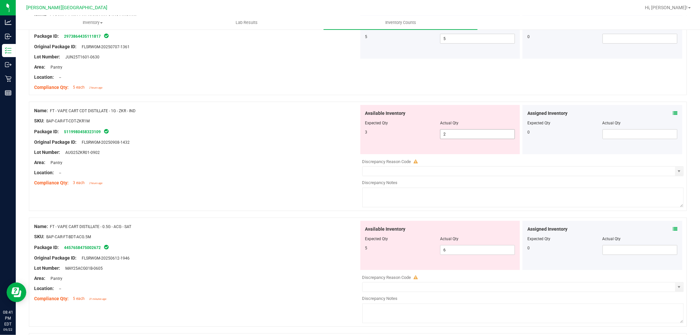
drag, startPoint x: 443, startPoint y: 134, endPoint x: 430, endPoint y: 134, distance: 13.1
click at [431, 134] on div "3 2 2" at bounding box center [441, 134] width 150 height 10
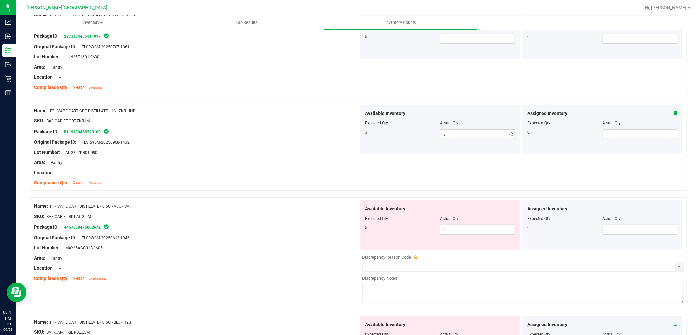
click at [424, 132] on div "3" at bounding box center [403, 132] width 75 height 6
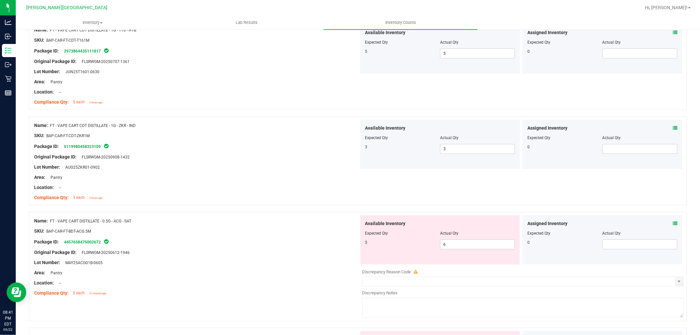
scroll to position [255, 0]
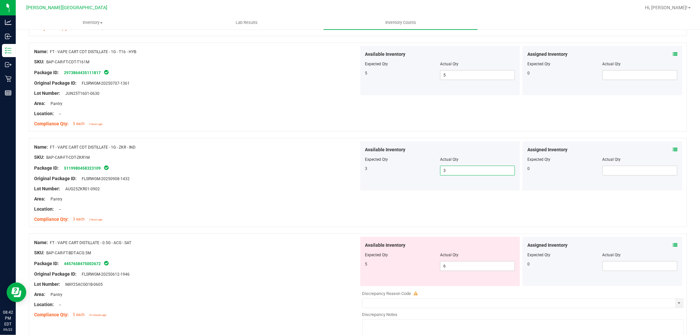
drag, startPoint x: 460, startPoint y: 170, endPoint x: 424, endPoint y: 170, distance: 36.1
click at [424, 170] on div "3 3 3" at bounding box center [441, 171] width 150 height 10
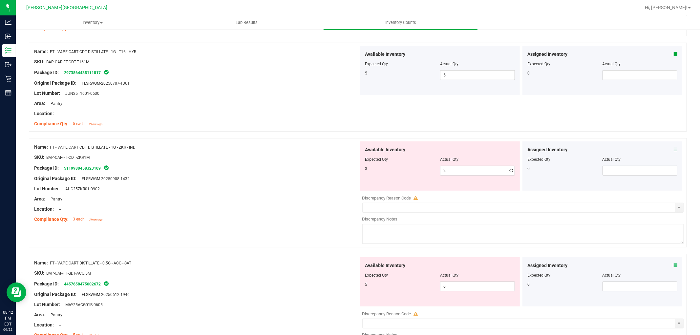
click at [423, 168] on div "3" at bounding box center [403, 169] width 75 height 6
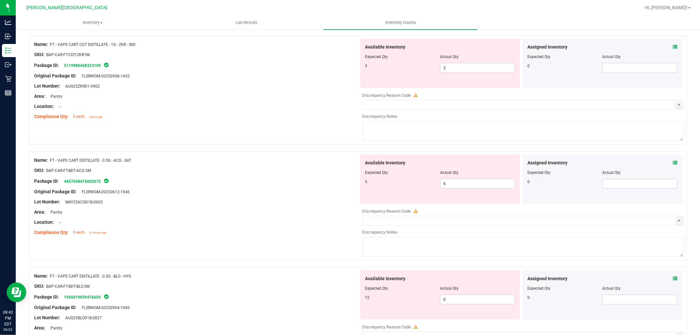
scroll to position [365, 0]
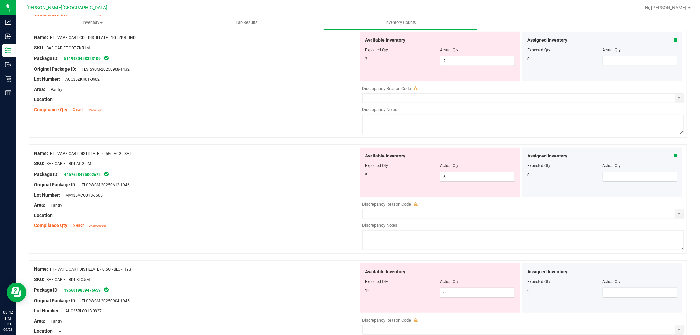
drag, startPoint x: 459, startPoint y: 183, endPoint x: 440, endPoint y: 183, distance: 18.7
click at [440, 183] on div "Available Inventory Expected Qty Actual Qty 5 6 6" at bounding box center [441, 172] width 160 height 49
drag, startPoint x: 455, startPoint y: 176, endPoint x: 432, endPoint y: 174, distance: 22.7
click at [432, 174] on div "5 6 6" at bounding box center [441, 177] width 150 height 10
click at [413, 183] on div "Available Inventory Expected Qty Actual Qty 5 5 5" at bounding box center [441, 172] width 160 height 49
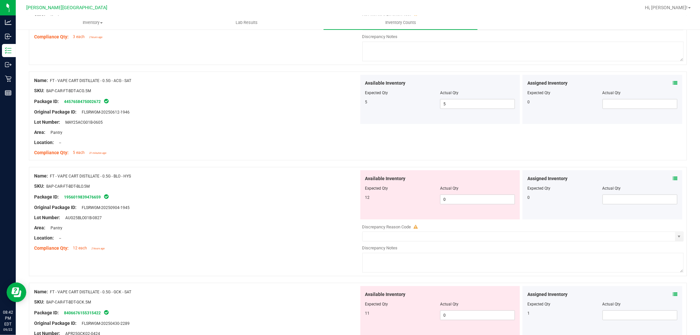
scroll to position [474, 0]
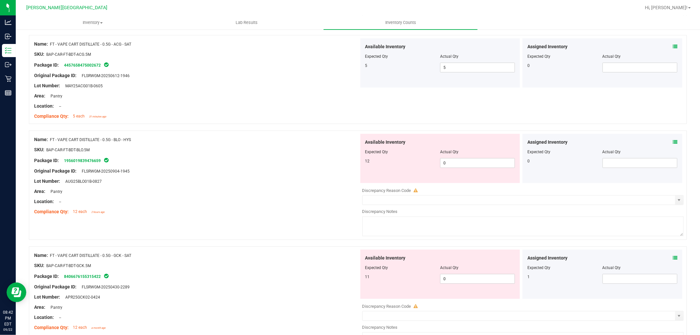
drag, startPoint x: 445, startPoint y: 158, endPoint x: 429, endPoint y: 158, distance: 15.4
click at [429, 158] on div at bounding box center [441, 156] width 150 height 3
click at [411, 165] on div "12 0 0" at bounding box center [441, 163] width 150 height 10
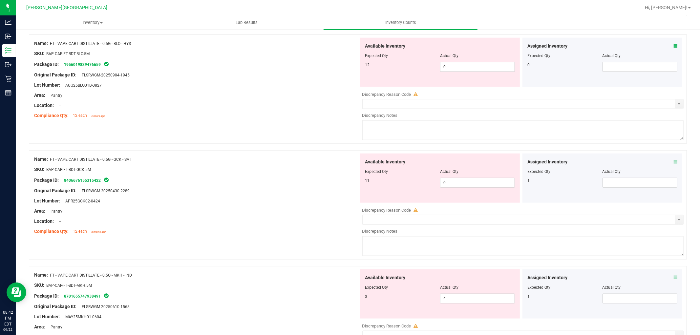
scroll to position [584, 0]
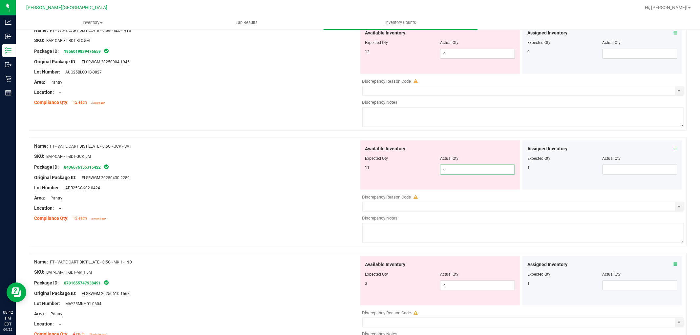
drag, startPoint x: 451, startPoint y: 173, endPoint x: 435, endPoint y: 173, distance: 15.4
click at [435, 173] on div "11 0 0" at bounding box center [441, 170] width 150 height 10
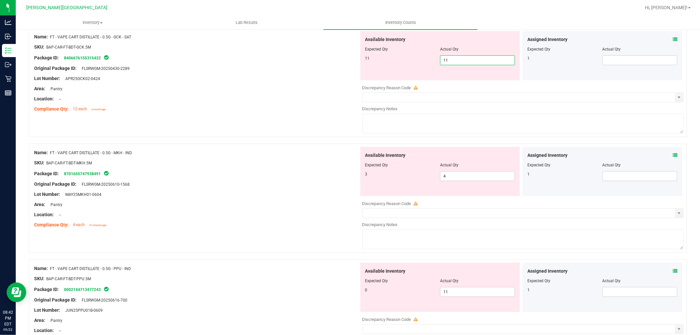
scroll to position [693, 0]
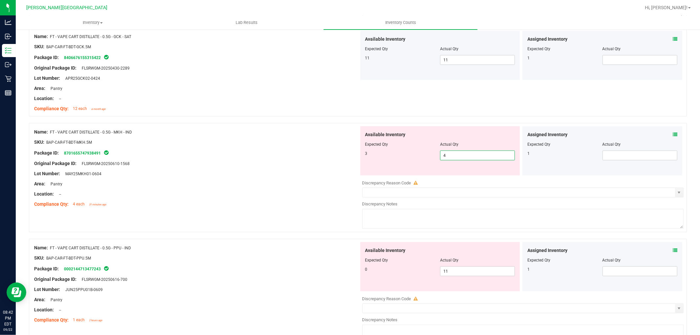
drag, startPoint x: 451, startPoint y: 179, endPoint x: 428, endPoint y: 178, distance: 23.4
click at [428, 178] on div "Available Inventory Expected Qty Actual Qty 3 4 4" at bounding box center [521, 178] width 325 height 104
click at [407, 165] on div "Available Inventory Expected Qty Actual Qty 3 3 3" at bounding box center [441, 150] width 160 height 49
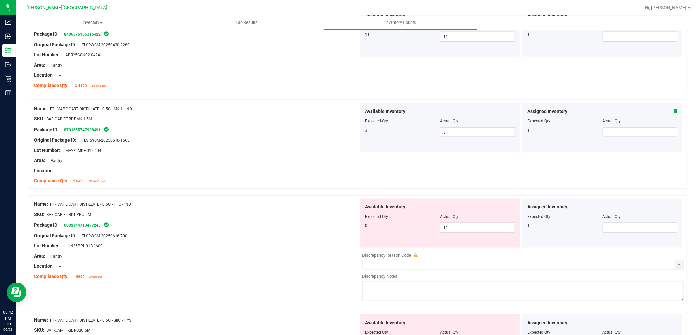
scroll to position [730, 0]
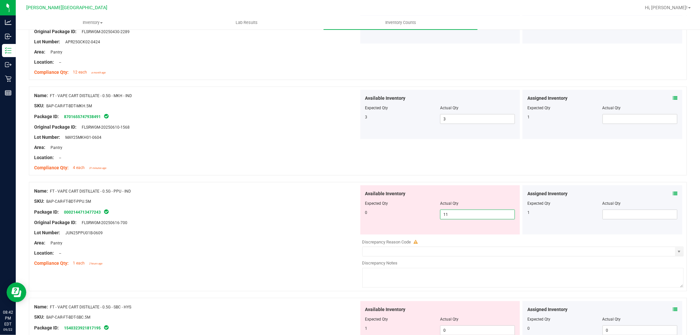
drag, startPoint x: 452, startPoint y: 216, endPoint x: 429, endPoint y: 214, distance: 23.8
click at [430, 214] on div "0 11 11" at bounding box center [441, 215] width 150 height 10
click at [413, 211] on div "0" at bounding box center [403, 213] width 75 height 6
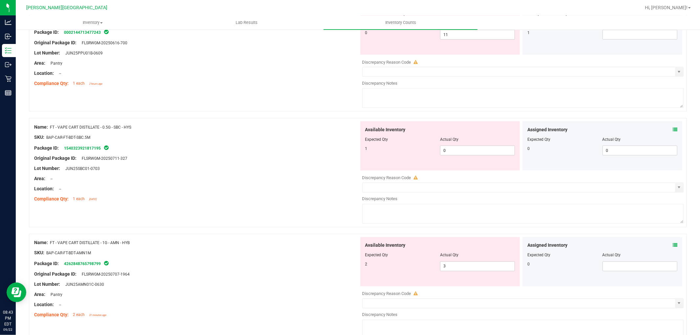
scroll to position [912, 0]
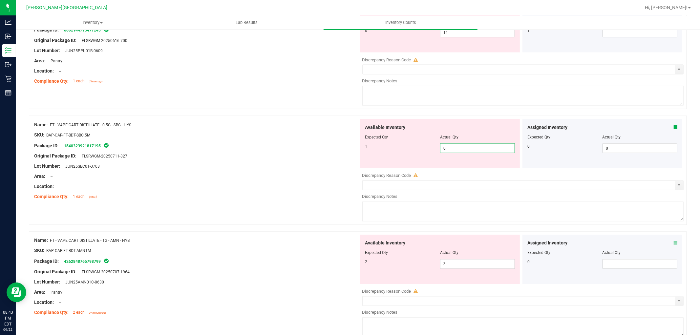
drag, startPoint x: 457, startPoint y: 149, endPoint x: 411, endPoint y: 148, distance: 46.7
click at [411, 148] on div "1 0 0" at bounding box center [441, 149] width 150 height 10
click at [414, 152] on div "1 1 1" at bounding box center [441, 149] width 150 height 10
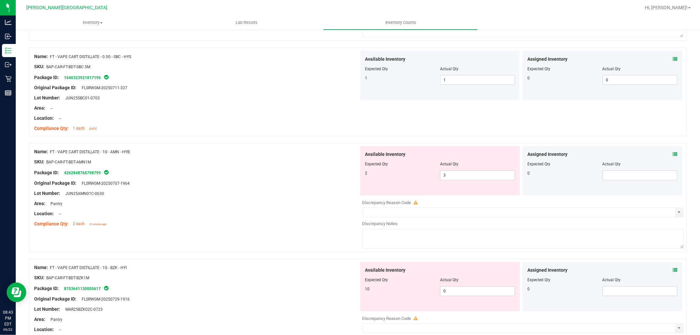
scroll to position [985, 0]
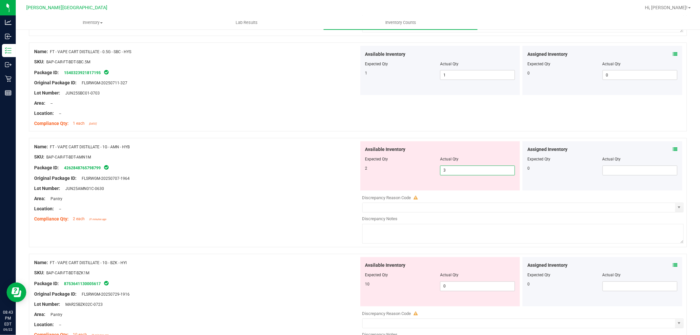
drag, startPoint x: 445, startPoint y: 169, endPoint x: 424, endPoint y: 169, distance: 21.0
click at [425, 169] on div "2 3 3" at bounding box center [441, 171] width 150 height 10
click at [424, 169] on div "2" at bounding box center [403, 169] width 75 height 6
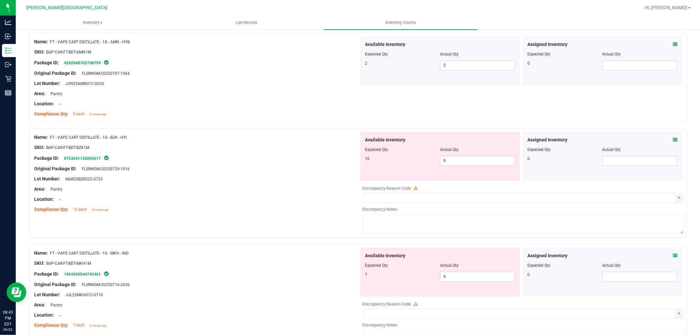
scroll to position [1095, 0]
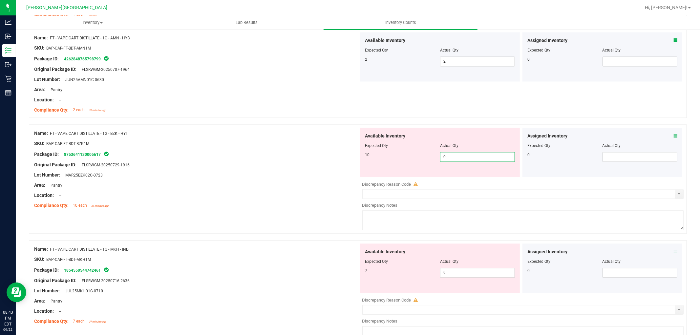
drag, startPoint x: 453, startPoint y: 159, endPoint x: 414, endPoint y: 154, distance: 38.7
click at [414, 154] on div "10 0 0" at bounding box center [441, 157] width 150 height 10
click at [414, 154] on div "10" at bounding box center [403, 155] width 75 height 6
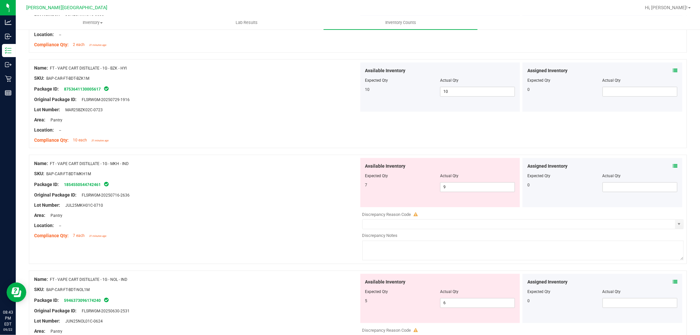
scroll to position [1167, 0]
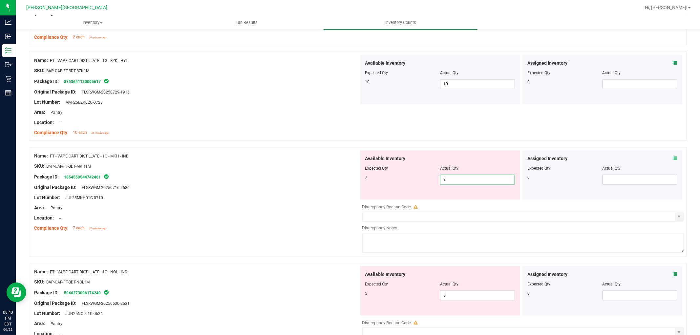
drag, startPoint x: 447, startPoint y: 184, endPoint x: 437, endPoint y: 185, distance: 9.2
click at [440, 185] on span "9 9" at bounding box center [477, 180] width 75 height 10
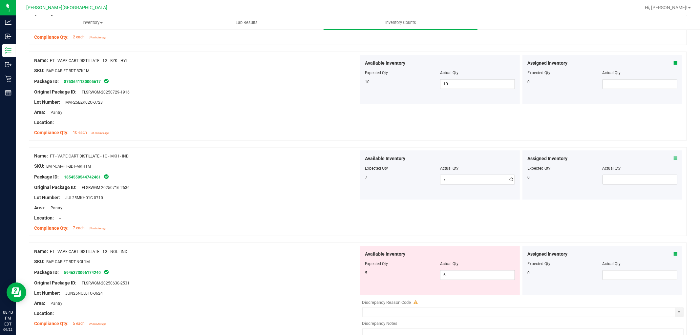
click at [429, 183] on div "7 7 7" at bounding box center [441, 180] width 150 height 10
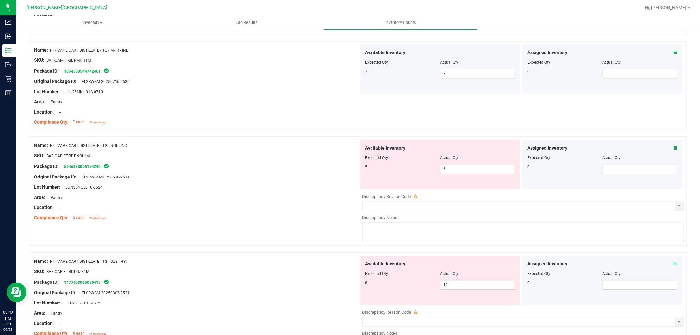
scroll to position [1277, 0]
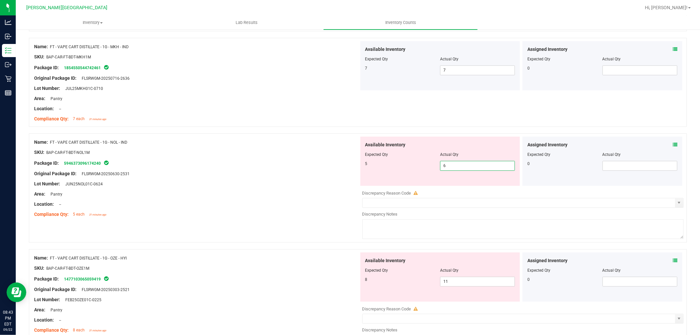
drag, startPoint x: 453, startPoint y: 167, endPoint x: 419, endPoint y: 159, distance: 34.8
click at [419, 159] on div "Available Inventory Expected Qty Actual Qty 5 6 6" at bounding box center [441, 161] width 160 height 49
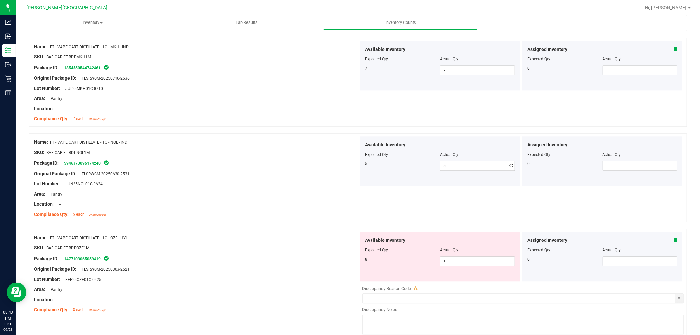
click at [419, 158] on div "Expected Qty" at bounding box center [403, 155] width 75 height 6
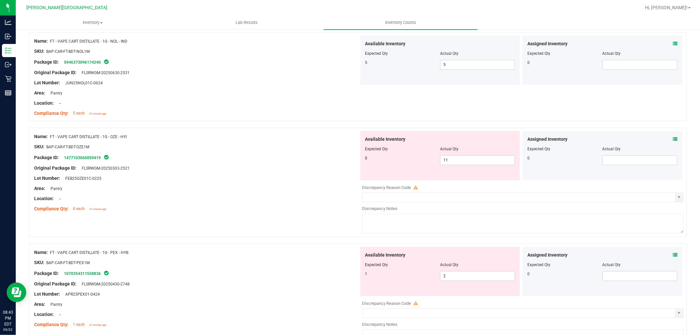
scroll to position [1387, 0]
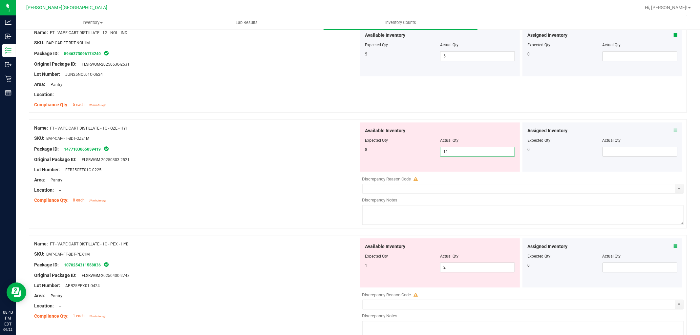
drag, startPoint x: 458, startPoint y: 155, endPoint x: 426, endPoint y: 146, distance: 33.9
click at [426, 146] on div "Available Inventory Expected Qty Actual Qty 8 11 11" at bounding box center [441, 146] width 160 height 49
click at [422, 146] on div at bounding box center [441, 145] width 150 height 3
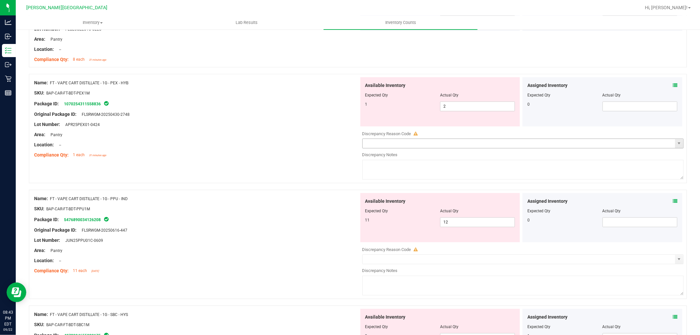
scroll to position [1532, 0]
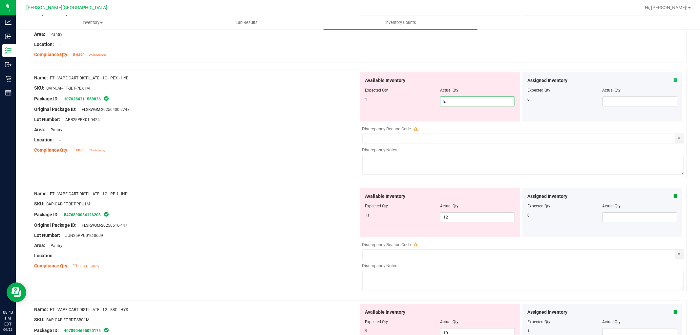
drag, startPoint x: 460, startPoint y: 107, endPoint x: 424, endPoint y: 100, distance: 36.1
click at [424, 100] on div "1 2 2" at bounding box center [441, 102] width 150 height 10
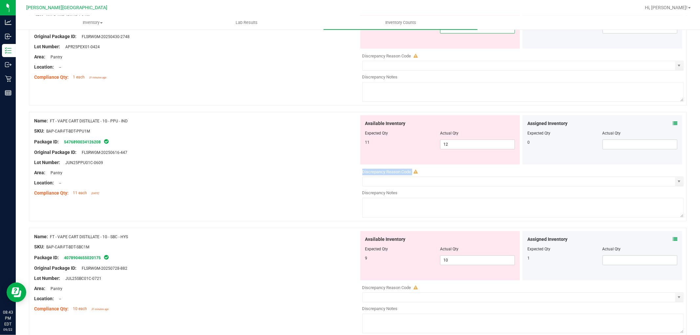
drag, startPoint x: 442, startPoint y: 148, endPoint x: 447, endPoint y: 146, distance: 4.6
click at [442, 147] on div "Available Inventory Expected Qty Actual Qty 11 12 12" at bounding box center [521, 167] width 325 height 104
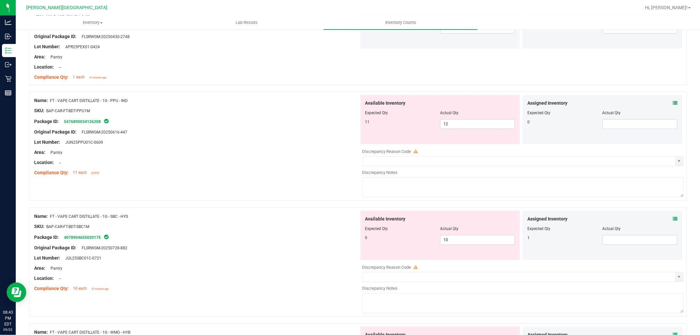
click at [450, 109] on div at bounding box center [441, 108] width 150 height 3
drag, startPoint x: 450, startPoint y: 125, endPoint x: 421, endPoint y: 126, distance: 28.6
click at [421, 126] on div "11 12 12" at bounding box center [441, 124] width 150 height 10
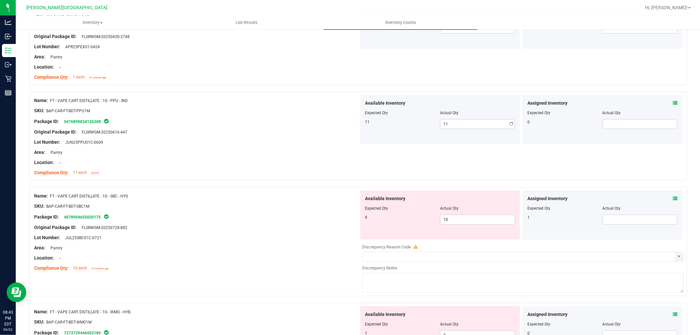
click at [421, 125] on div "11" at bounding box center [403, 122] width 75 height 6
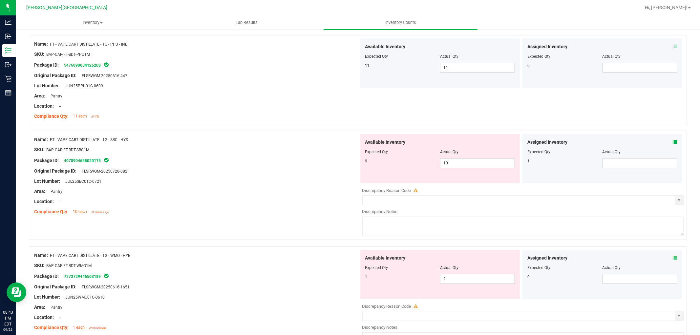
scroll to position [1678, 0]
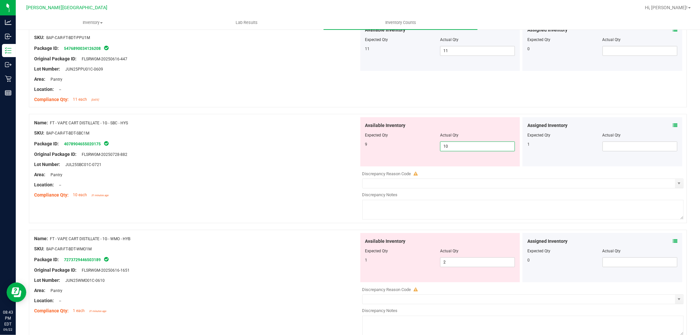
drag, startPoint x: 457, startPoint y: 152, endPoint x: 432, endPoint y: 150, distance: 25.0
click at [432, 150] on div "9 10 10" at bounding box center [441, 147] width 150 height 10
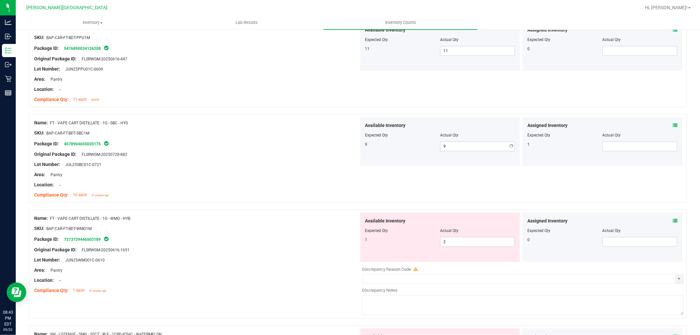
click at [426, 151] on div "9 9 9" at bounding box center [441, 147] width 150 height 10
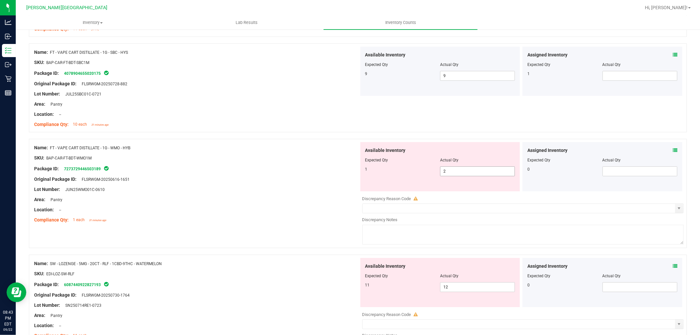
scroll to position [1751, 0]
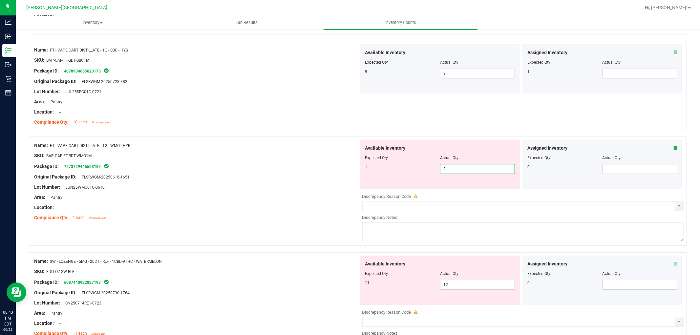
drag, startPoint x: 442, startPoint y: 169, endPoint x: 438, endPoint y: 170, distance: 4.1
click at [440, 170] on span "2 2" at bounding box center [477, 169] width 75 height 10
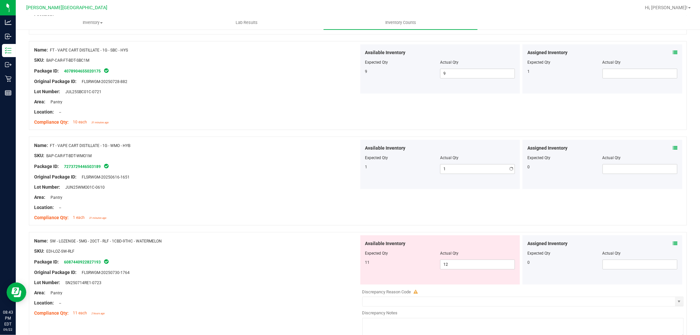
click at [428, 167] on div "1" at bounding box center [403, 167] width 75 height 6
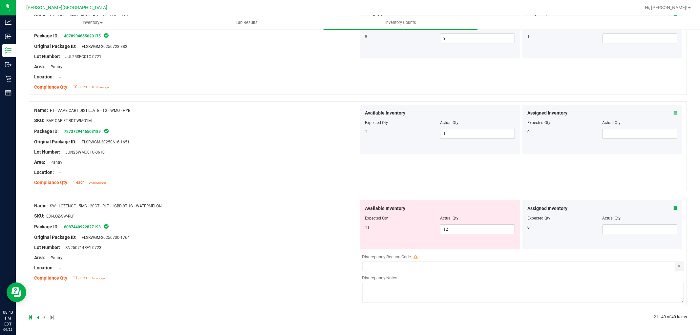
scroll to position [1788, 0]
drag, startPoint x: 459, startPoint y: 234, endPoint x: 433, endPoint y: 231, distance: 25.8
click at [433, 231] on div "Available Inventory Expected Qty Actual Qty 11 12 12" at bounding box center [441, 224] width 160 height 49
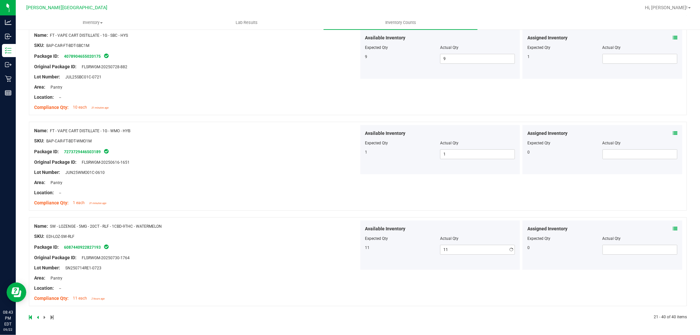
click at [389, 194] on div "Name: FT - VAPE CART DISTILLATE - 1G - WMO - HYB SKU: BAP-CAR-FT-BDT-WMO1M Pack…" at bounding box center [358, 170] width 658 height 96
click at [34, 320] on div at bounding box center [193, 318] width 329 height 6
click at [38, 316] on link at bounding box center [38, 317] width 3 height 5
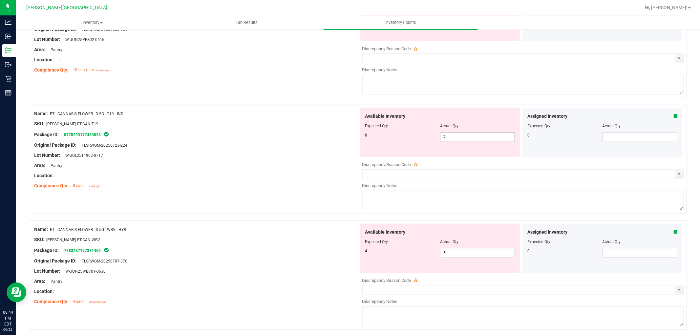
scroll to position [474, 0]
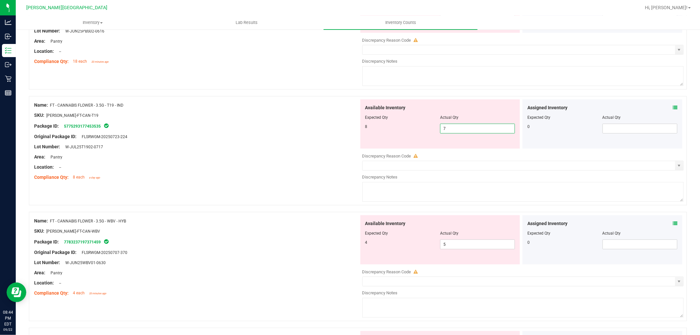
drag, startPoint x: 447, startPoint y: 132, endPoint x: 419, endPoint y: 132, distance: 27.9
click at [418, 133] on div "8 7 7" at bounding box center [441, 129] width 150 height 10
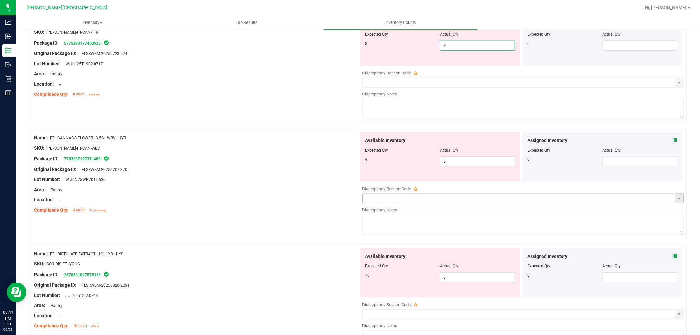
scroll to position [584, 0]
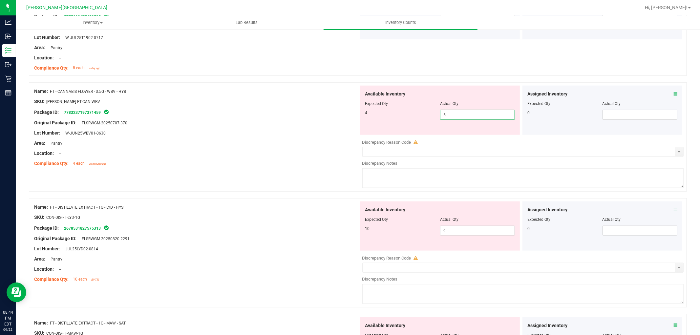
drag, startPoint x: 453, startPoint y: 137, endPoint x: 404, endPoint y: 141, distance: 48.5
click at [407, 141] on div "Available Inventory Expected Qty Actual Qty 4 5 5" at bounding box center [521, 138] width 325 height 104
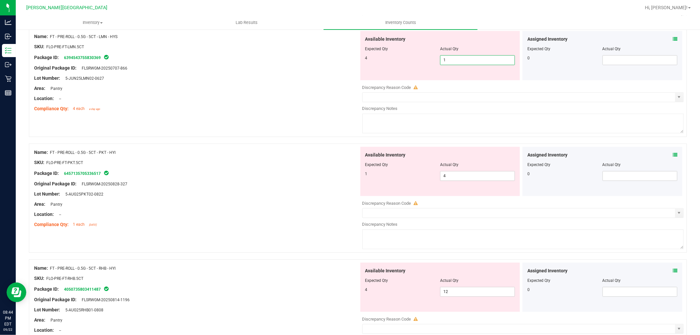
scroll to position [1293, 0]
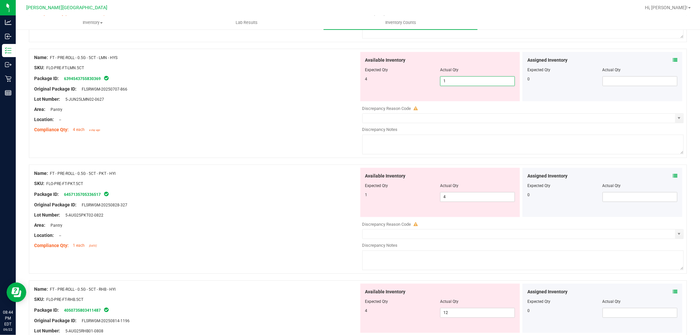
drag, startPoint x: 454, startPoint y: 86, endPoint x: 419, endPoint y: 90, distance: 35.0
click at [419, 90] on div "Available Inventory Expected Qty Actual Qty 4 1 1" at bounding box center [441, 76] width 160 height 49
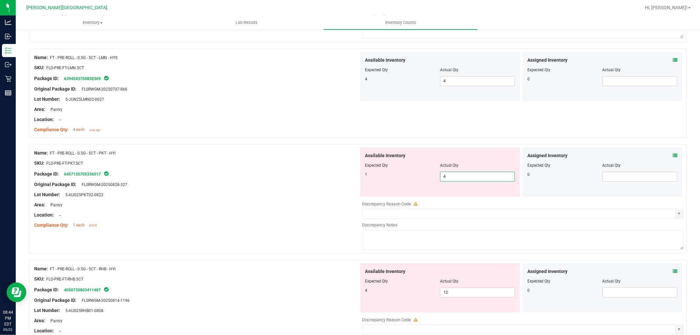
drag, startPoint x: 452, startPoint y: 196, endPoint x: 421, endPoint y: 198, distance: 31.2
click at [421, 197] on div "Available Inventory Expected Qty Actual Qty 1 4 4" at bounding box center [441, 171] width 160 height 49
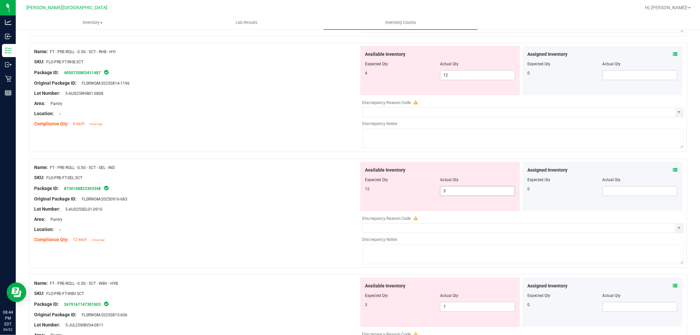
scroll to position [1512, 0]
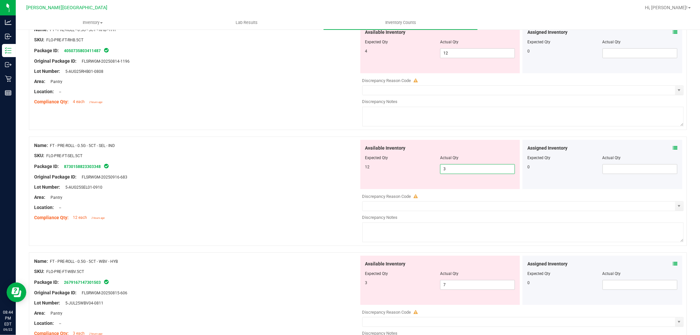
drag, startPoint x: 455, startPoint y: 194, endPoint x: 428, endPoint y: 196, distance: 27.7
click at [428, 196] on div "Available Inventory Expected Qty Actual Qty 12 3 3" at bounding box center [521, 192] width 325 height 104
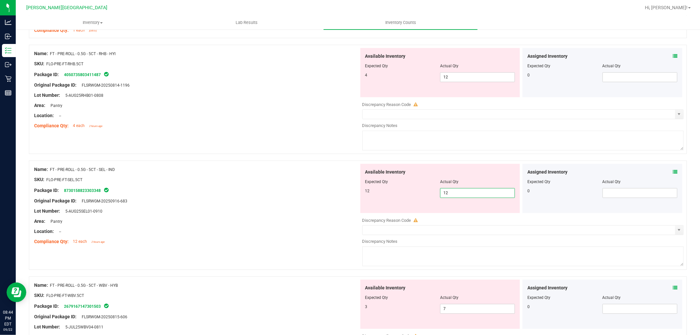
scroll to position [1475, 0]
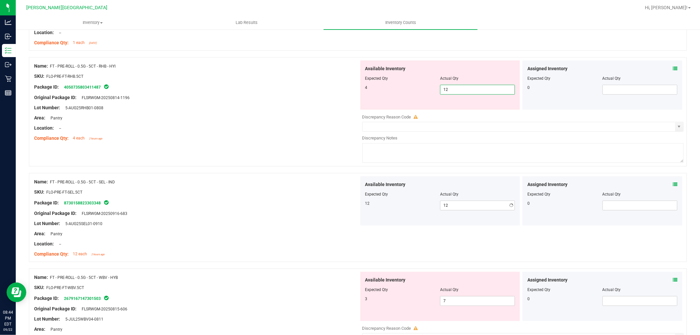
drag, startPoint x: 445, startPoint y: 95, endPoint x: 420, endPoint y: 97, distance: 25.1
click at [420, 95] on div "4 12 12" at bounding box center [441, 90] width 150 height 10
click at [414, 94] on div "4 4 4" at bounding box center [441, 90] width 150 height 10
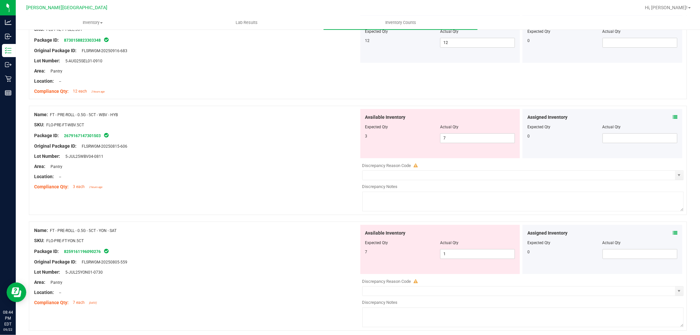
scroll to position [1657, 0]
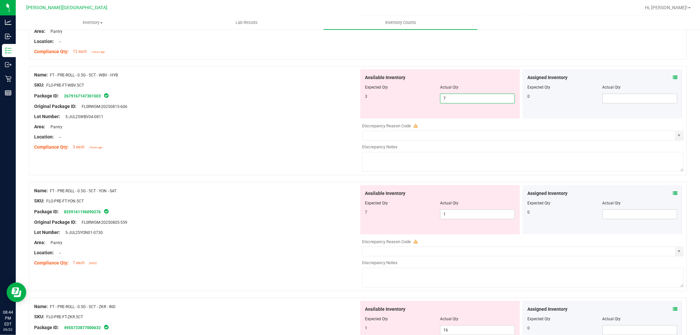
drag, startPoint x: 448, startPoint y: 101, endPoint x: 413, endPoint y: 102, distance: 34.8
click at [413, 102] on div "3 7 7" at bounding box center [441, 99] width 150 height 10
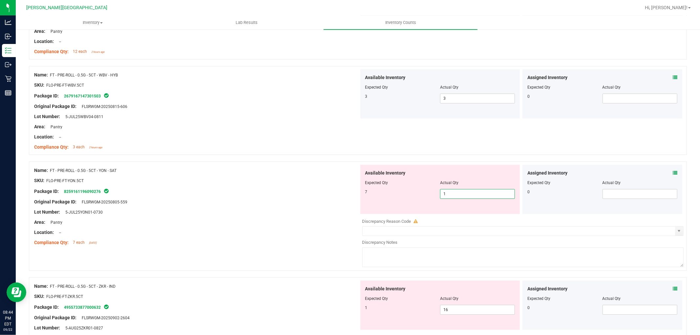
drag, startPoint x: 455, startPoint y: 218, endPoint x: 422, endPoint y: 217, distance: 32.8
click at [422, 214] on div "Available Inventory Expected Qty Actual Qty 7 1 1" at bounding box center [441, 189] width 160 height 49
click at [415, 199] on div "7 7 7" at bounding box center [441, 194] width 150 height 10
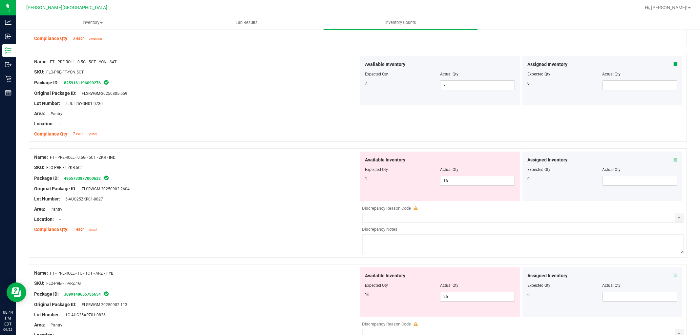
scroll to position [1767, 0]
drag, startPoint x: 451, startPoint y: 182, endPoint x: 411, endPoint y: 189, distance: 40.4
click at [411, 189] on div "Available Inventory Expected Qty Actual Qty 1 16 16" at bounding box center [441, 175] width 160 height 49
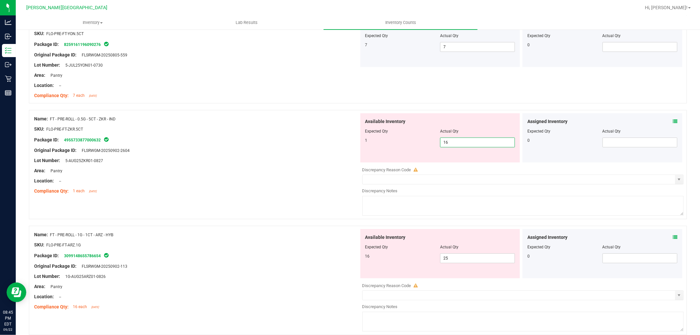
scroll to position [1840, 0]
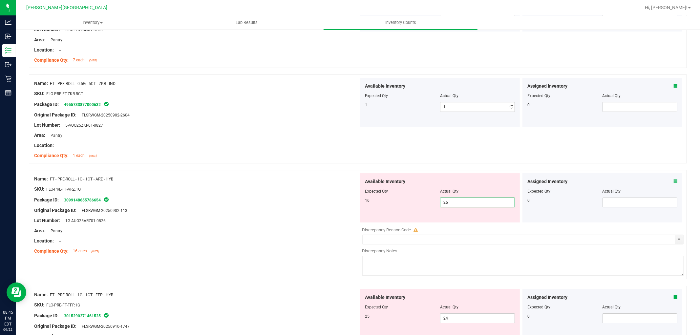
drag, startPoint x: 448, startPoint y: 228, endPoint x: 433, endPoint y: 228, distance: 15.4
click at [433, 228] on div "Available Inventory Expected Qty Actual Qty 16 25 25" at bounding box center [521, 225] width 325 height 104
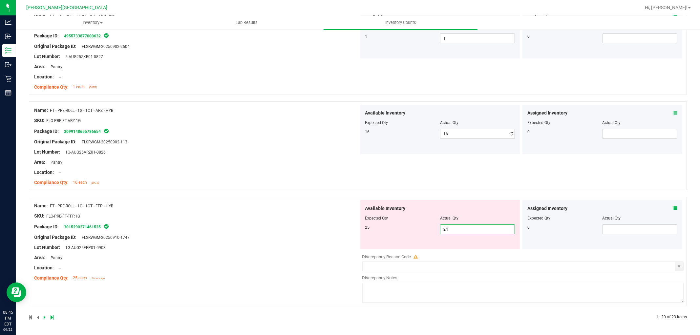
scroll to position [1913, 0]
drag, startPoint x: 452, startPoint y: 227, endPoint x: 422, endPoint y: 233, distance: 30.8
click at [422, 233] on div "25 24 24" at bounding box center [441, 230] width 150 height 10
click at [415, 230] on div "Available Inventory Expected Qty Actual Qty 25 25 25" at bounding box center [441, 224] width 160 height 49
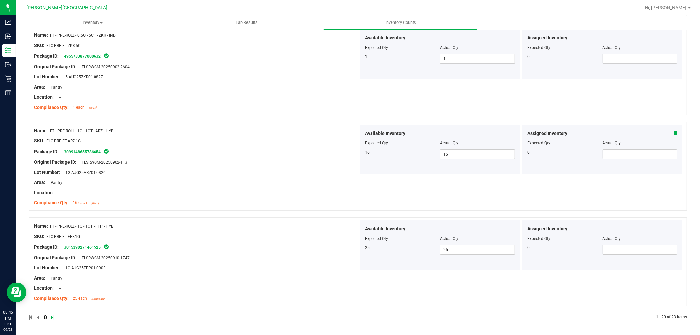
click at [45, 318] on icon at bounding box center [45, 318] width 2 height 4
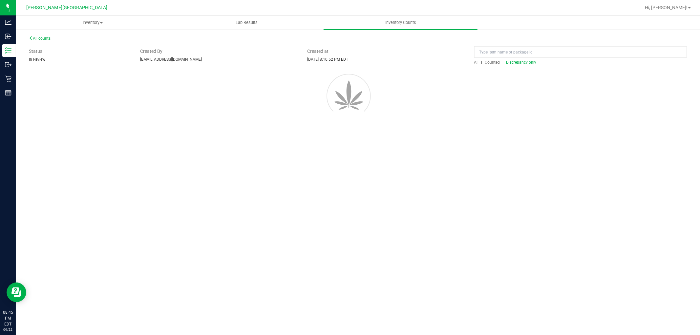
scroll to position [0, 0]
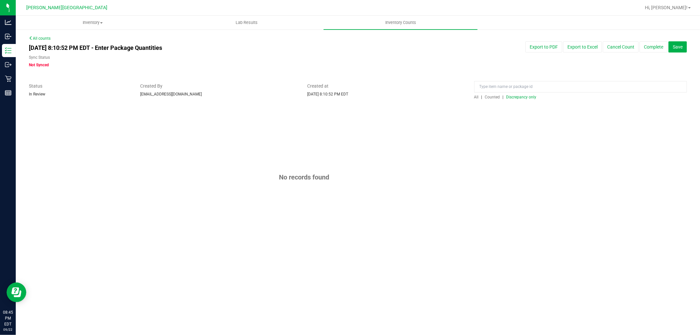
click at [511, 100] on div "All | Counted | Discrepancy only" at bounding box center [581, 97] width 213 height 6
click at [513, 99] on span "Discrepancy only" at bounding box center [522, 97] width 30 height 5
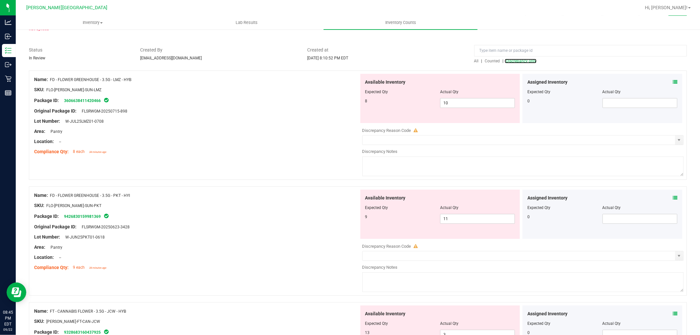
scroll to position [36, 0]
drag, startPoint x: 464, startPoint y: 106, endPoint x: 431, endPoint y: 111, distance: 33.2
click at [432, 111] on div "Available Inventory Expected Qty Actual Qty 8 10 10" at bounding box center [441, 98] width 160 height 49
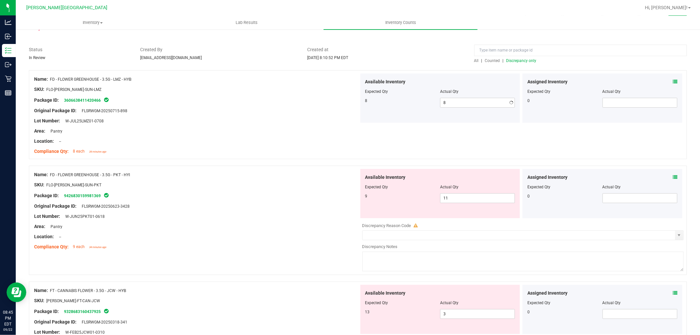
click at [407, 107] on div "8 8 8" at bounding box center [441, 103] width 150 height 10
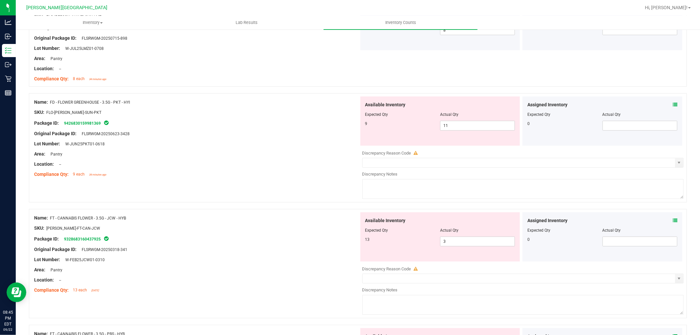
scroll to position [109, 0]
drag, startPoint x: 451, startPoint y: 126, endPoint x: 425, endPoint y: 125, distance: 25.9
click at [425, 125] on div "9 11 11" at bounding box center [441, 126] width 150 height 10
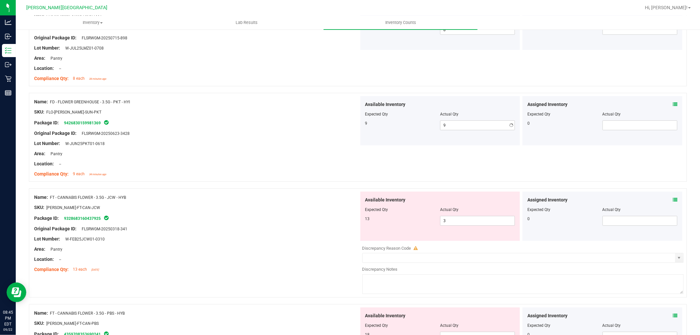
click at [412, 123] on div "9" at bounding box center [403, 124] width 75 height 6
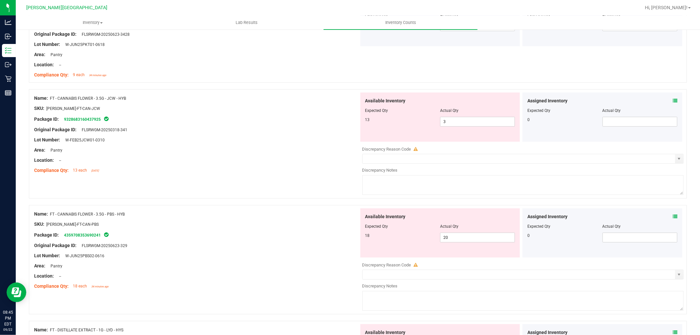
scroll to position [219, 0]
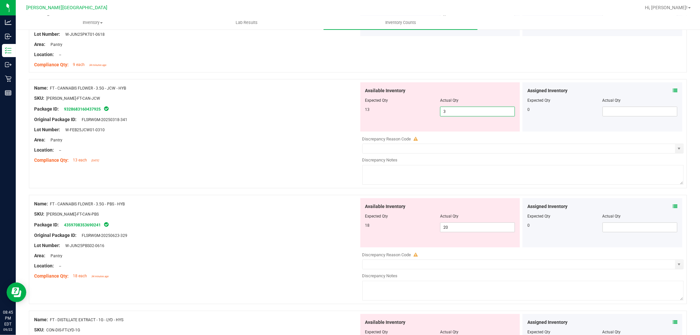
drag, startPoint x: 449, startPoint y: 110, endPoint x: 403, endPoint y: 111, distance: 46.3
click at [403, 111] on div "13 3 3" at bounding box center [441, 112] width 150 height 10
click at [402, 111] on div "13" at bounding box center [403, 110] width 75 height 6
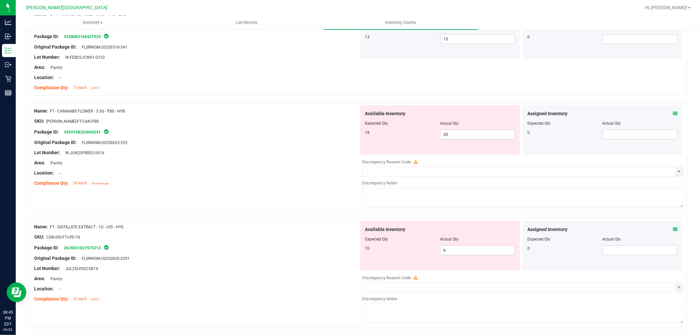
scroll to position [292, 0]
drag, startPoint x: 451, startPoint y: 134, endPoint x: 426, endPoint y: 136, distance: 24.7
click at [426, 136] on div "18 20 20" at bounding box center [441, 134] width 150 height 10
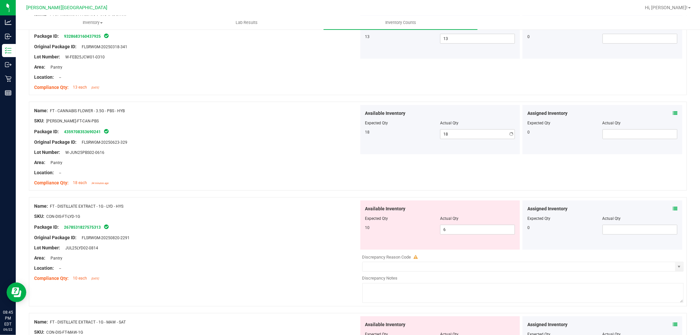
click at [426, 136] on div "18 18 18" at bounding box center [441, 134] width 150 height 10
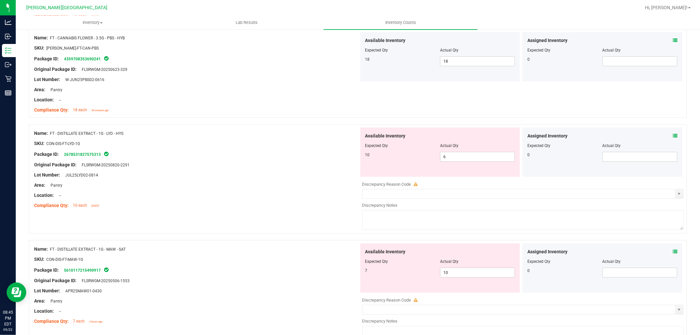
scroll to position [365, 0]
drag, startPoint x: 442, startPoint y: 155, endPoint x: 429, endPoint y: 157, distance: 13.9
click at [429, 157] on div "10 6 6" at bounding box center [441, 157] width 150 height 10
click at [415, 156] on div "10" at bounding box center [403, 155] width 75 height 6
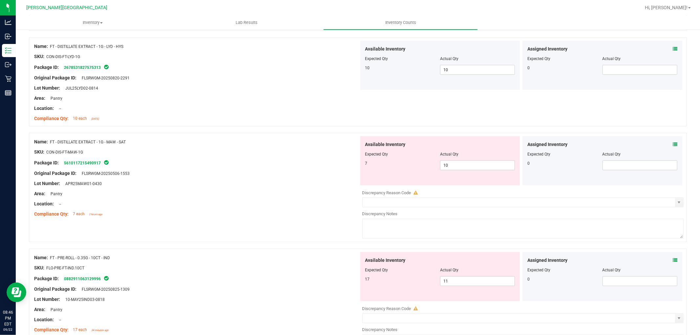
scroll to position [474, 0]
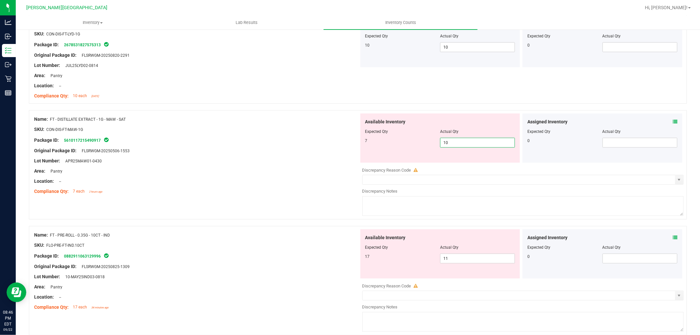
drag, startPoint x: 451, startPoint y: 143, endPoint x: 425, endPoint y: 140, distance: 25.8
click at [425, 140] on div "7 10 10" at bounding box center [441, 143] width 150 height 10
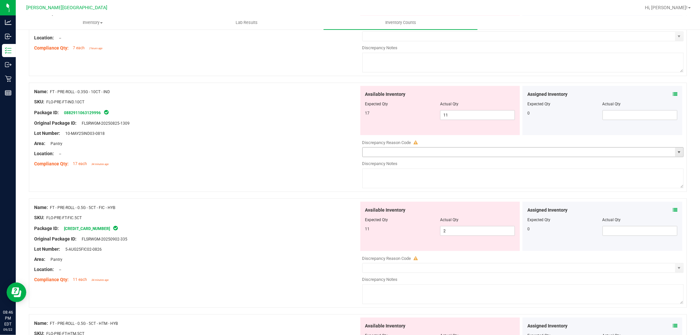
scroll to position [620, 0]
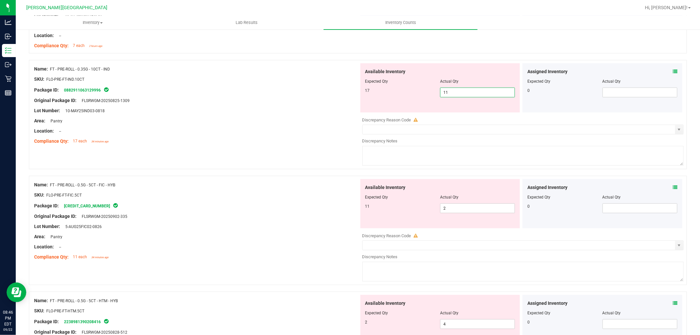
drag, startPoint x: 452, startPoint y: 114, endPoint x: 434, endPoint y: 114, distance: 17.1
click at [434, 114] on div "Available Inventory Expected Qty Actual Qty 17 11 11" at bounding box center [521, 115] width 325 height 104
click at [417, 100] on div "Available Inventory Expected Qty Actual Qty 17 17 17" at bounding box center [441, 87] width 160 height 49
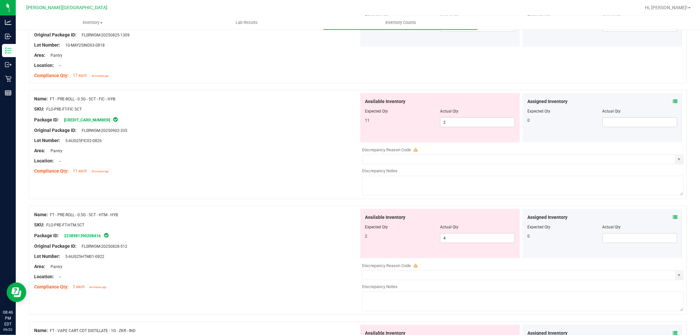
scroll to position [693, 0]
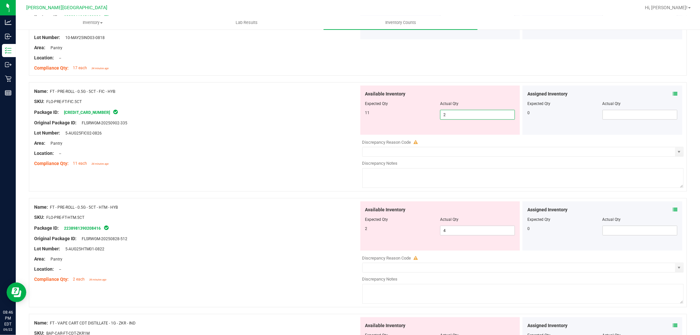
drag, startPoint x: 454, startPoint y: 116, endPoint x: 409, endPoint y: 107, distance: 46.1
click at [409, 107] on div "Available Inventory Expected Qty Actual Qty 11 2 2" at bounding box center [441, 110] width 160 height 49
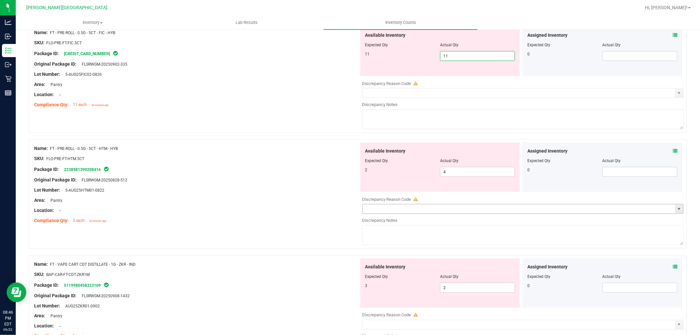
scroll to position [839, 0]
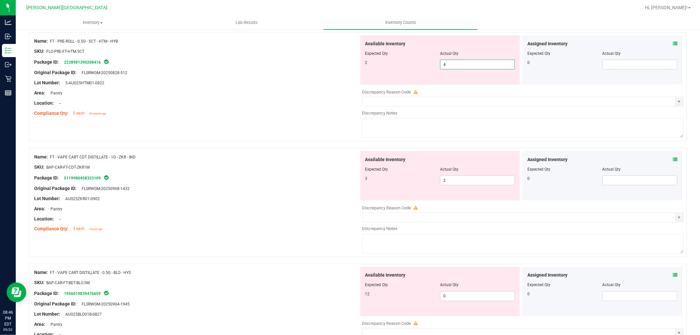
drag, startPoint x: 451, startPoint y: 84, endPoint x: 401, endPoint y: 86, distance: 49.9
click at [401, 86] on div "Available Inventory Expected Qty Actual Qty 2 4 4" at bounding box center [521, 87] width 325 height 104
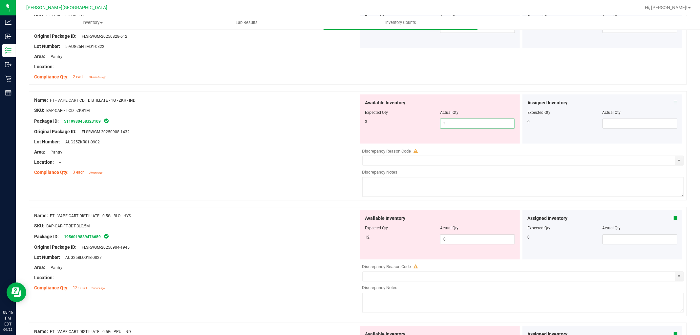
drag, startPoint x: 447, startPoint y: 145, endPoint x: 414, endPoint y: 144, distance: 33.5
click at [414, 144] on div "Available Inventory Expected Qty Actual Qty 3 2 2" at bounding box center [521, 147] width 325 height 104
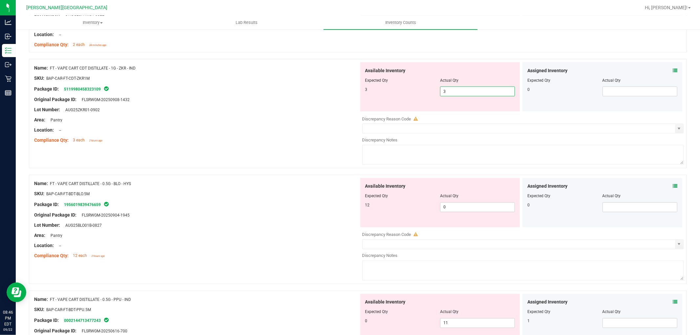
scroll to position [948, 0]
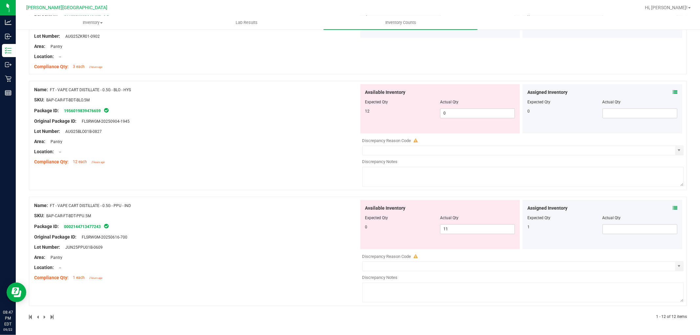
click at [402, 235] on div "Available Inventory Expected Qty Actual Qty 0 11 11" at bounding box center [441, 224] width 160 height 49
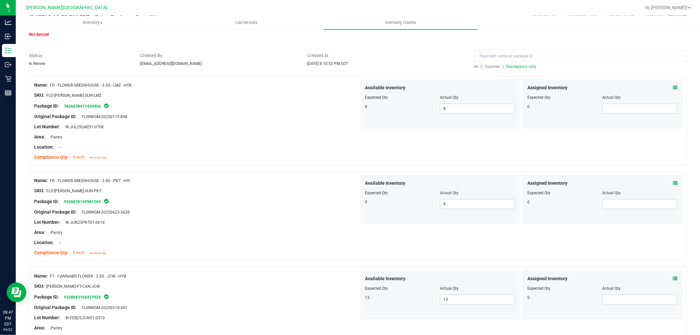
scroll to position [0, 0]
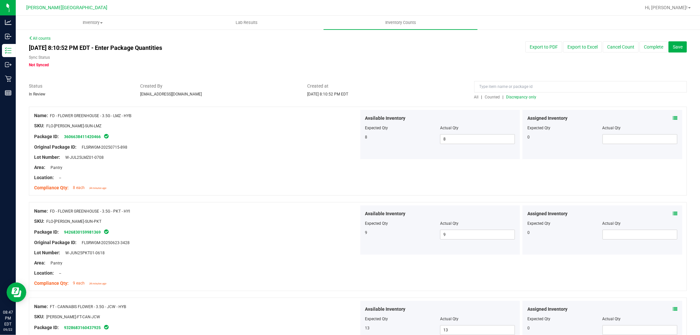
click at [522, 96] on span "Discrepancy only" at bounding box center [522, 97] width 30 height 5
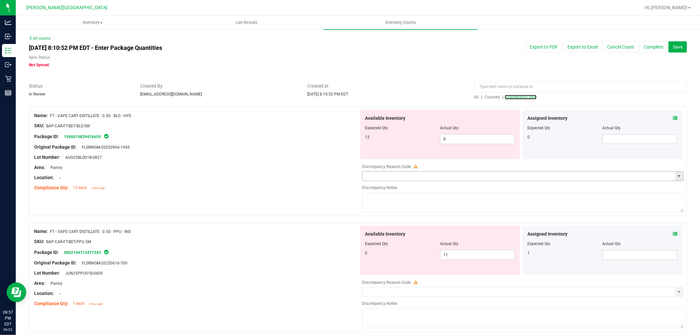
click at [676, 177] on span "select" at bounding box center [680, 176] width 8 height 9
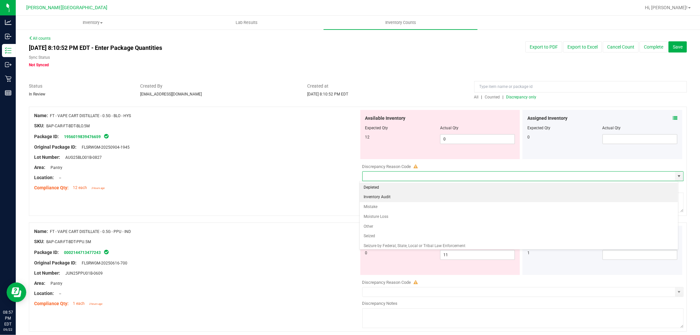
click at [411, 200] on li "Inventory Audit" at bounding box center [519, 197] width 318 height 10
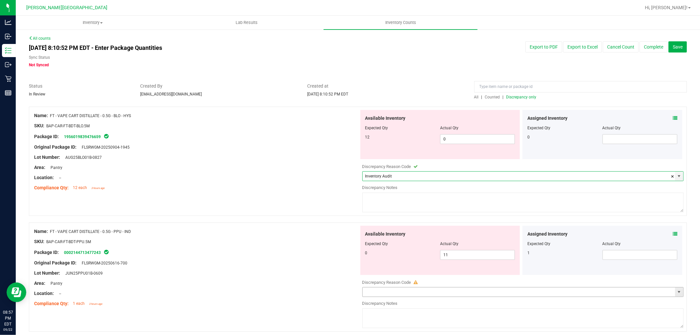
click at [677, 290] on span "select" at bounding box center [679, 292] width 5 height 5
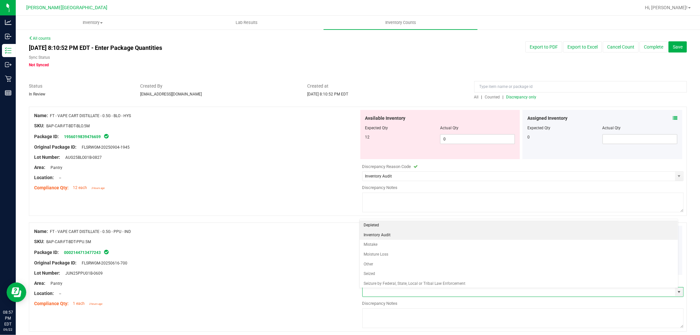
click at [379, 239] on li "Inventory Audit" at bounding box center [519, 236] width 318 height 10
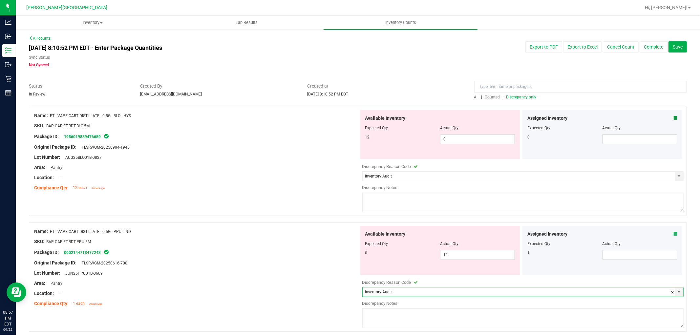
click at [383, 197] on textarea at bounding box center [524, 203] width 322 height 20
click at [390, 311] on textarea at bounding box center [524, 319] width 322 height 20
click at [649, 45] on button "Complete" at bounding box center [654, 46] width 28 height 11
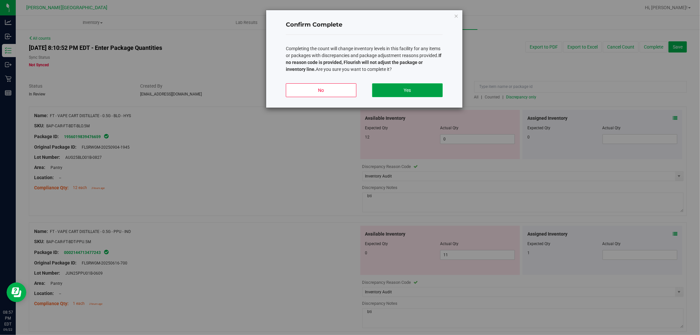
click at [386, 89] on button "Yes" at bounding box center [407, 90] width 71 height 14
